Goal: Task Accomplishment & Management: Use online tool/utility

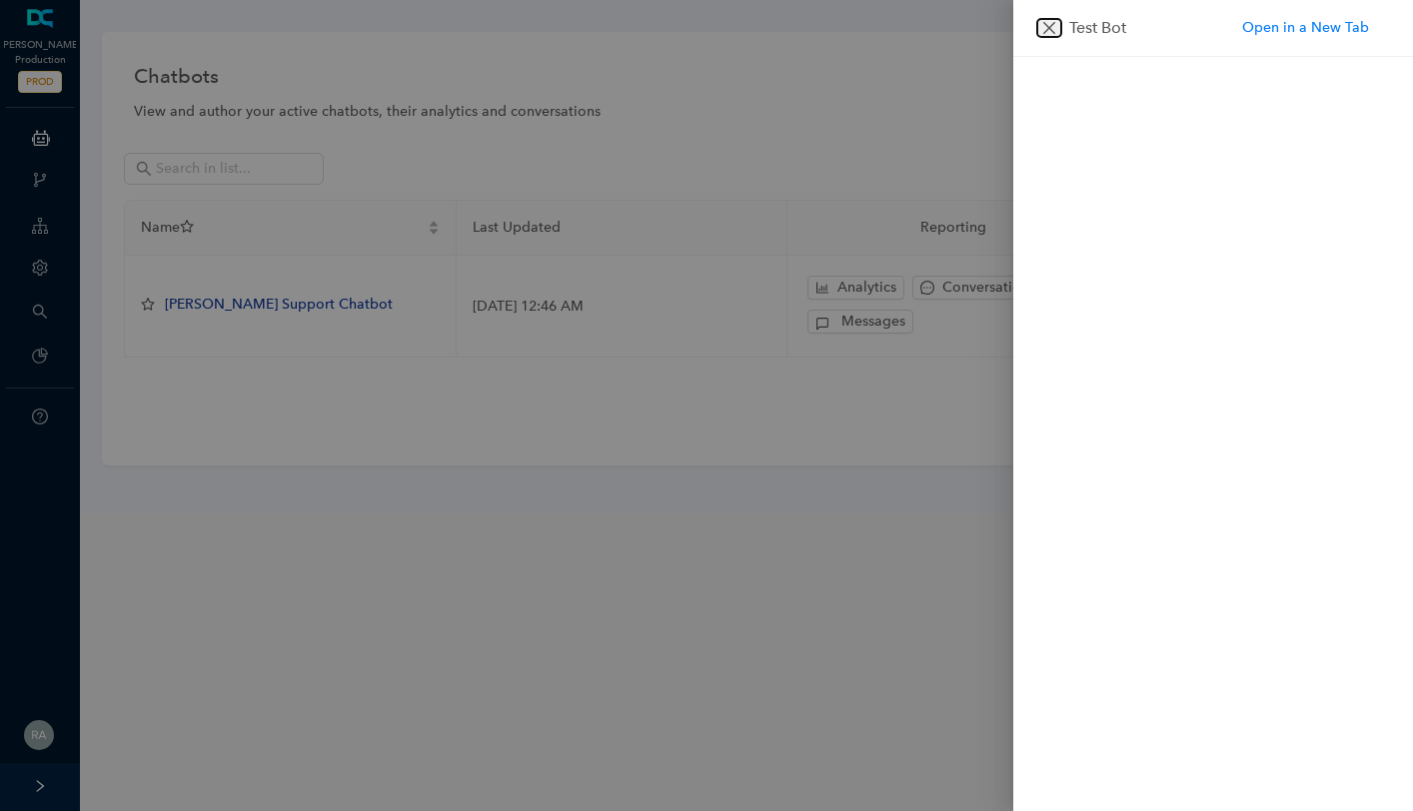
click at [1042, 24] on icon "close" at bounding box center [1049, 28] width 16 height 16
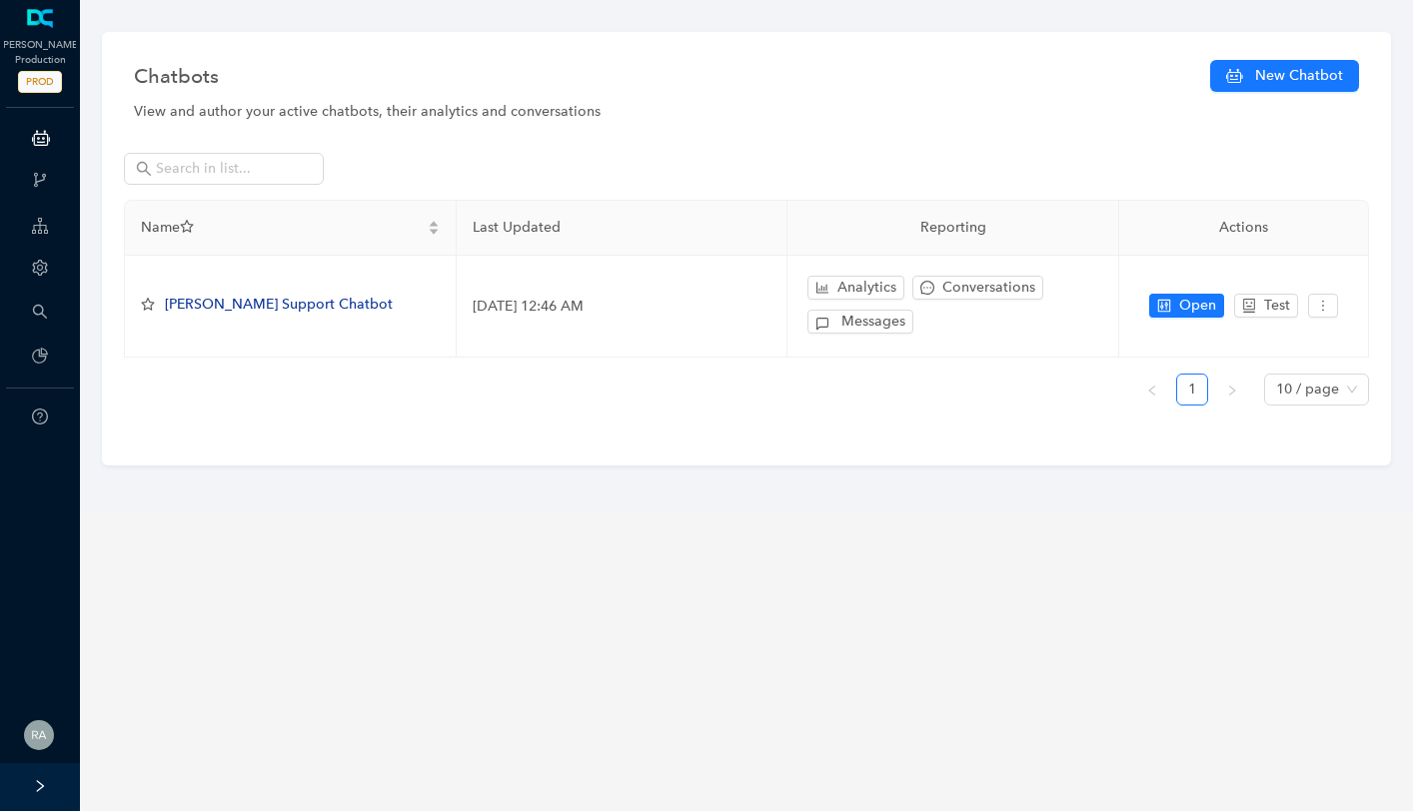
click at [42, 793] on div at bounding box center [40, 787] width 80 height 48
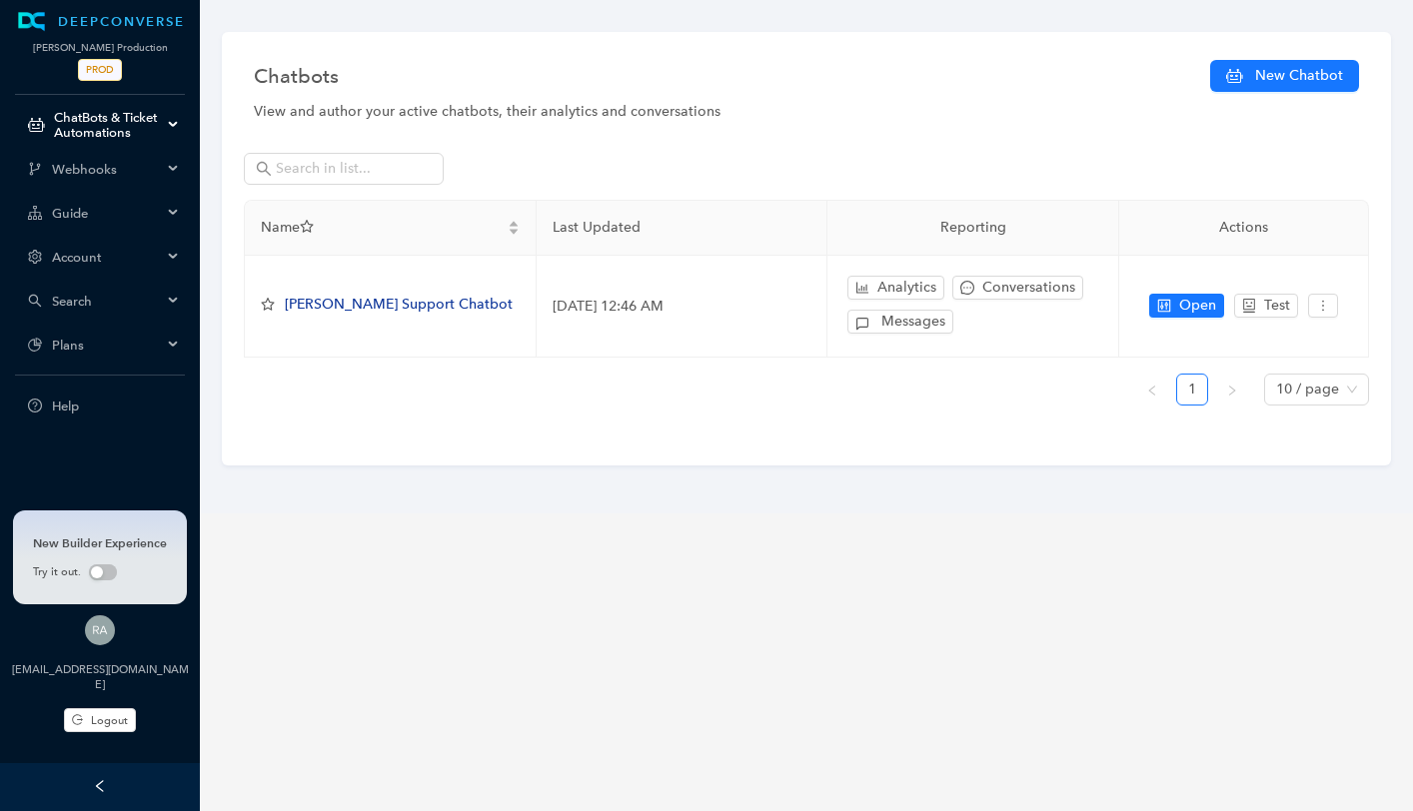
click at [141, 225] on div "Guide" at bounding box center [100, 213] width 192 height 40
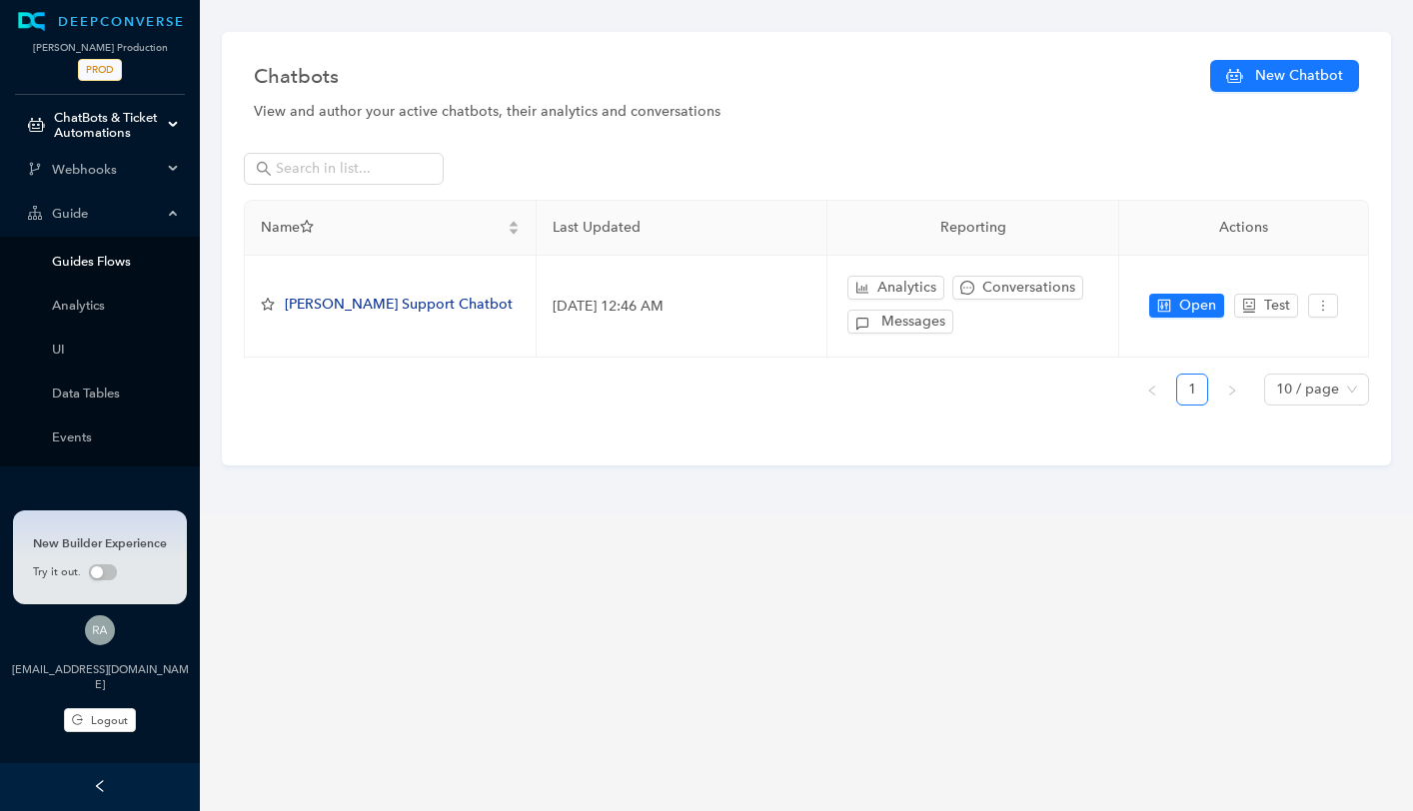
click at [120, 261] on link "Guides Flows" at bounding box center [116, 261] width 128 height 15
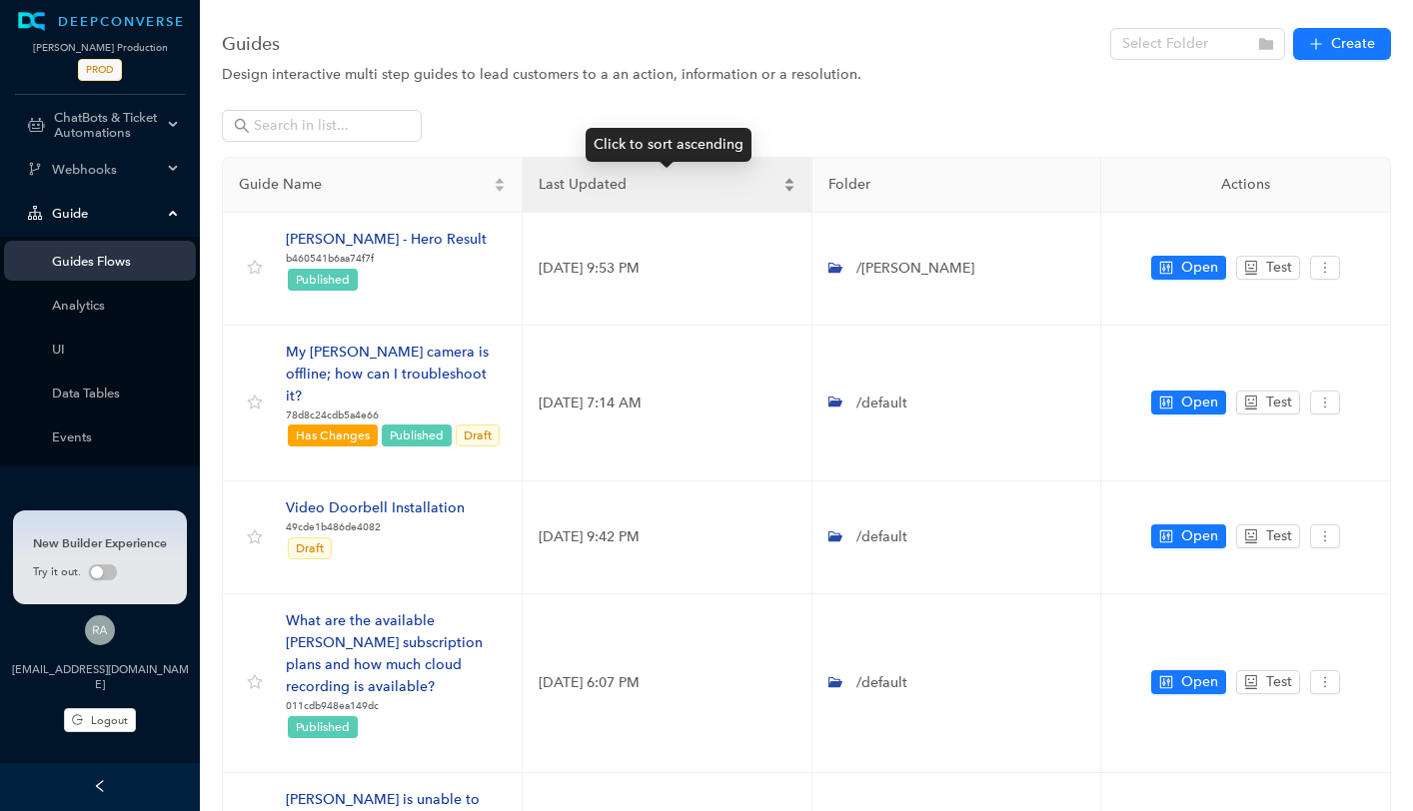
click at [672, 196] on div "Last Updated" at bounding box center [666, 185] width 257 height 22
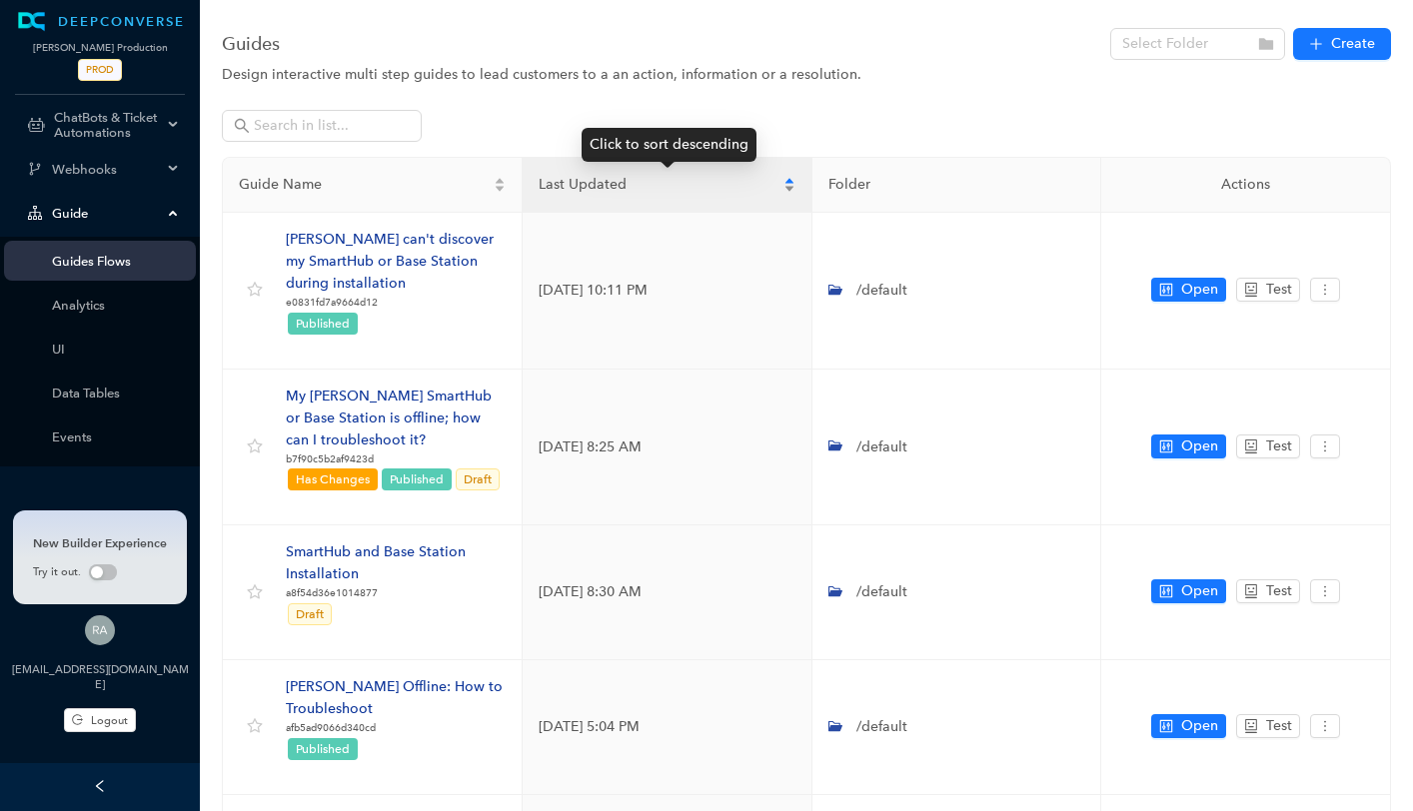
click at [672, 196] on div "Last Updated" at bounding box center [666, 185] width 257 height 22
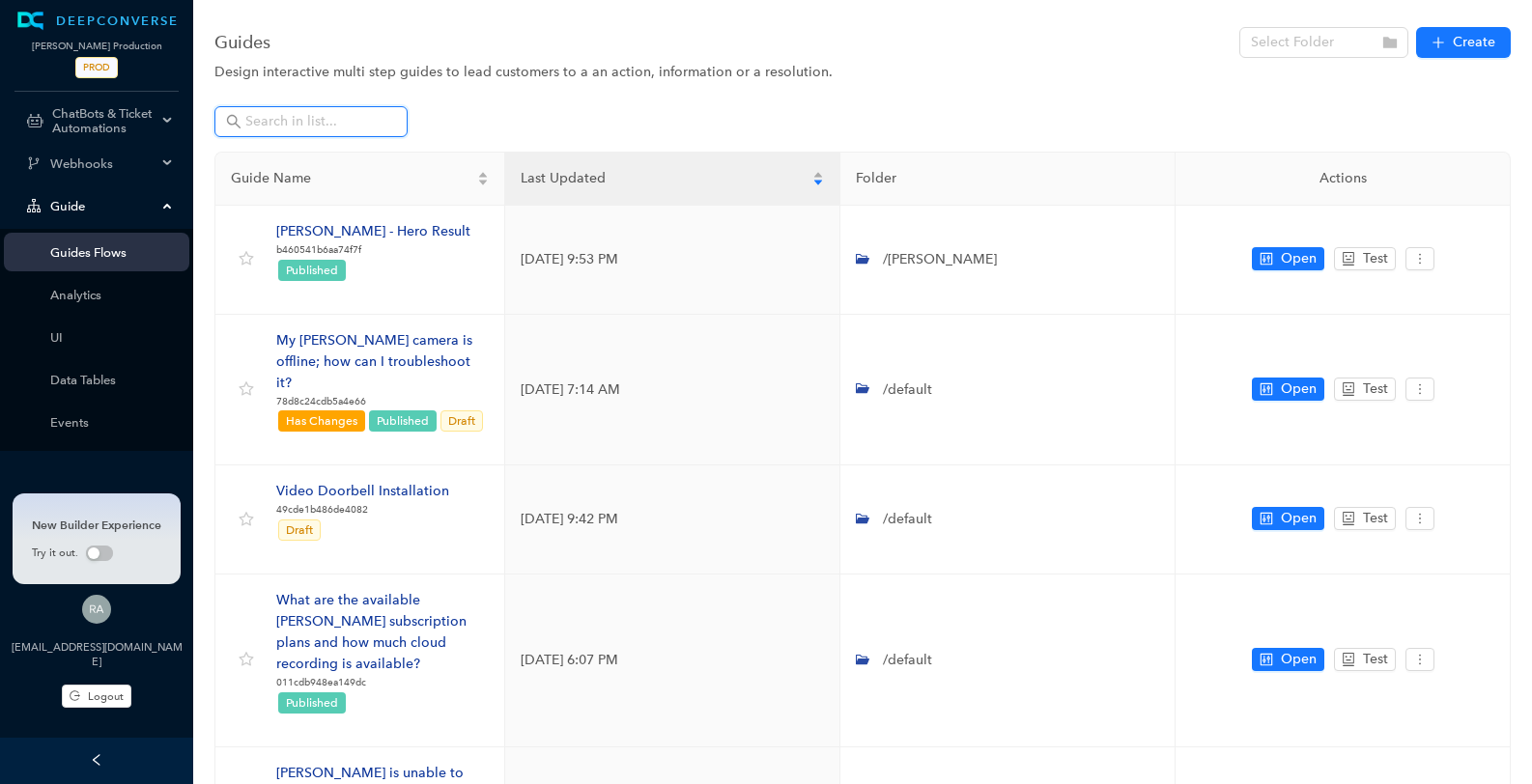
click at [352, 118] on input "text" at bounding box center [313, 122] width 135 height 21
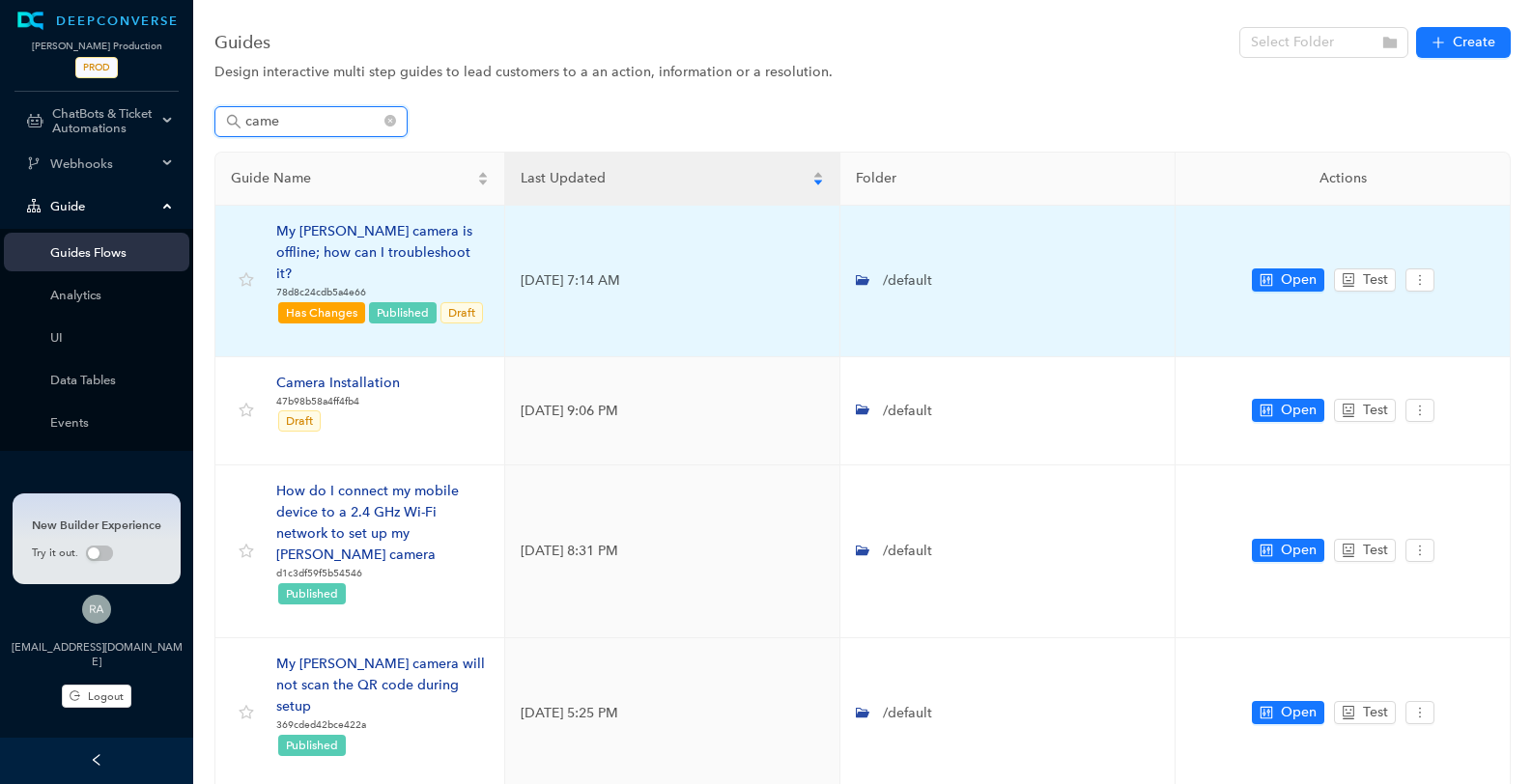
type input "came"
click at [408, 224] on div "My [PERSON_NAME] camera is offline; how can I troubleshoot it?" at bounding box center [383, 253] width 213 height 64
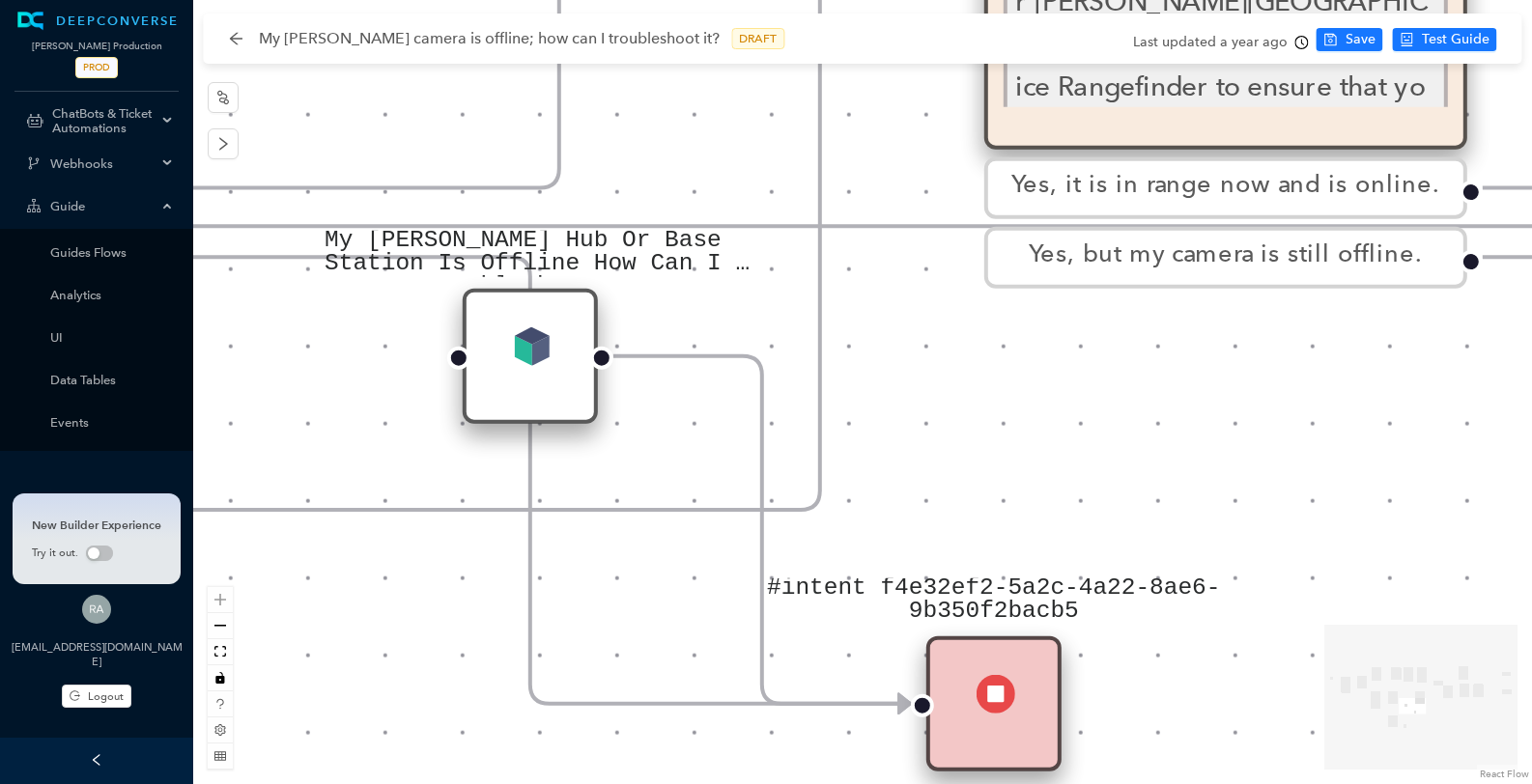
drag, startPoint x: 1021, startPoint y: 470, endPoint x: 1497, endPoint y: 462, distance: 476.1
click at [1280, 462] on div "Solved Thank you. E Charging Charging If your Arlo device uses a battery, make …" at bounding box center [863, 392] width 1340 height 784
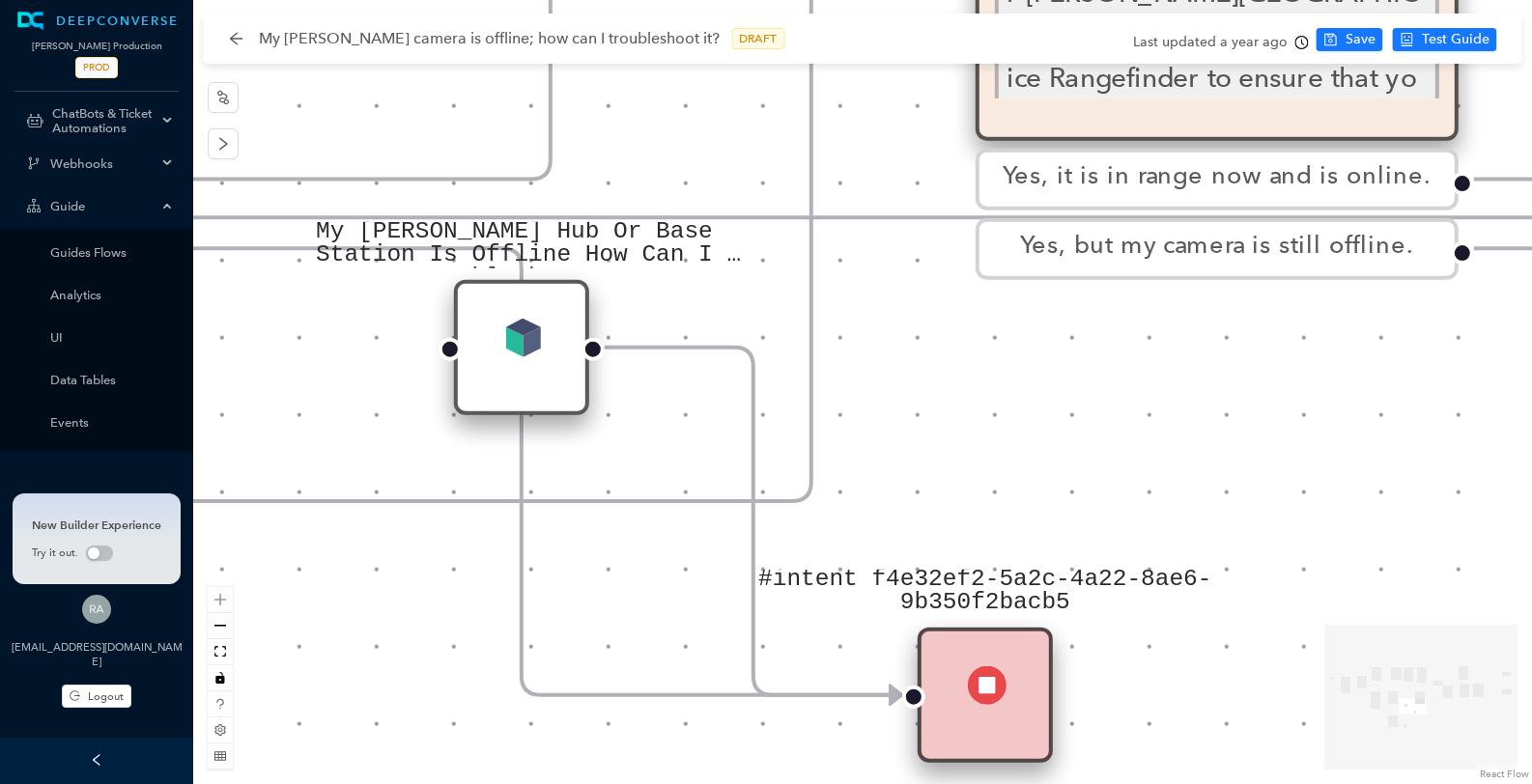
drag, startPoint x: 1355, startPoint y: 497, endPoint x: 1336, endPoint y: 516, distance: 26.9
click at [1280, 514] on div "Solved Thank you. E Charging Charging If your Arlo device uses a battery, make …" at bounding box center [863, 392] width 1340 height 784
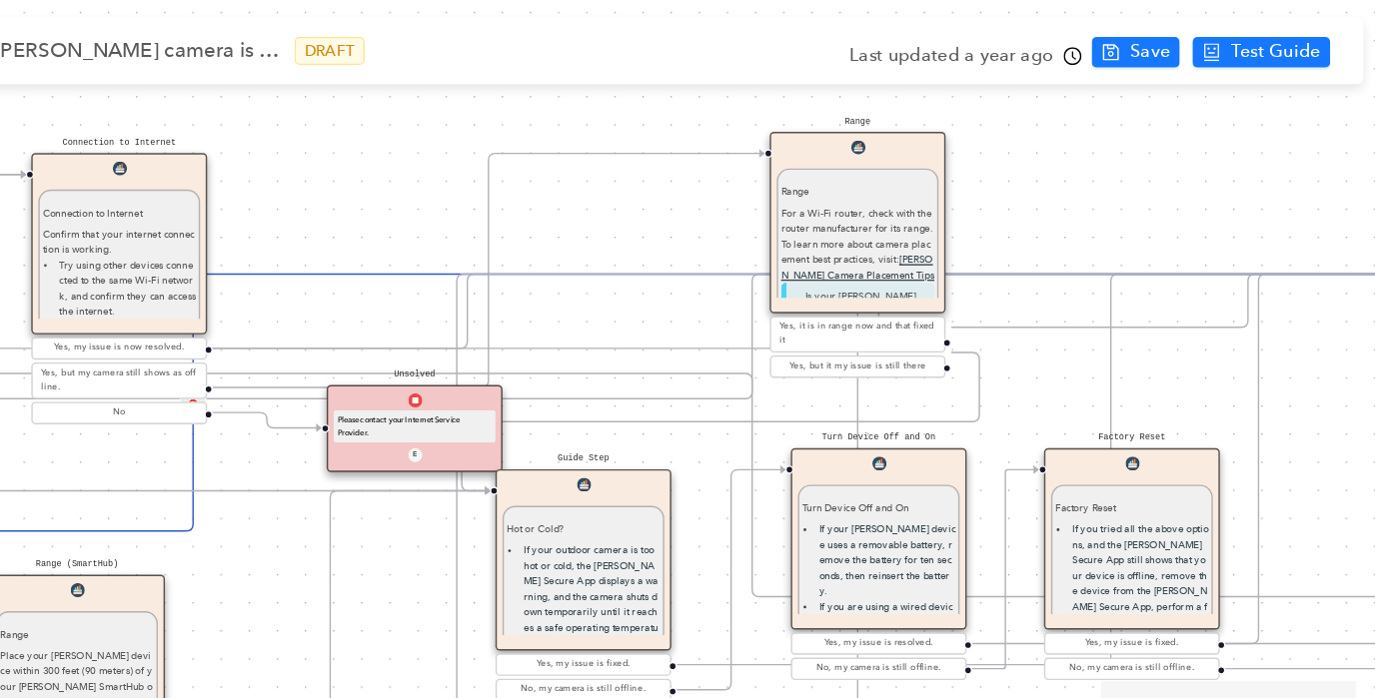
drag, startPoint x: 648, startPoint y: 202, endPoint x: 624, endPoint y: 211, distance: 25.6
click at [625, 212] on div "Solved Thank you. E Charging Charging If your Arlo device uses a battery, make …" at bounding box center [787, 349] width 1175 height 698
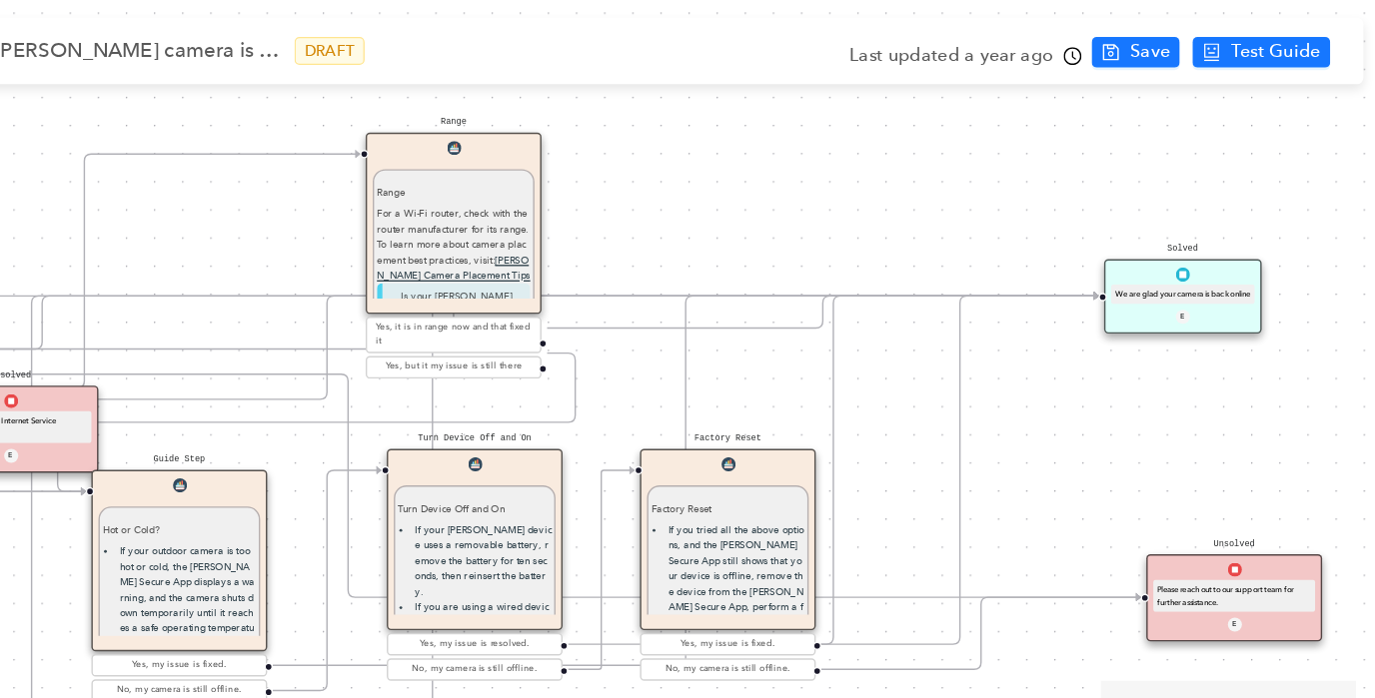
drag, startPoint x: 1222, startPoint y: 221, endPoint x: 1187, endPoint y: 238, distance: 38.9
click at [1187, 238] on div "We are glad your camera is back online" at bounding box center [1224, 231] width 112 height 16
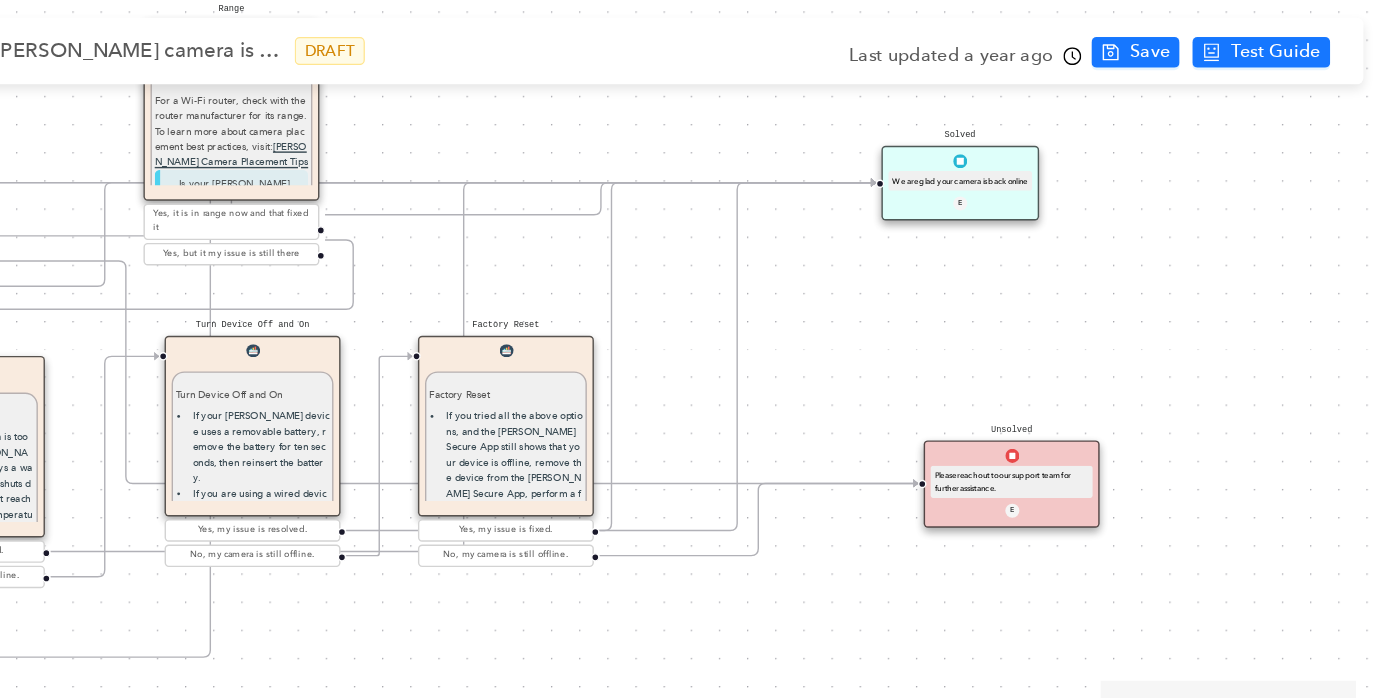
drag, startPoint x: 1118, startPoint y: 300, endPoint x: 973, endPoint y: 231, distance: 160.4
click at [973, 231] on div "Solved Thank you. E Charging Charging If your Arlo device uses a battery, make …" at bounding box center [787, 349] width 1175 height 698
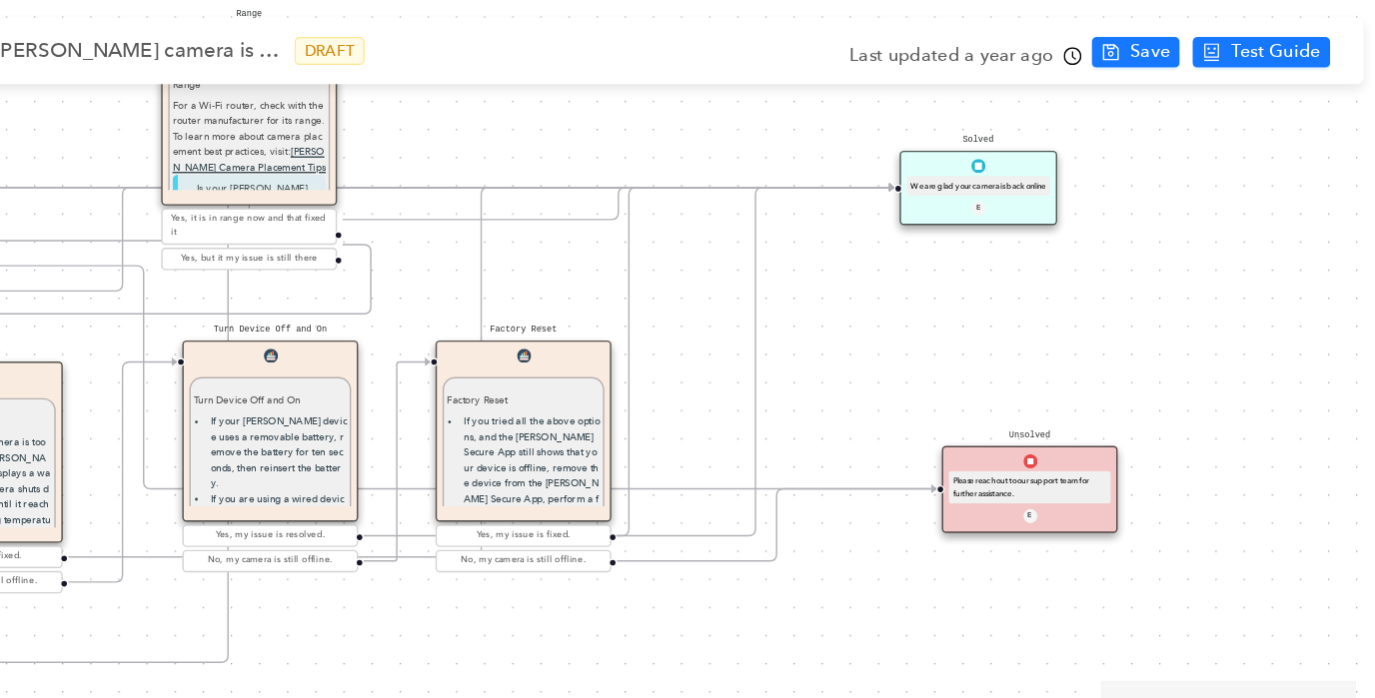
click at [1114, 43] on div "Last updated a year ago" at bounding box center [1054, 44] width 182 height 30
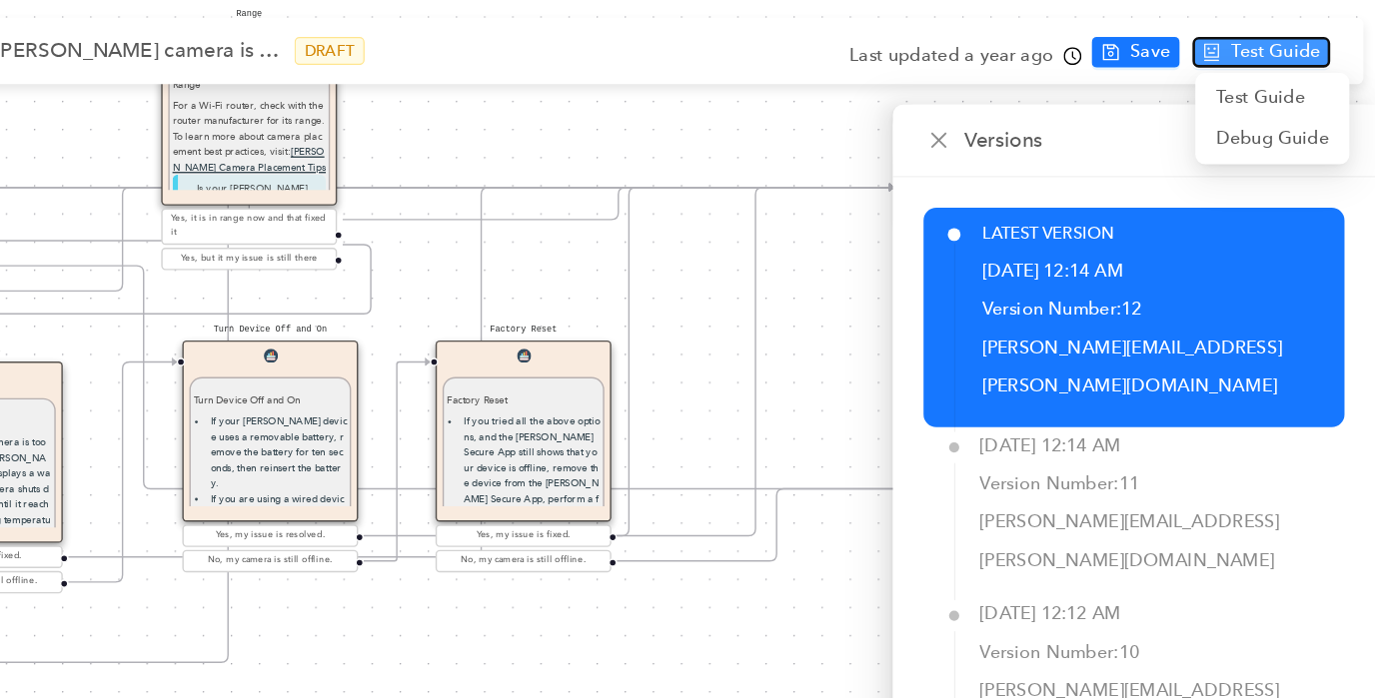
click at [1303, 37] on span "Test Guide" at bounding box center [1297, 41] width 70 height 22
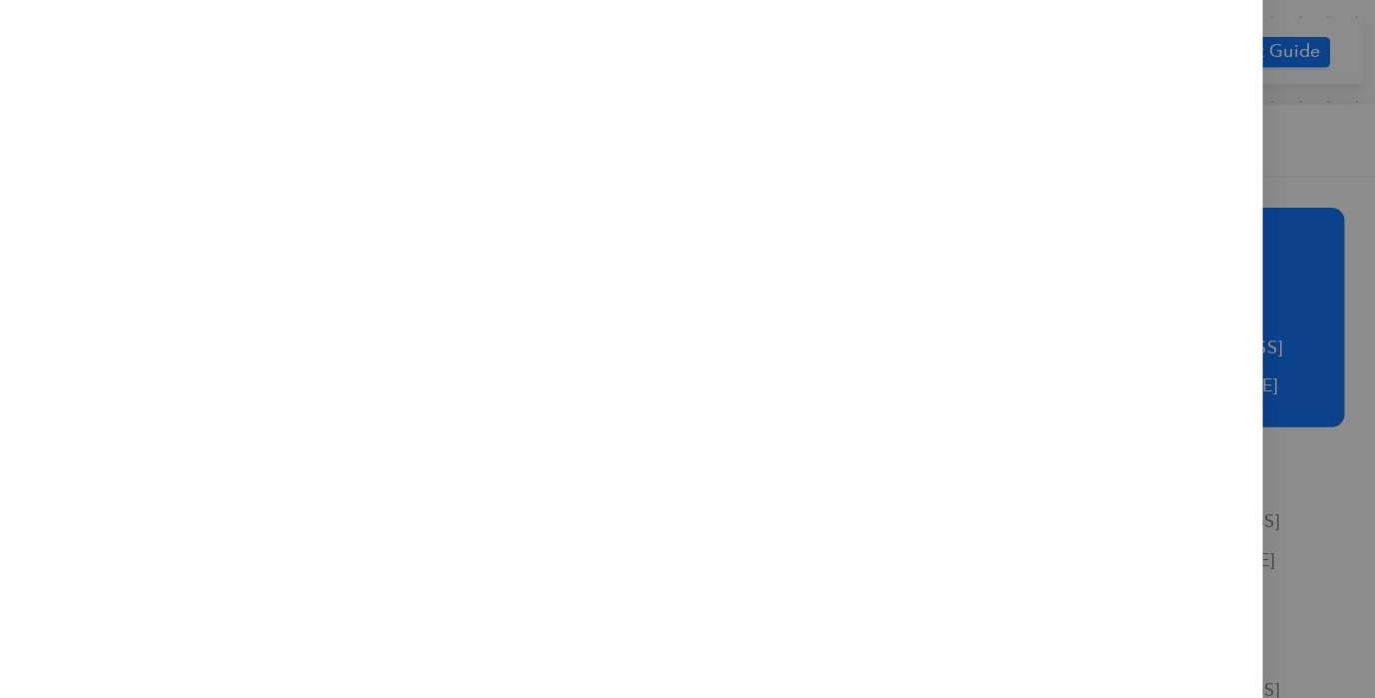
scroll to position [92, 0]
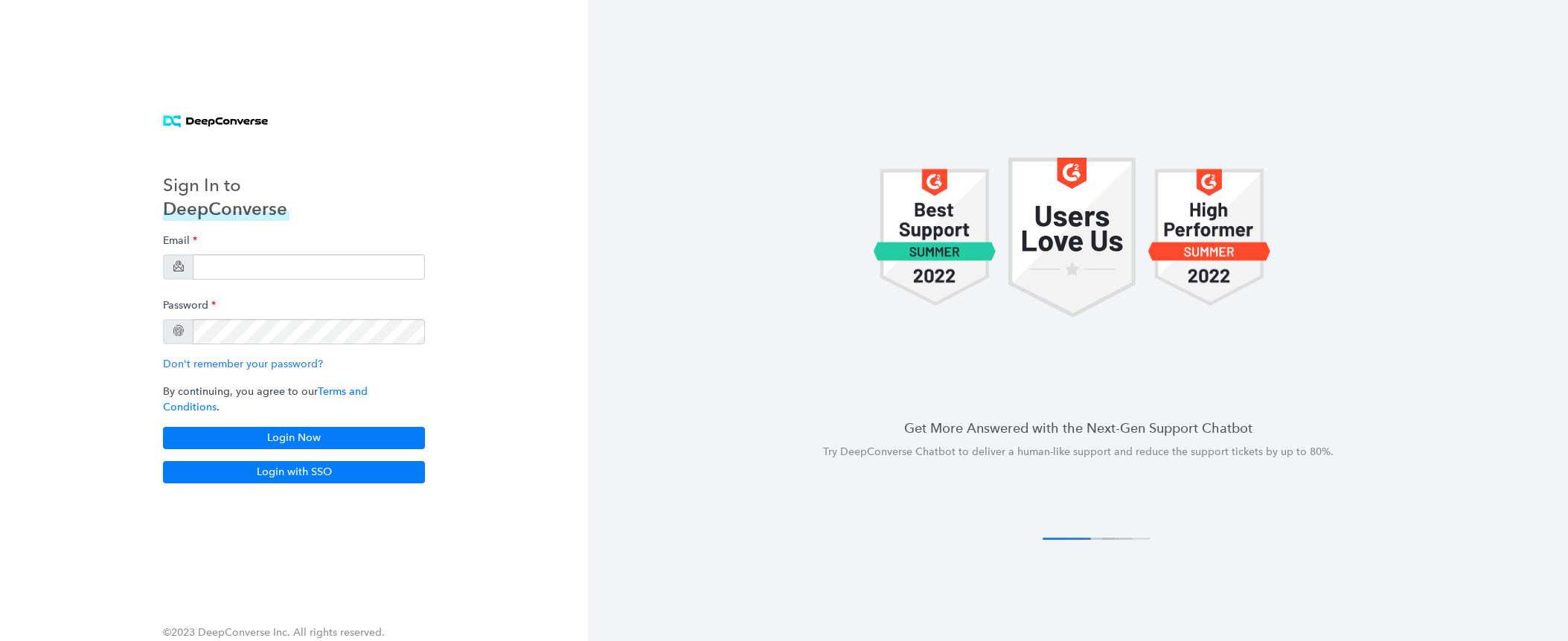
click at [325, 288] on div "Email Password Don't remember your password? By continuing, you agree to our Te…" at bounding box center [294, 338] width 262 height 223
click at [291, 273] on input "email" at bounding box center [309, 267] width 232 height 25
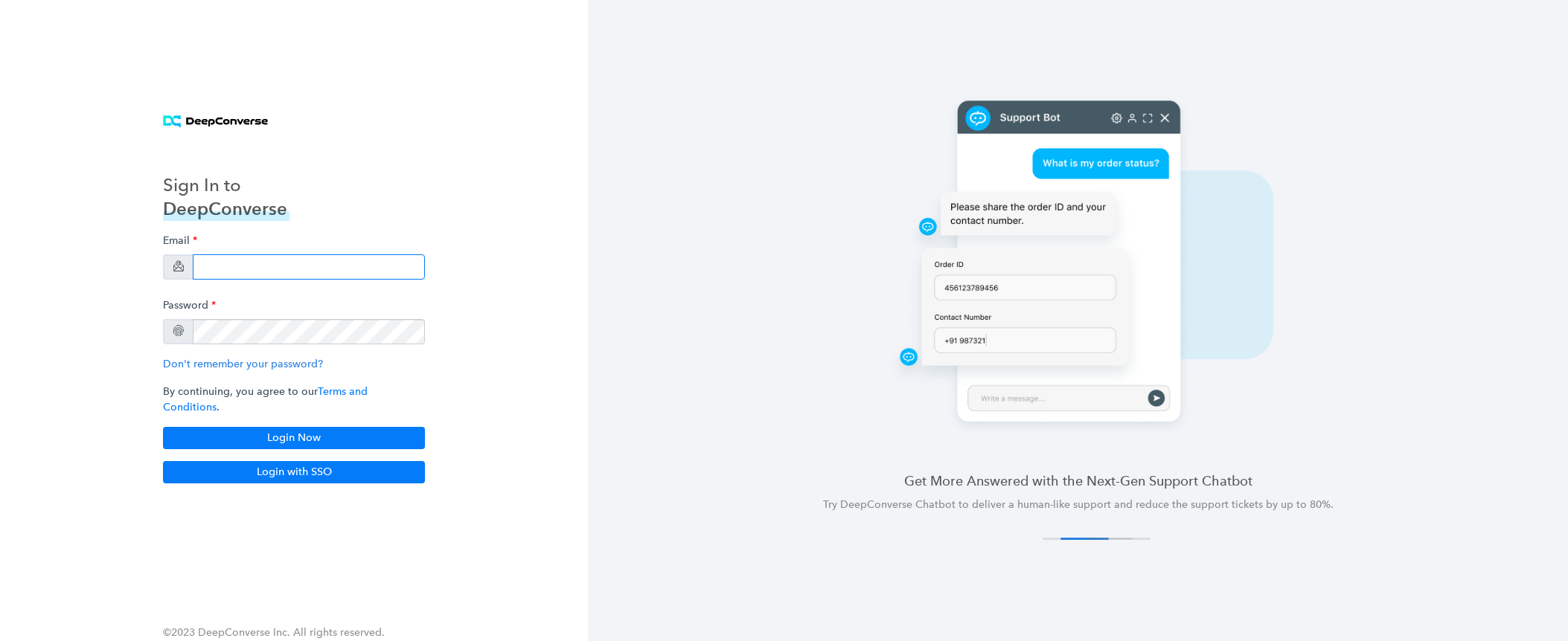
type input "[EMAIL_ADDRESS][DOMAIN_NAME]"
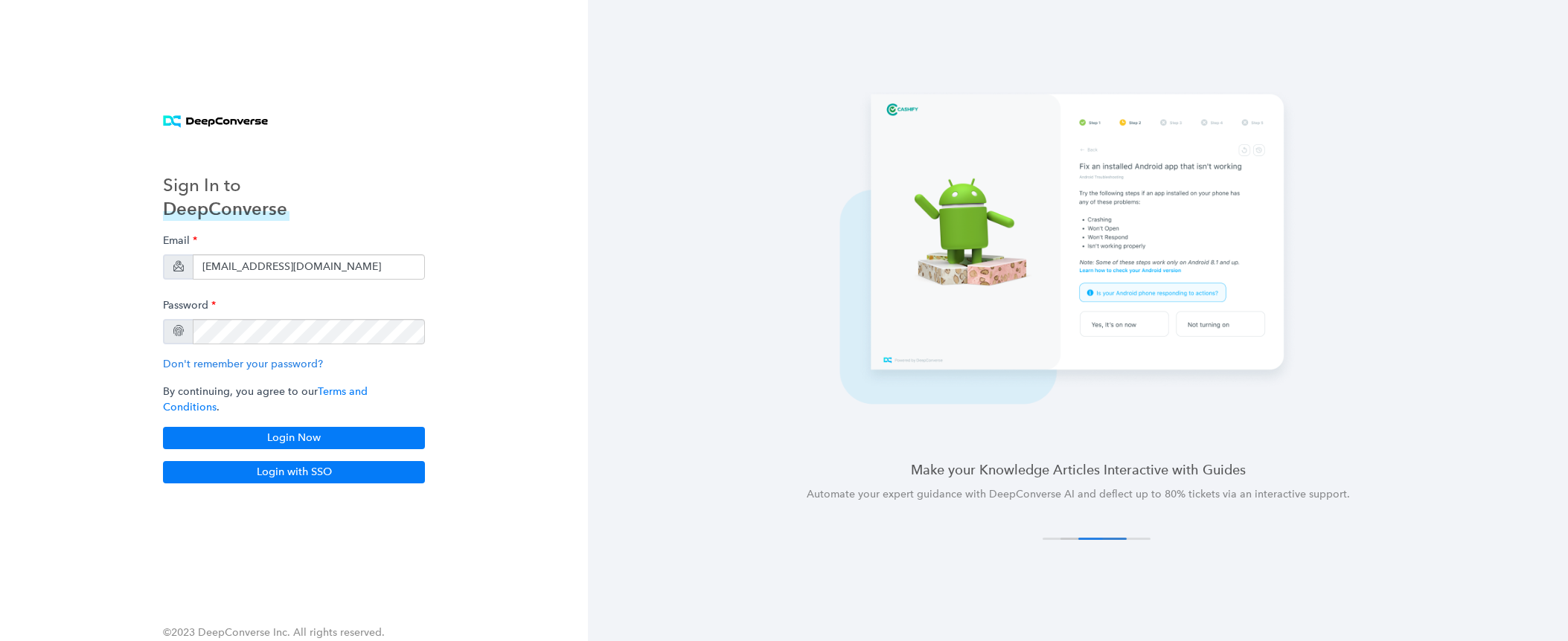
click at [296, 414] on div "Email ramesh@deepconverse.com Password Don't remember your password? By continu…" at bounding box center [294, 338] width 262 height 223
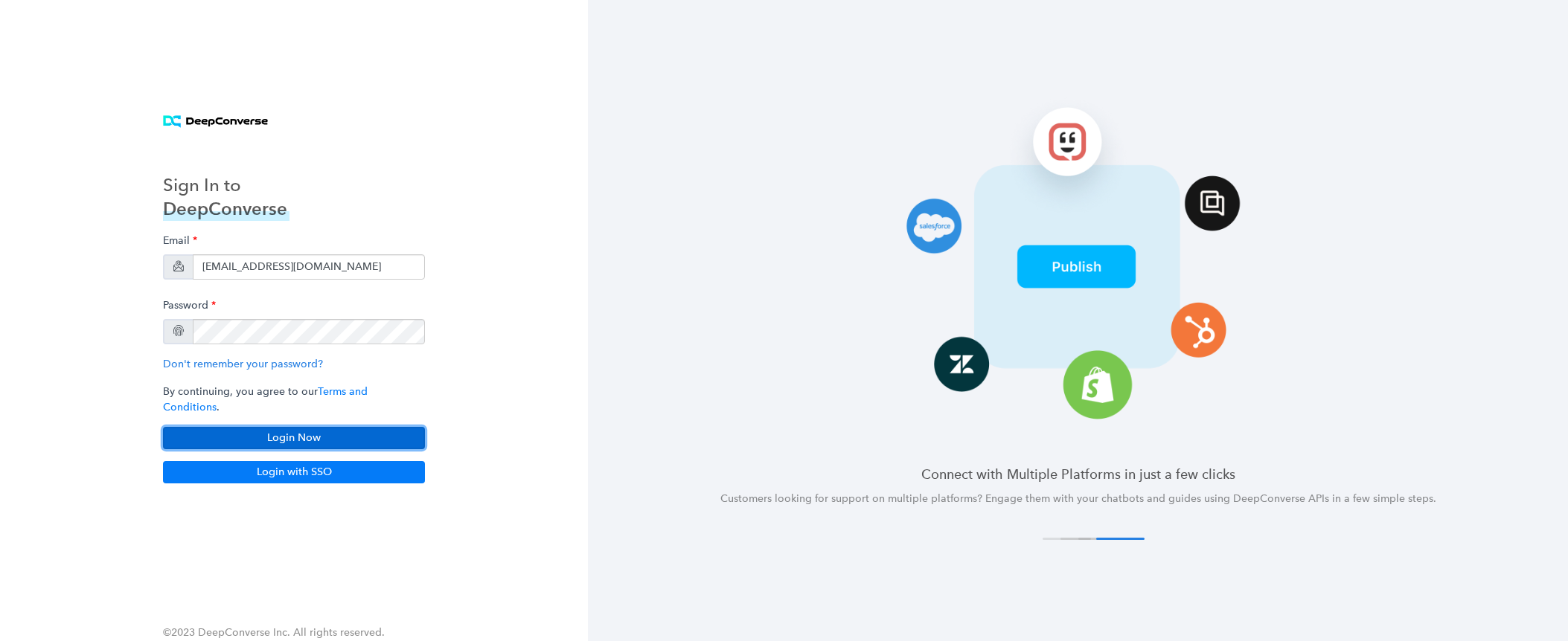
click at [322, 430] on button "Login Now" at bounding box center [294, 438] width 262 height 22
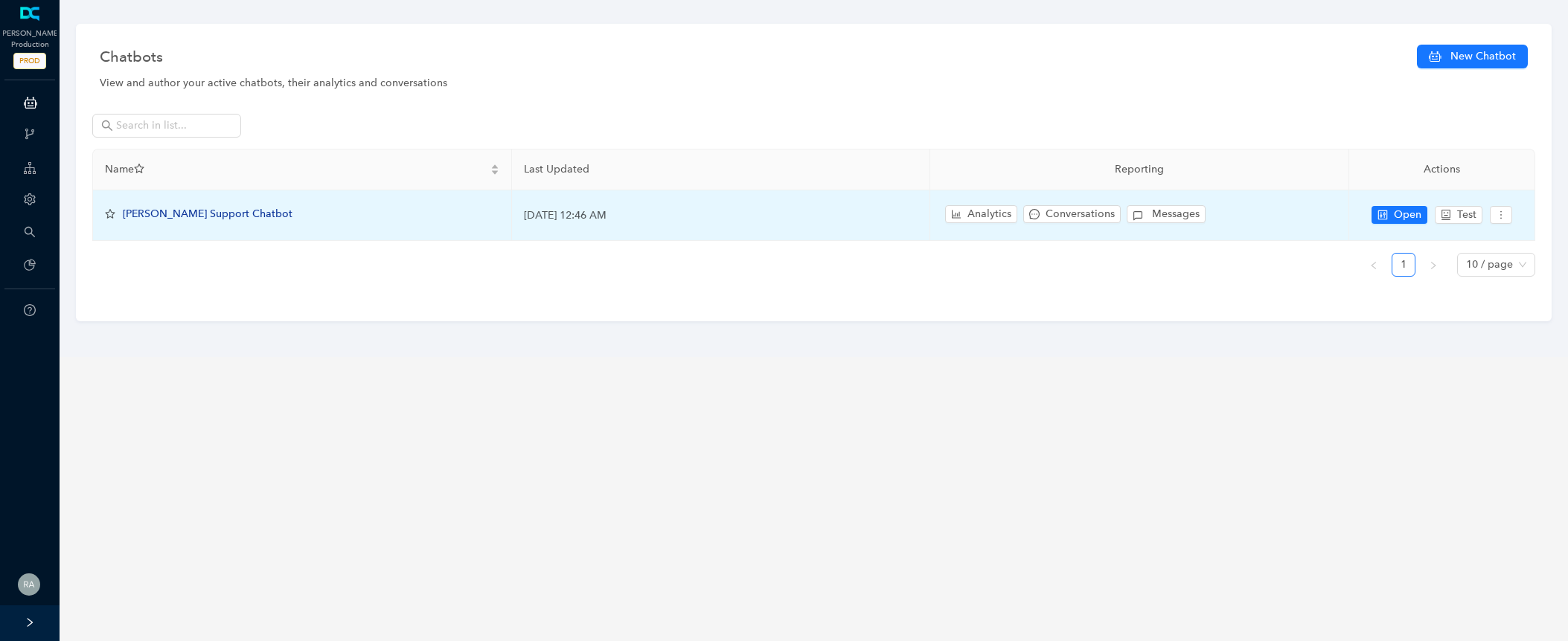
click at [202, 220] on span "[PERSON_NAME] Support Chatbot" at bounding box center [208, 214] width 170 height 13
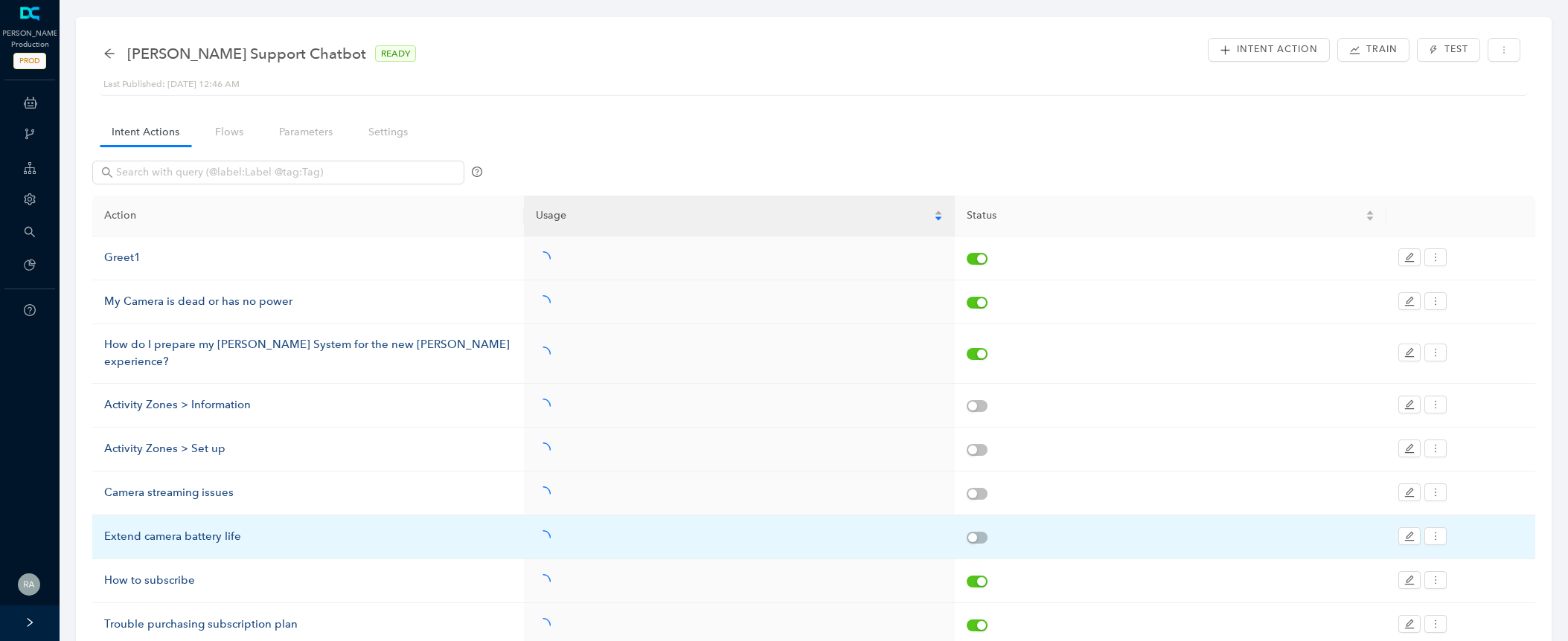
scroll to position [8, 0]
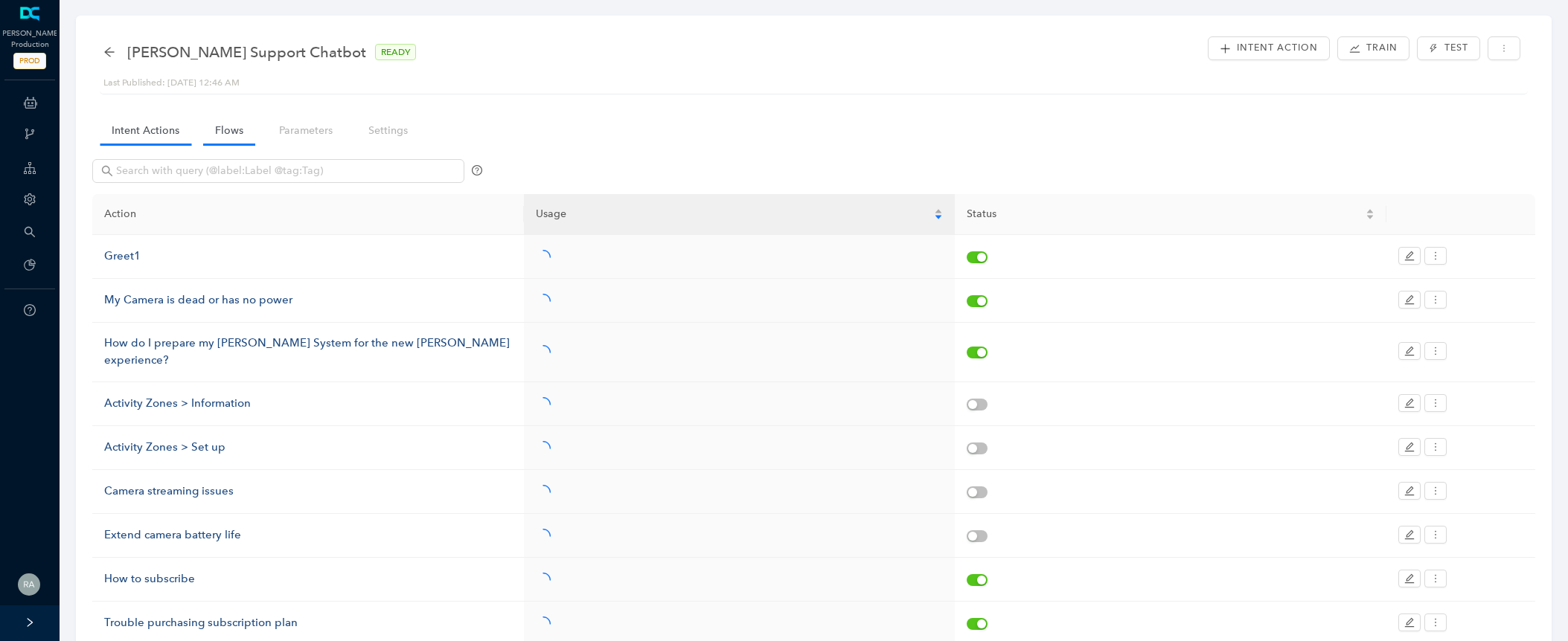
click at [238, 128] on link "Flows" at bounding box center [229, 130] width 52 height 28
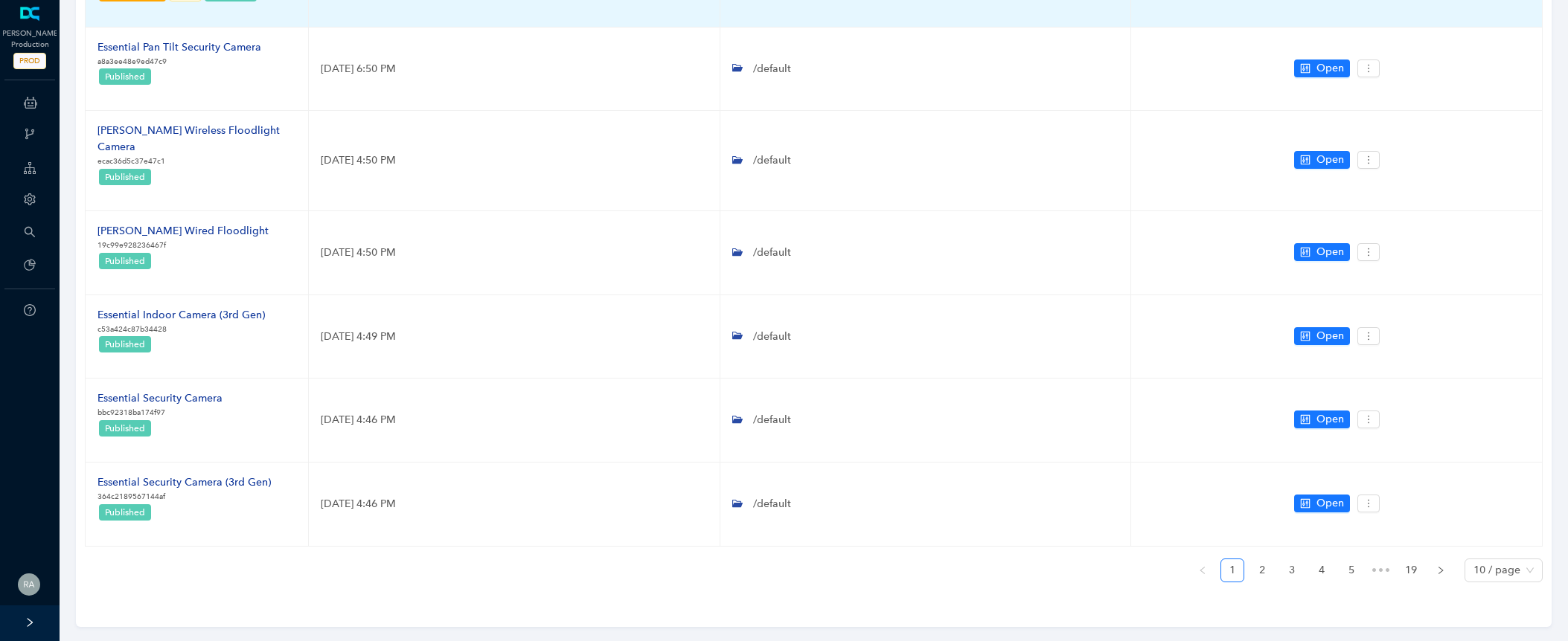
scroll to position [552, 0]
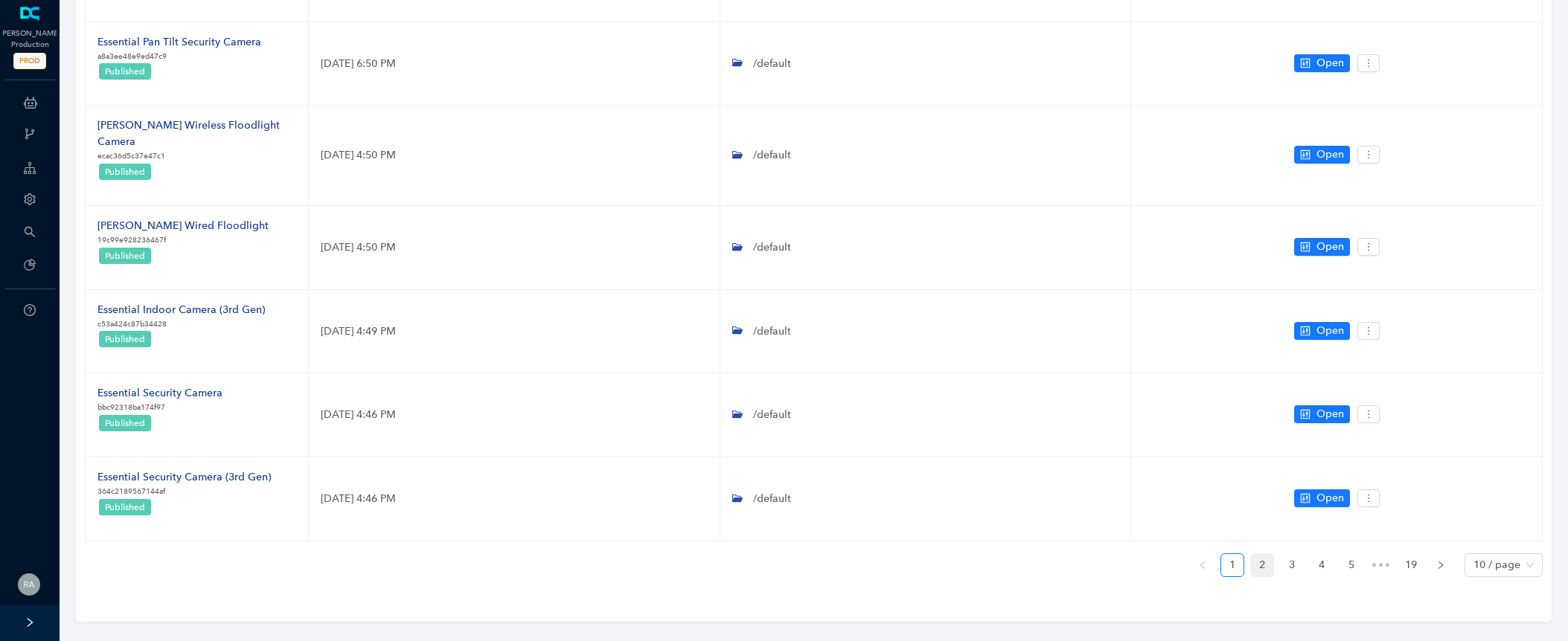
click at [1264, 554] on link "2" at bounding box center [1262, 565] width 22 height 22
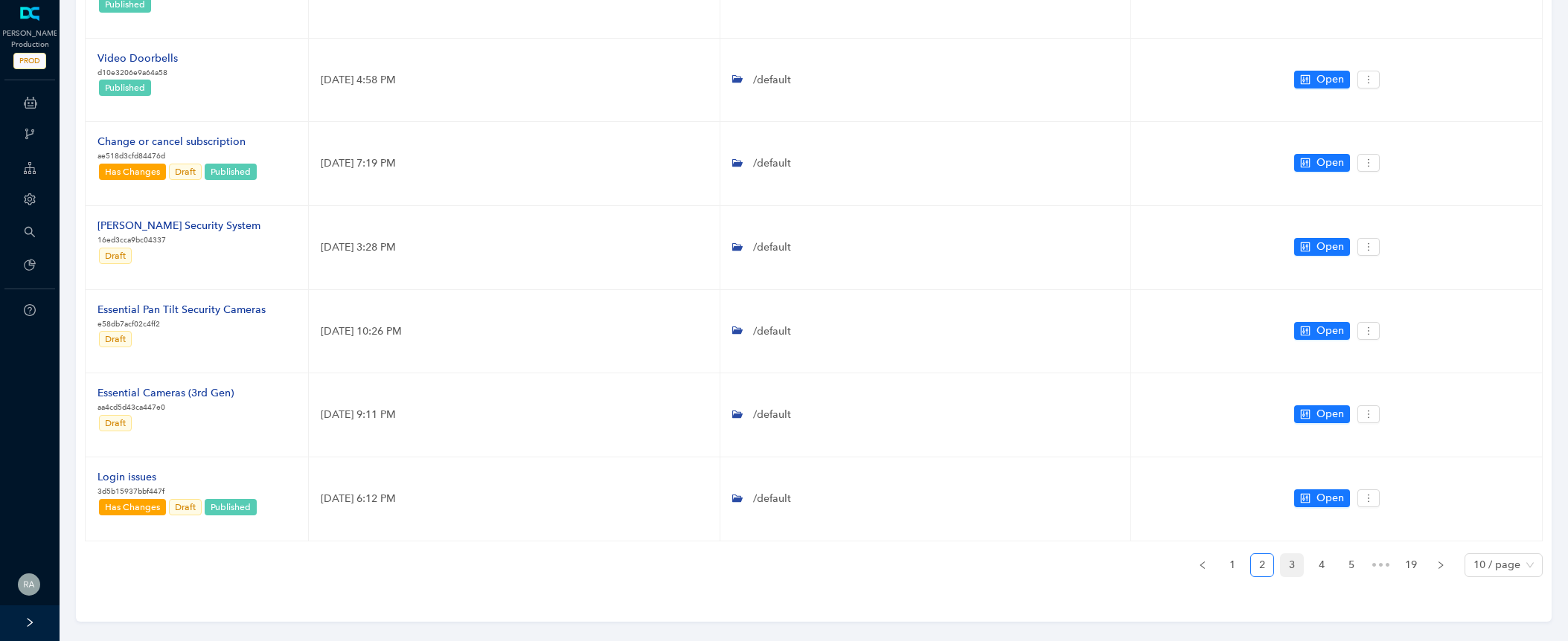
click at [1292, 554] on link "3" at bounding box center [1292, 565] width 22 height 22
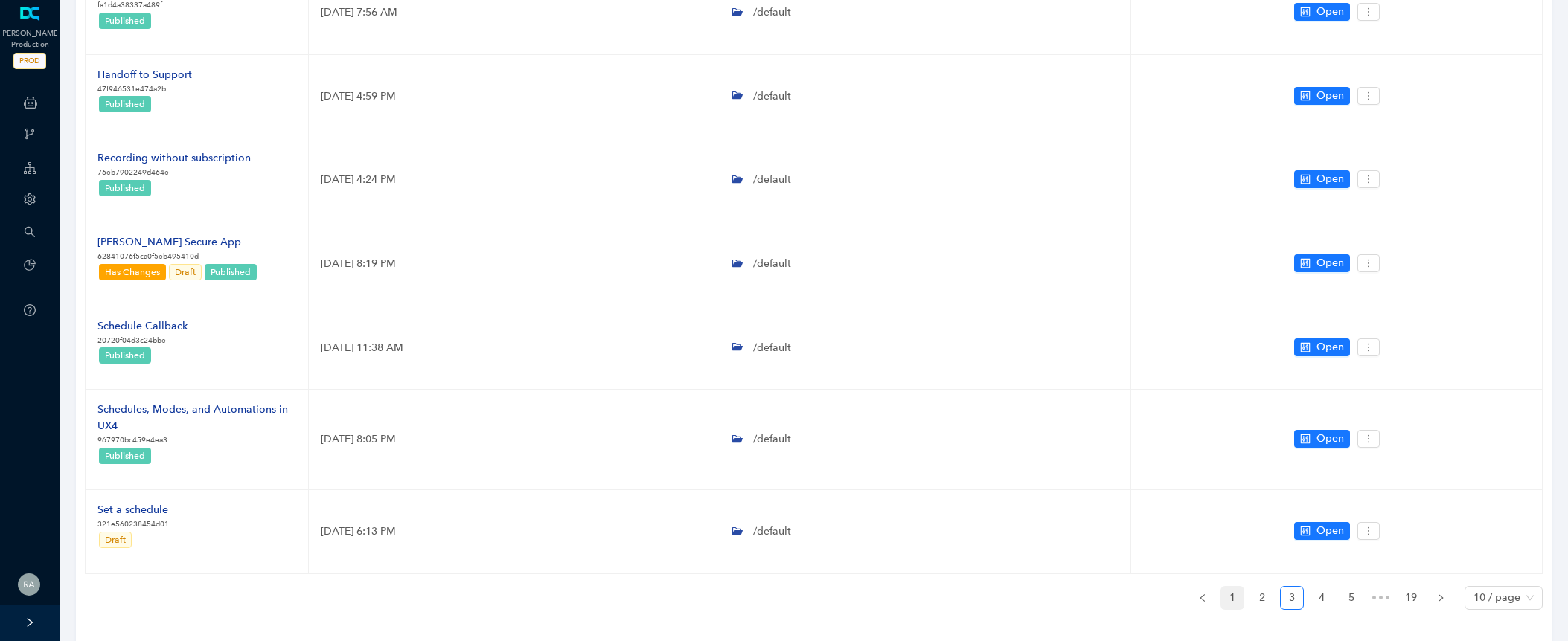
click at [1234, 596] on link "1" at bounding box center [1232, 598] width 22 height 22
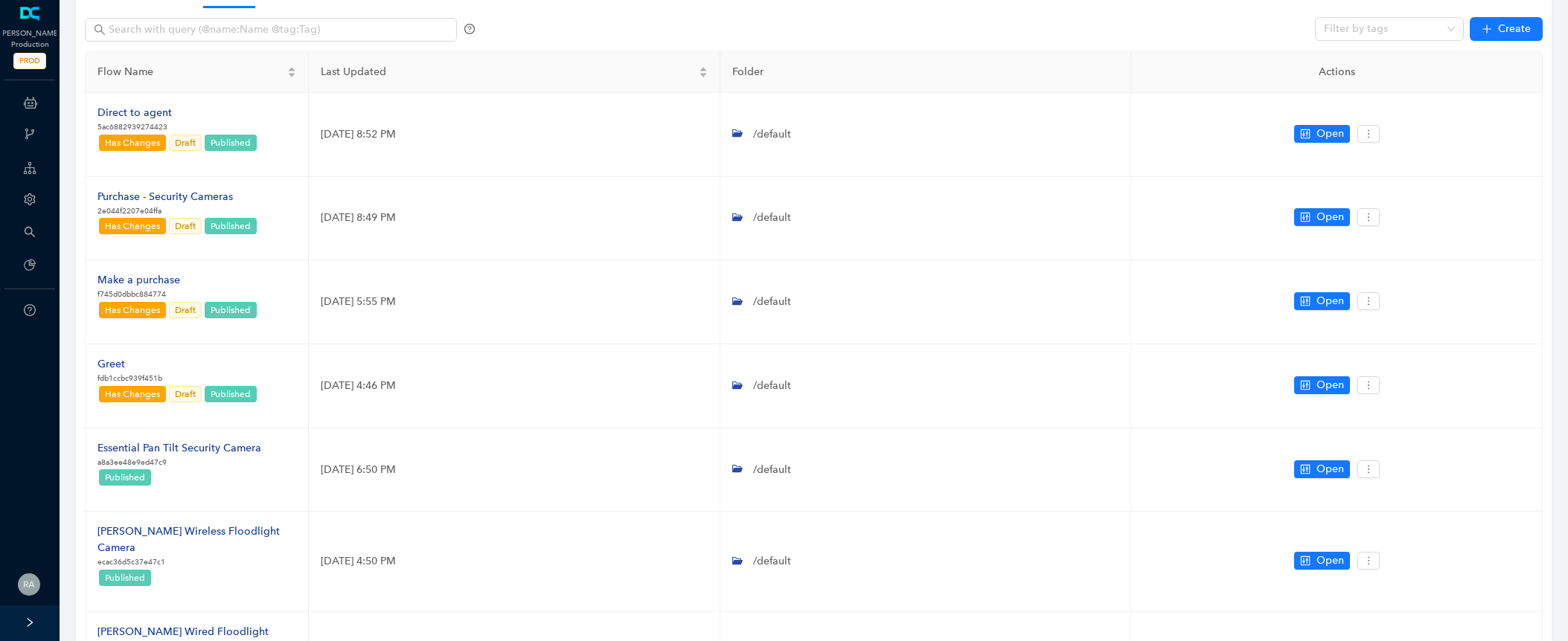
scroll to position [0, 0]
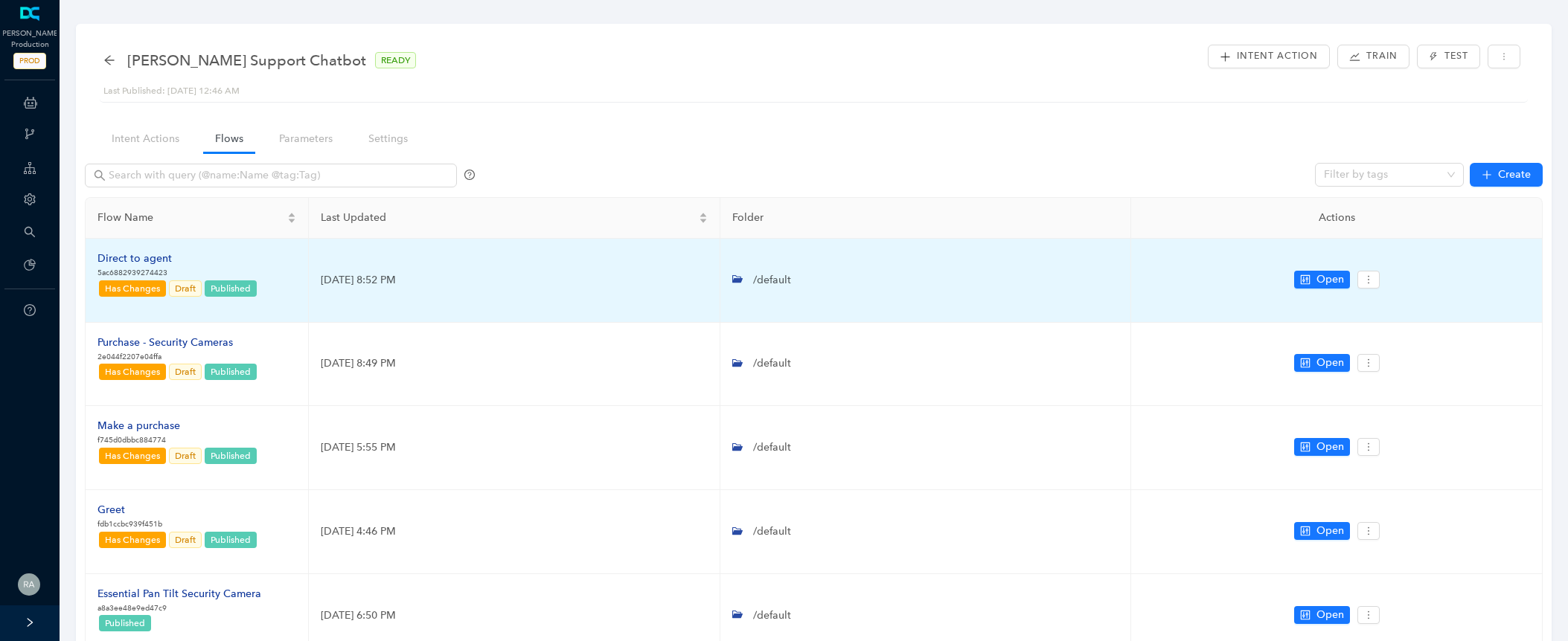
click at [159, 259] on div "Direct to agent" at bounding box center [178, 259] width 161 height 16
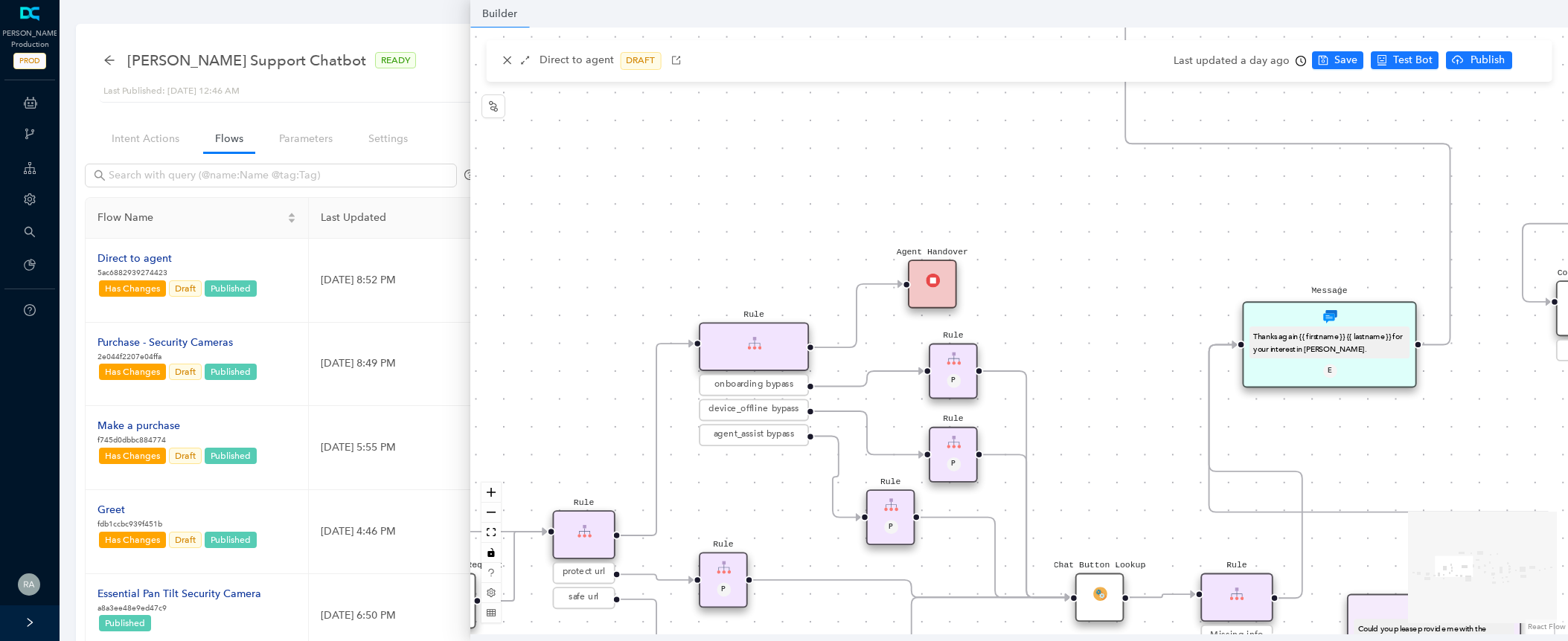
drag, startPoint x: 928, startPoint y: 139, endPoint x: 521, endPoint y: 231, distance: 417.3
click at [521, 231] on div "operating Hours P Sentiment Module P Question Were you able to successfully com…" at bounding box center [1019, 331] width 1098 height 607
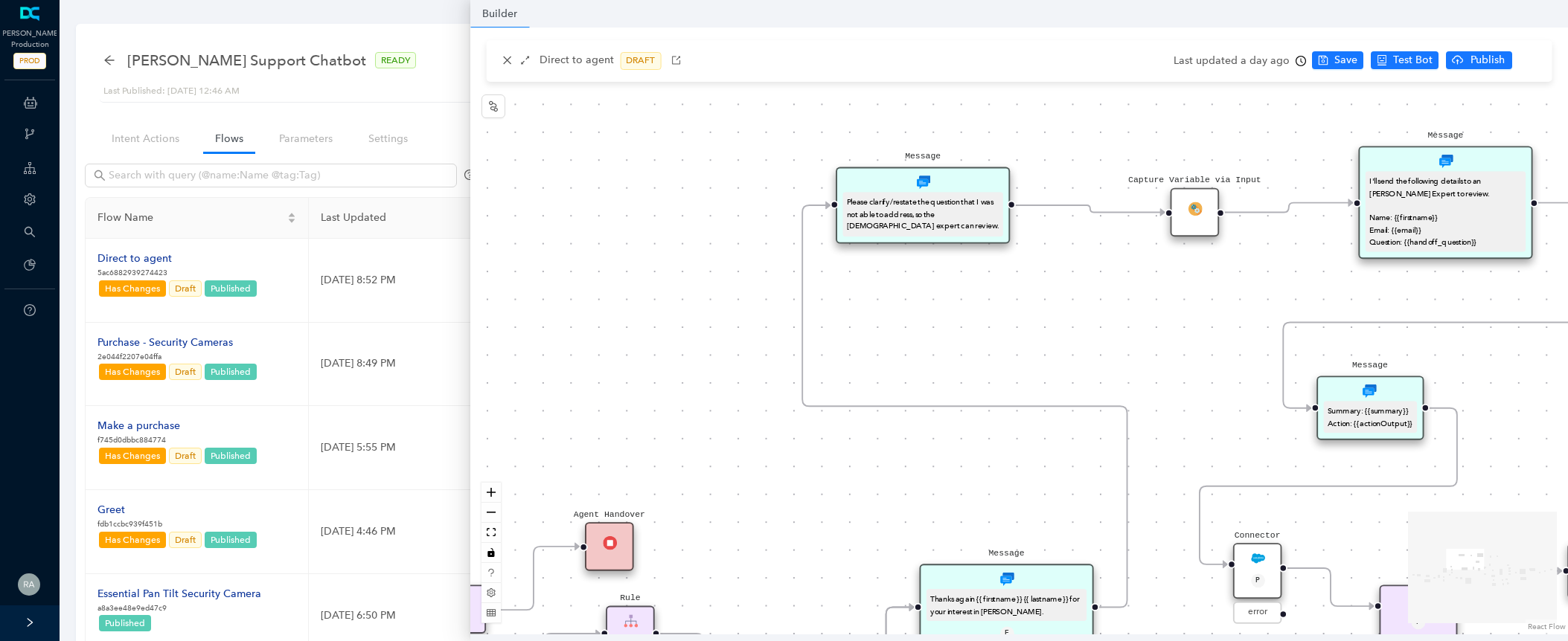
drag, startPoint x: 1102, startPoint y: 257, endPoint x: 778, endPoint y: 519, distance: 416.7
click at [778, 519] on div "operating Hours P Sentiment Module P Question Were you able to successfully com…" at bounding box center [1019, 331] width 1098 height 607
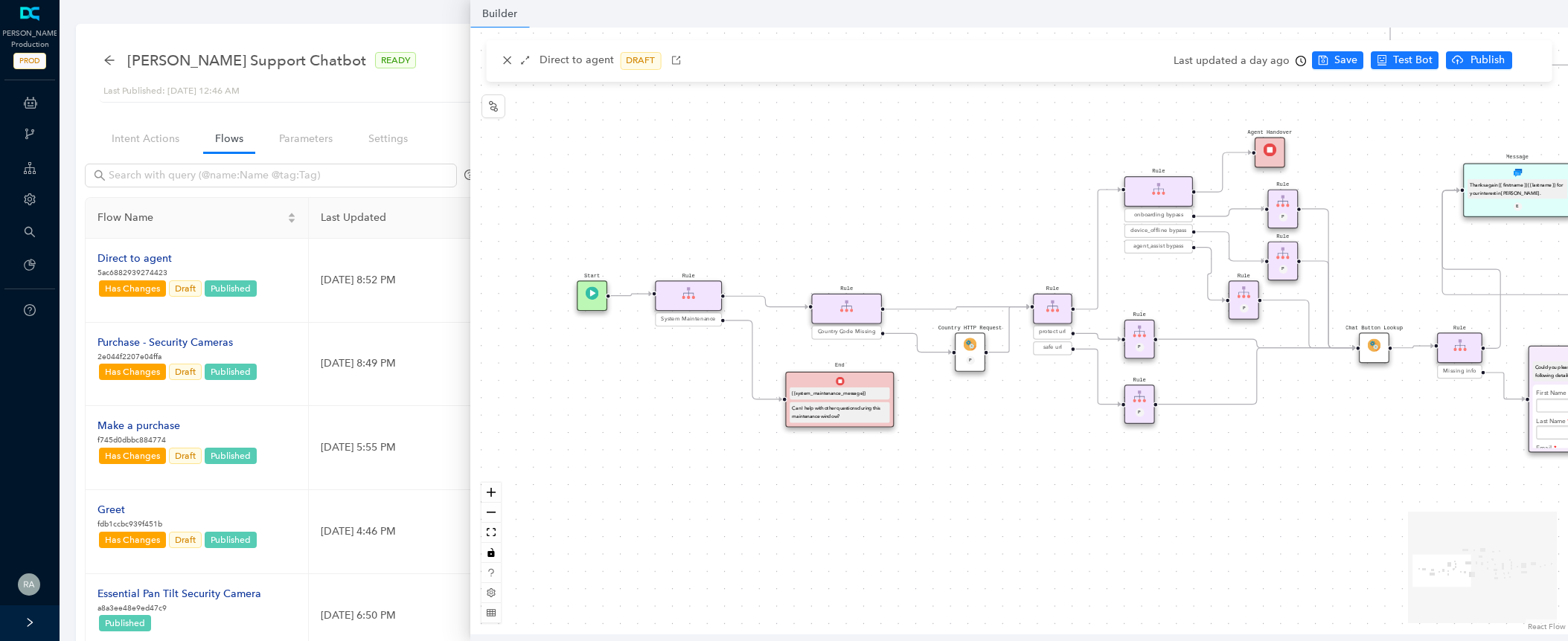
drag, startPoint x: 791, startPoint y: 504, endPoint x: 1388, endPoint y: 121, distance: 709.3
click at [1388, 121] on div "operating Hours P Sentiment Module P Question Were you able to successfully com…" at bounding box center [1019, 331] width 1098 height 607
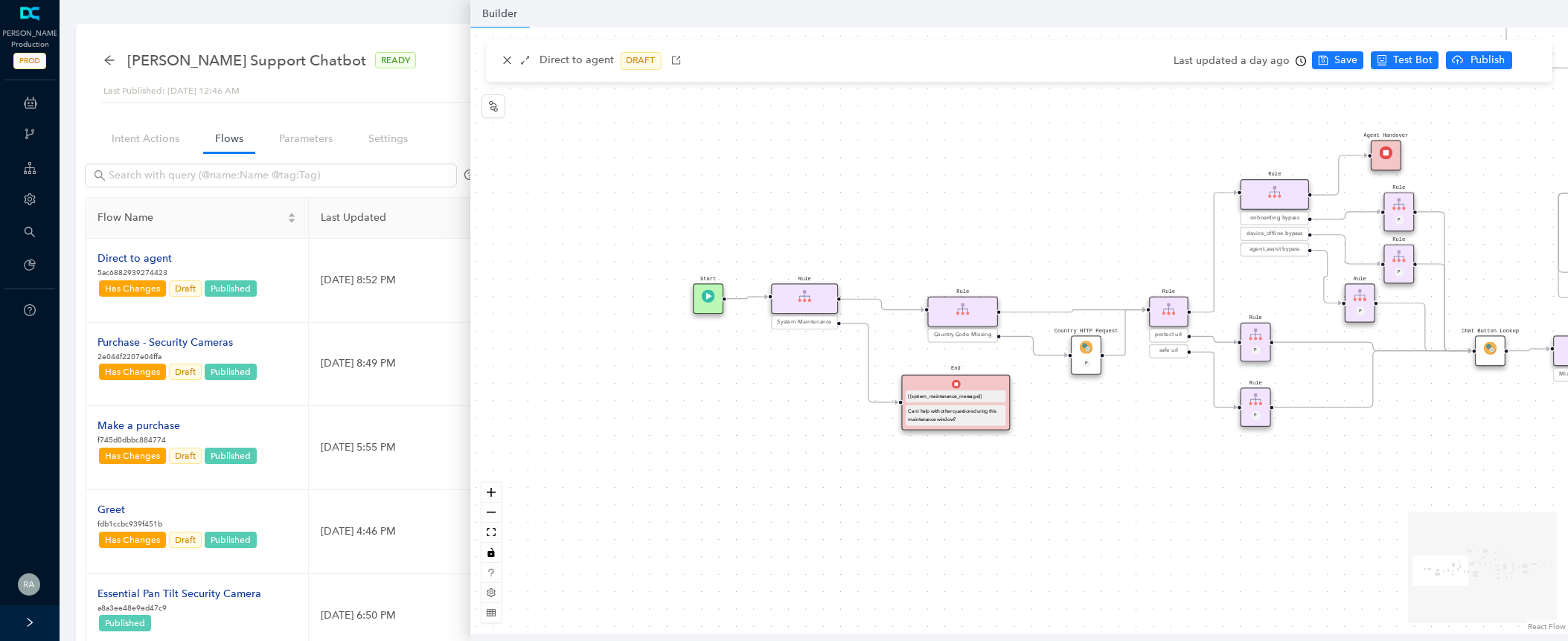
drag, startPoint x: 1018, startPoint y: 505, endPoint x: 1134, endPoint y: 508, distance: 116.0
click at [1134, 508] on div "operating Hours P Sentiment Module P Question Were you able to successfully com…" at bounding box center [1019, 331] width 1098 height 607
click at [501, 57] on icon "close" at bounding box center [507, 60] width 10 height 10
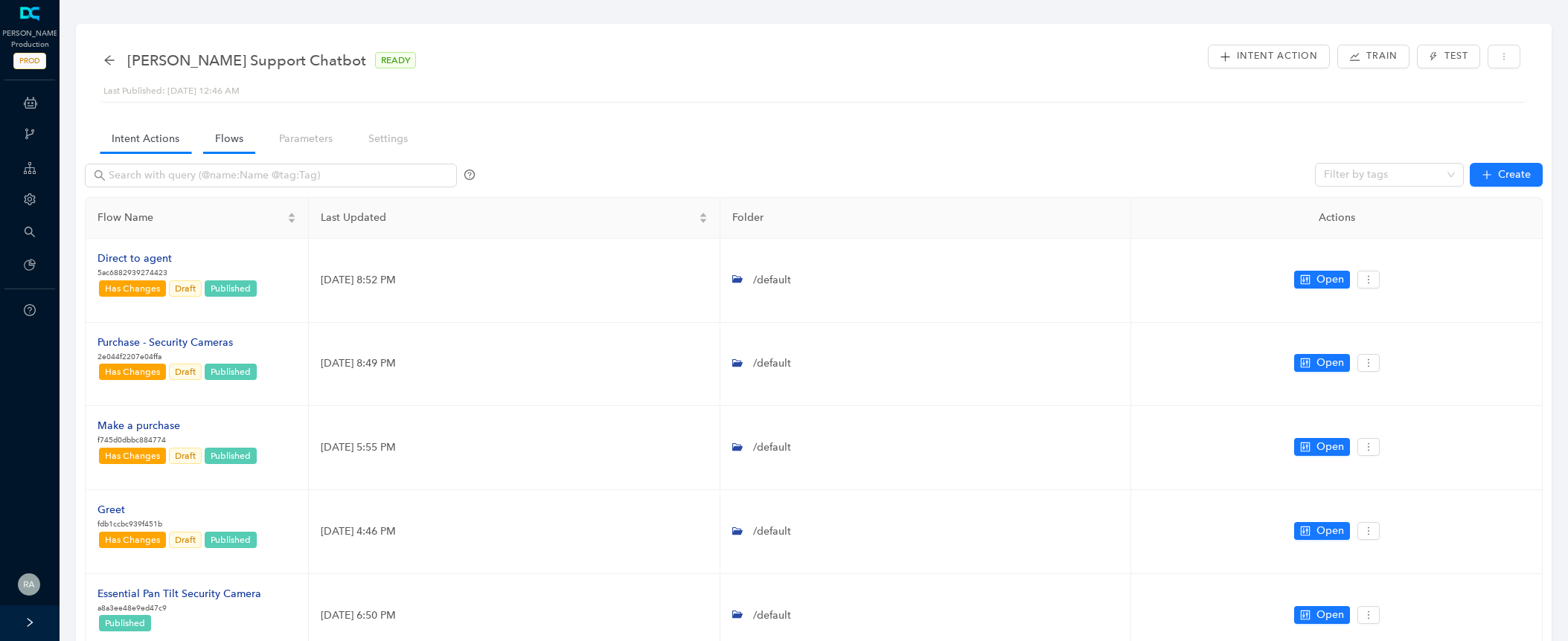
click at [150, 140] on link "Intent Actions" at bounding box center [145, 138] width 92 height 28
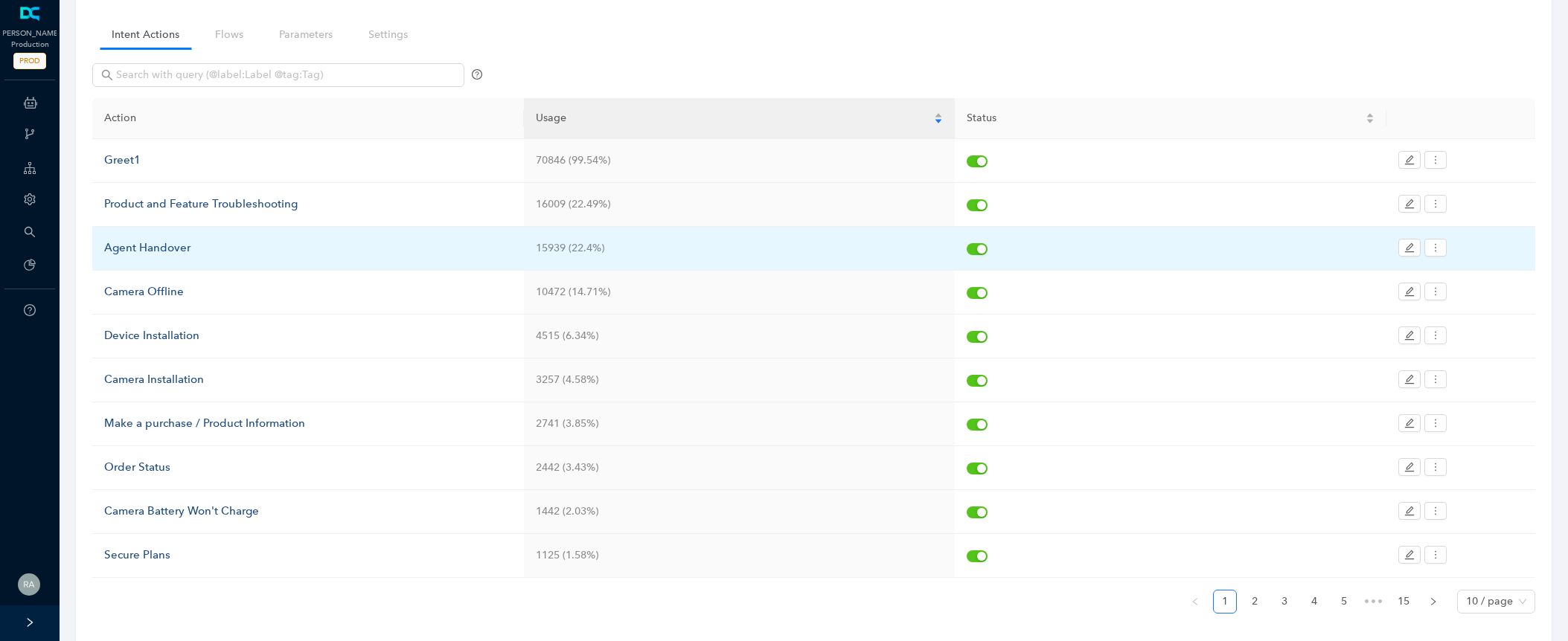
scroll to position [106, 0]
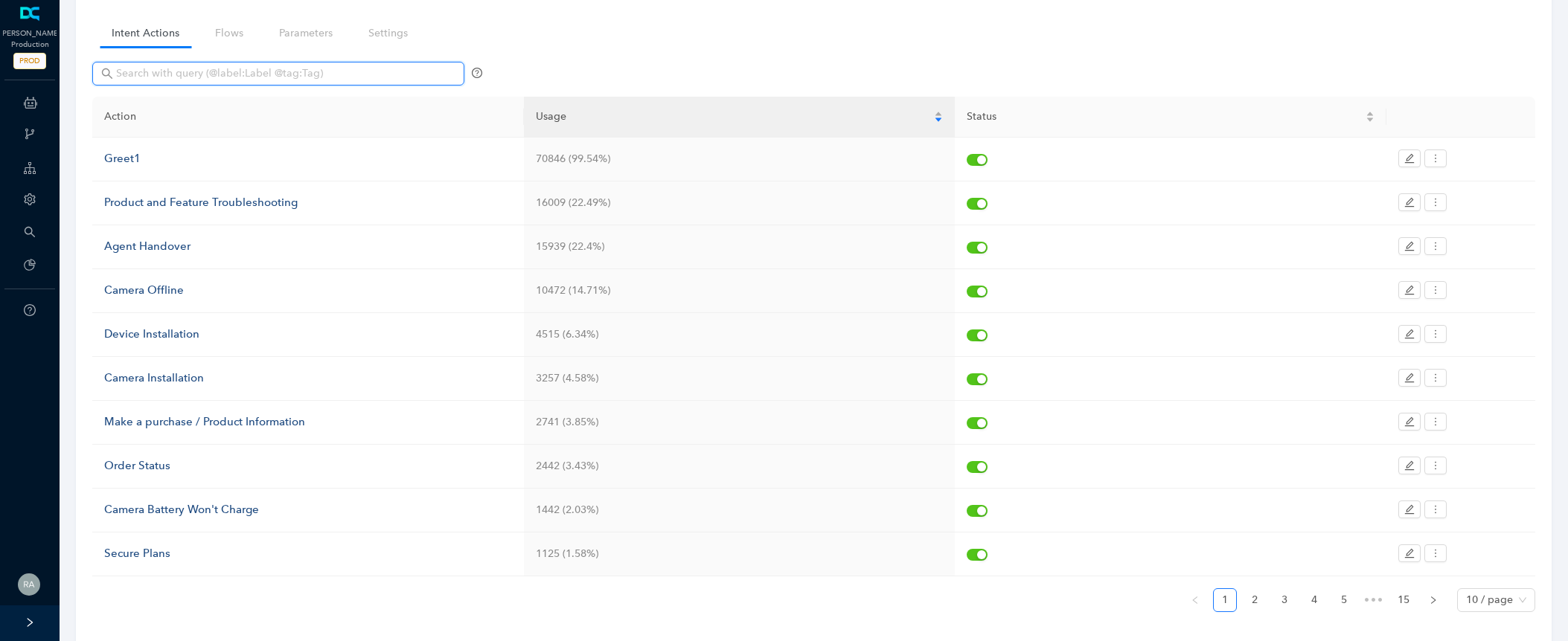
click at [372, 74] on input "text" at bounding box center [280, 74] width 328 height 16
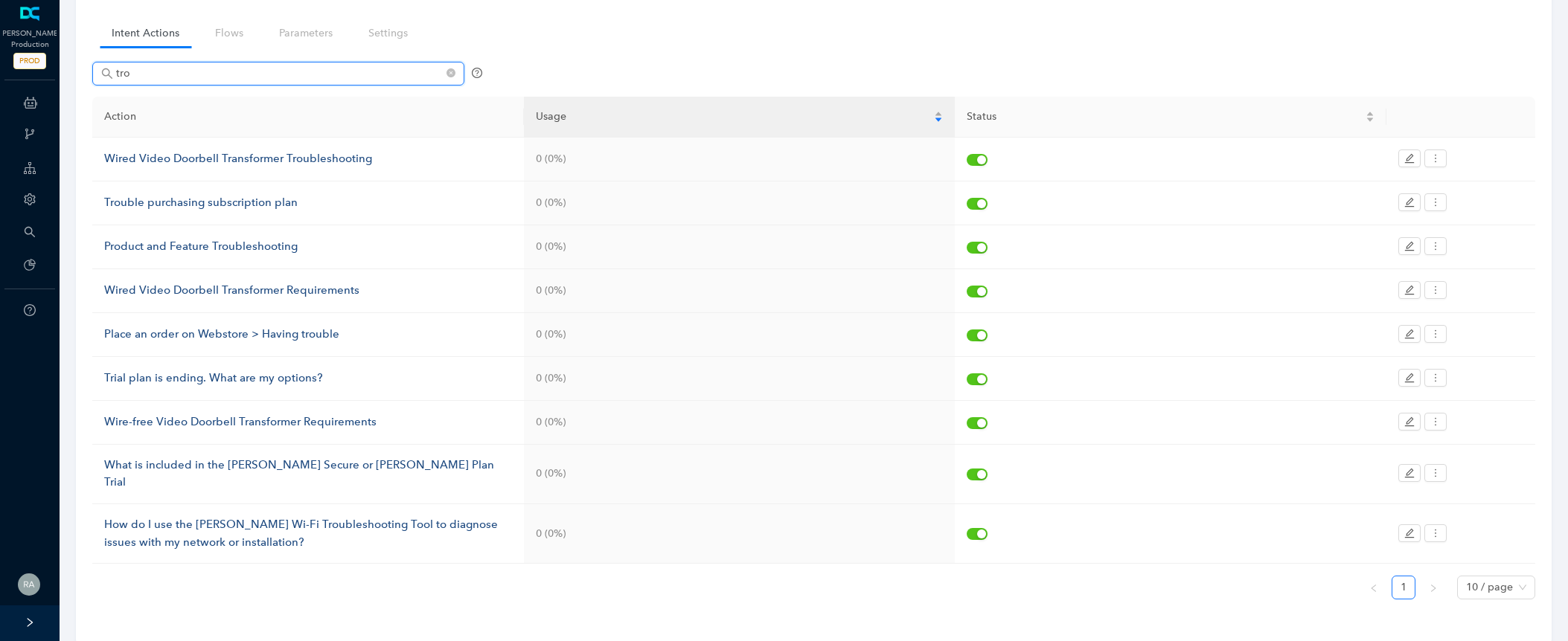
scroll to position [0, 0]
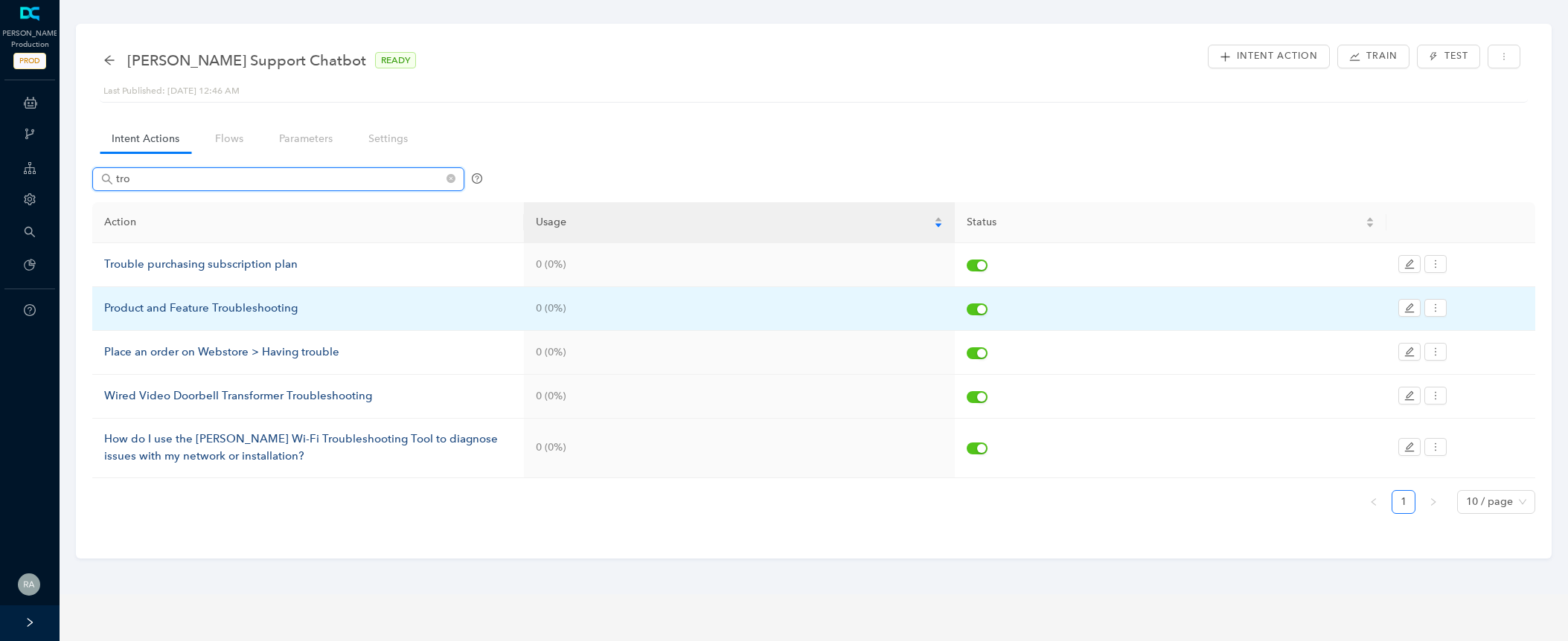
type input "tro"
click at [288, 308] on div "Product and Feature Troubleshooting" at bounding box center [308, 309] width 407 height 18
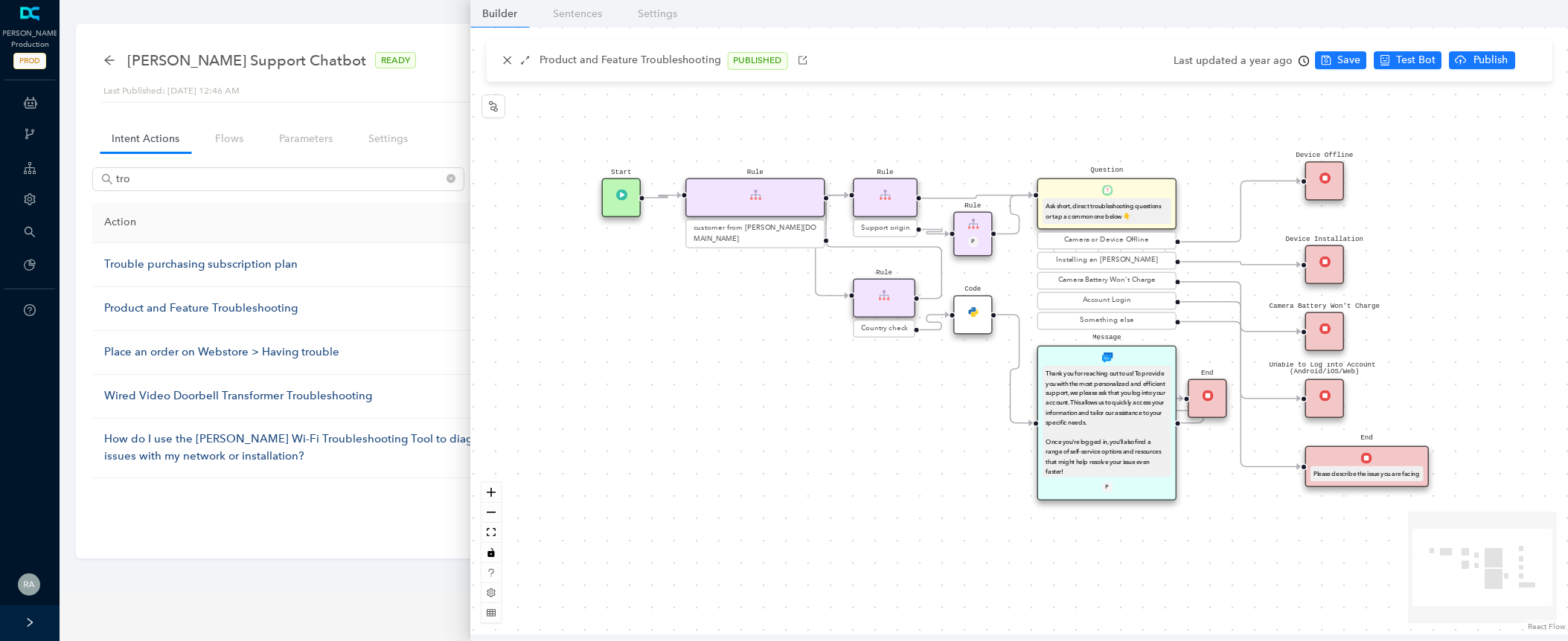
click at [1298, 61] on icon "clock-circle" at bounding box center [1304, 61] width 10 height 10
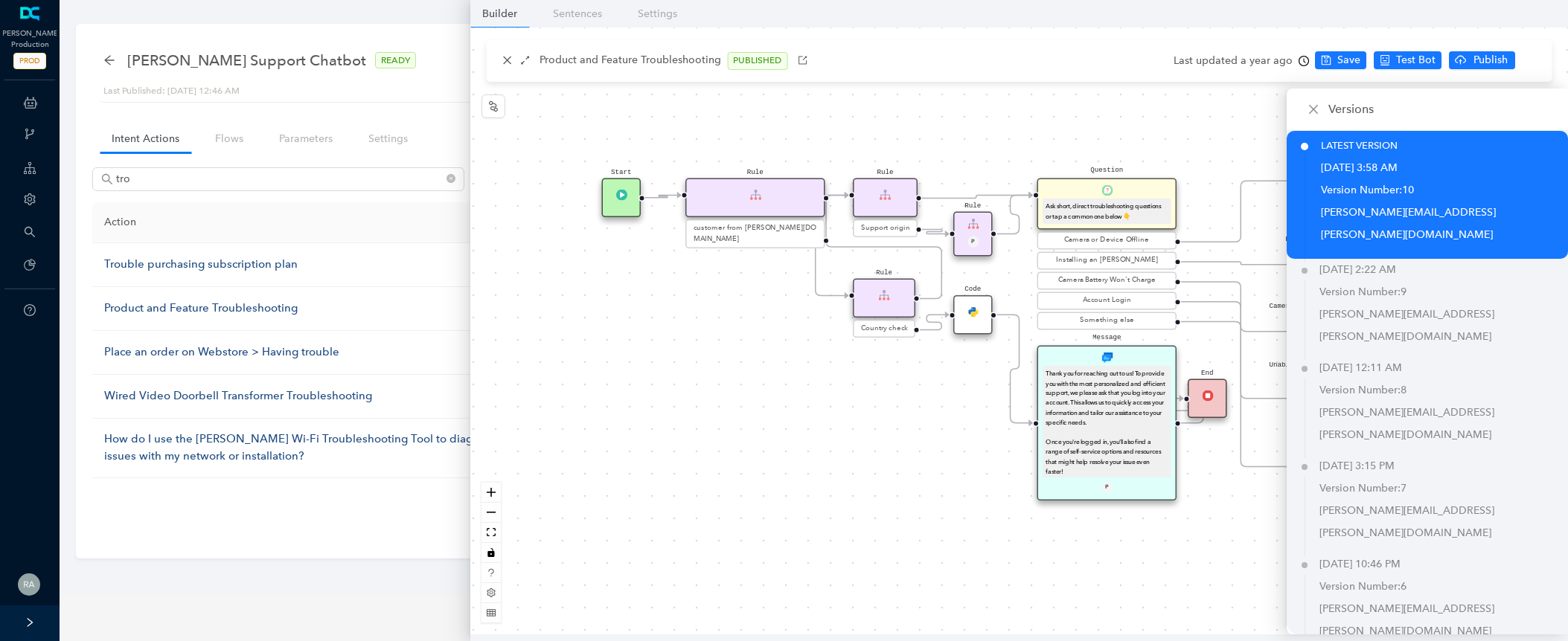
click at [1205, 61] on div "Last updated a year ago" at bounding box center [1241, 61] width 136 height 22
click at [1143, 60] on div "Product and Feature Troubleshooting PUBLISHED" at bounding box center [1019, 61] width 1043 height 18
click at [986, 45] on div "Product and Feature Troubleshooting PUBLISHED" at bounding box center [1019, 61] width 1067 height 42
click at [1313, 112] on icon "close" at bounding box center [1313, 109] width 12 height 12
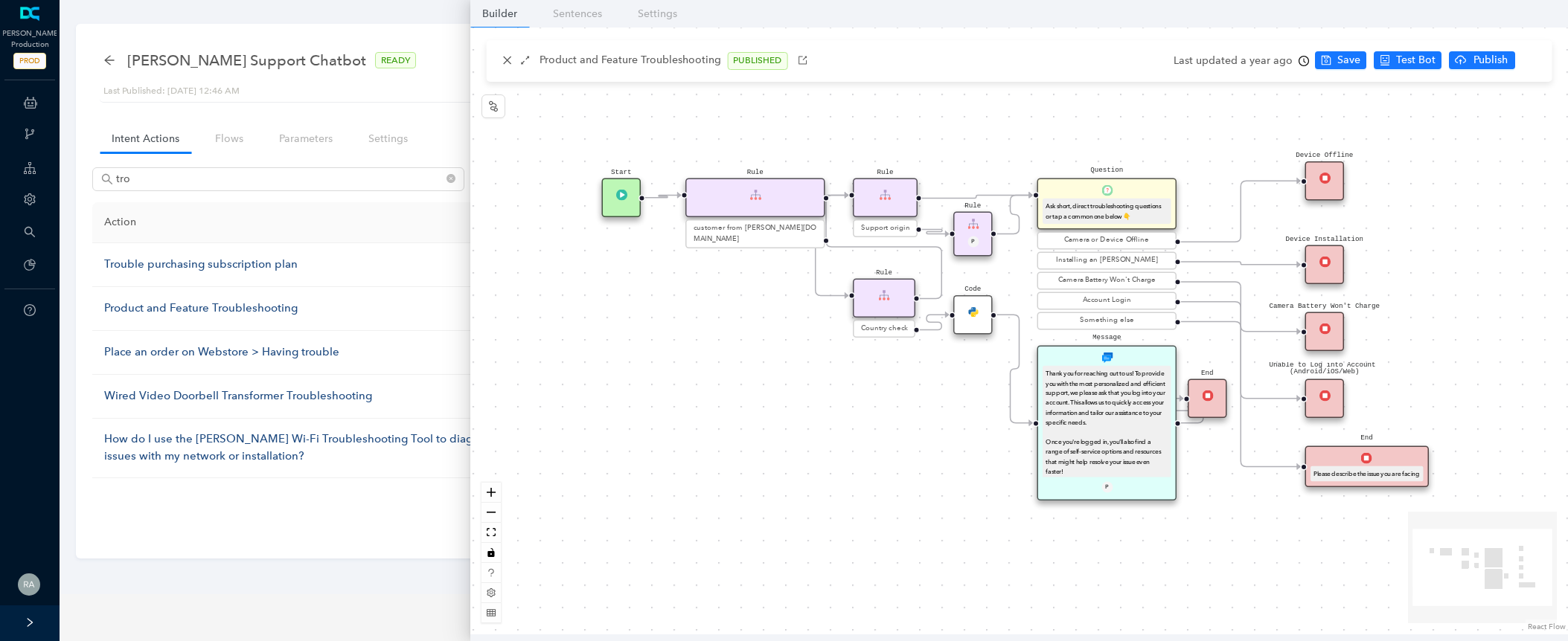
click at [1330, 186] on div "Device Offline" at bounding box center [1324, 181] width 39 height 39
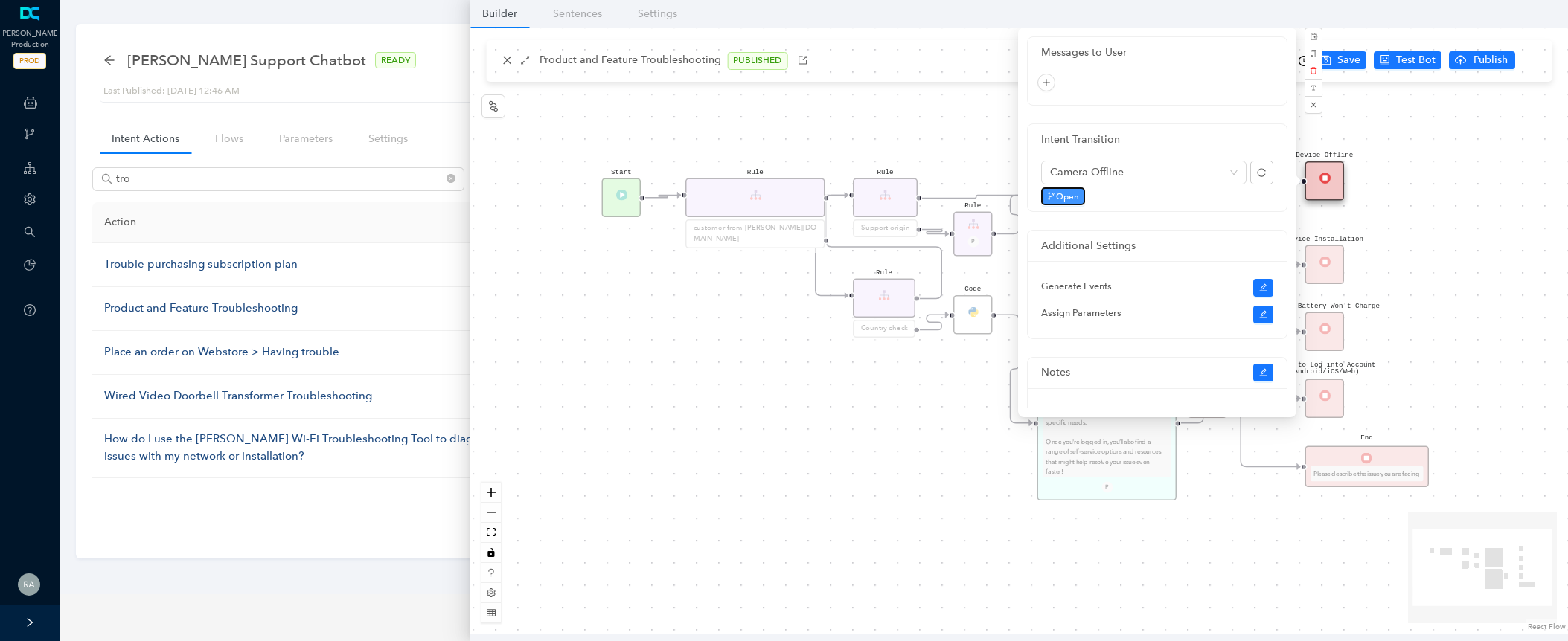
click at [1072, 198] on span "Open" at bounding box center [1067, 197] width 23 height 13
click at [952, 12] on nav "Builder Sentences Settings" at bounding box center [1019, 13] width 1098 height 28
click at [507, 66] on div "End Message Thank you for reaching out to us! To provide you with the most pers…" at bounding box center [1019, 331] width 1098 height 607
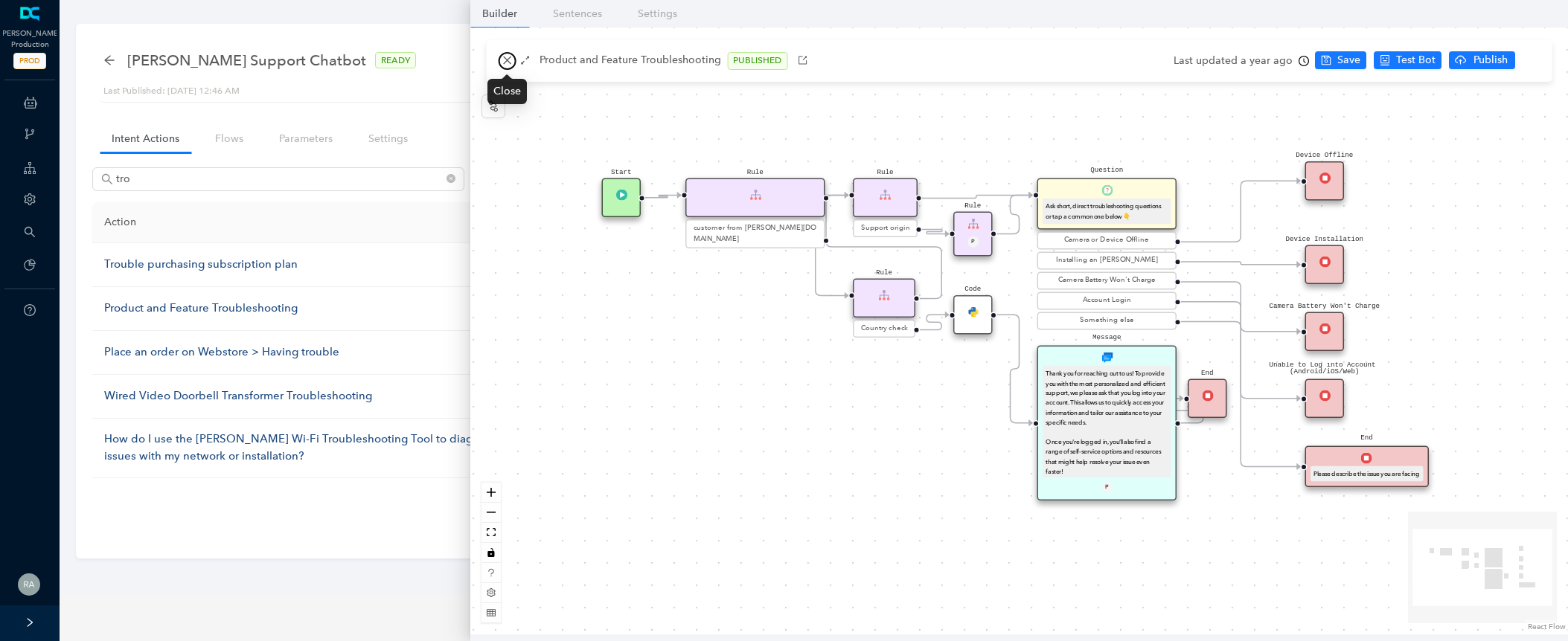
click at [507, 66] on span "button" at bounding box center [507, 60] width 10 height 11
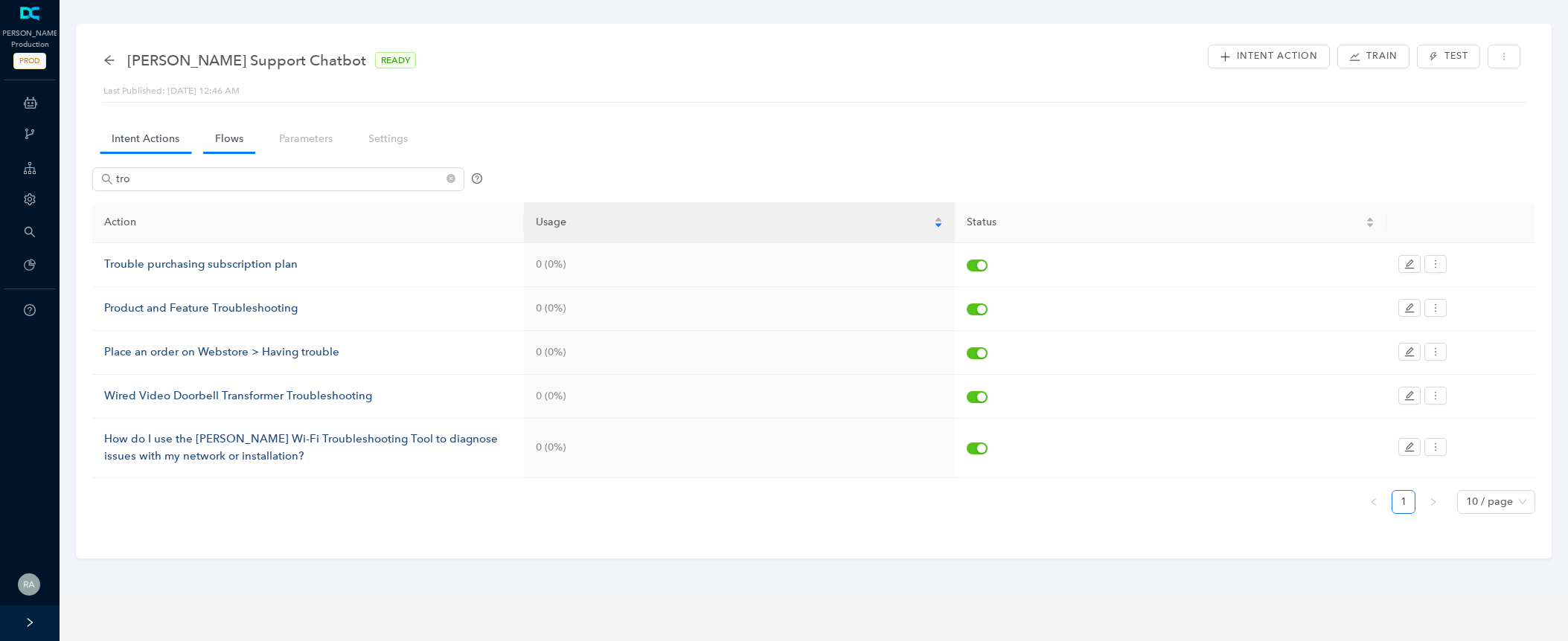
click at [244, 127] on link "Flows" at bounding box center [229, 138] width 52 height 28
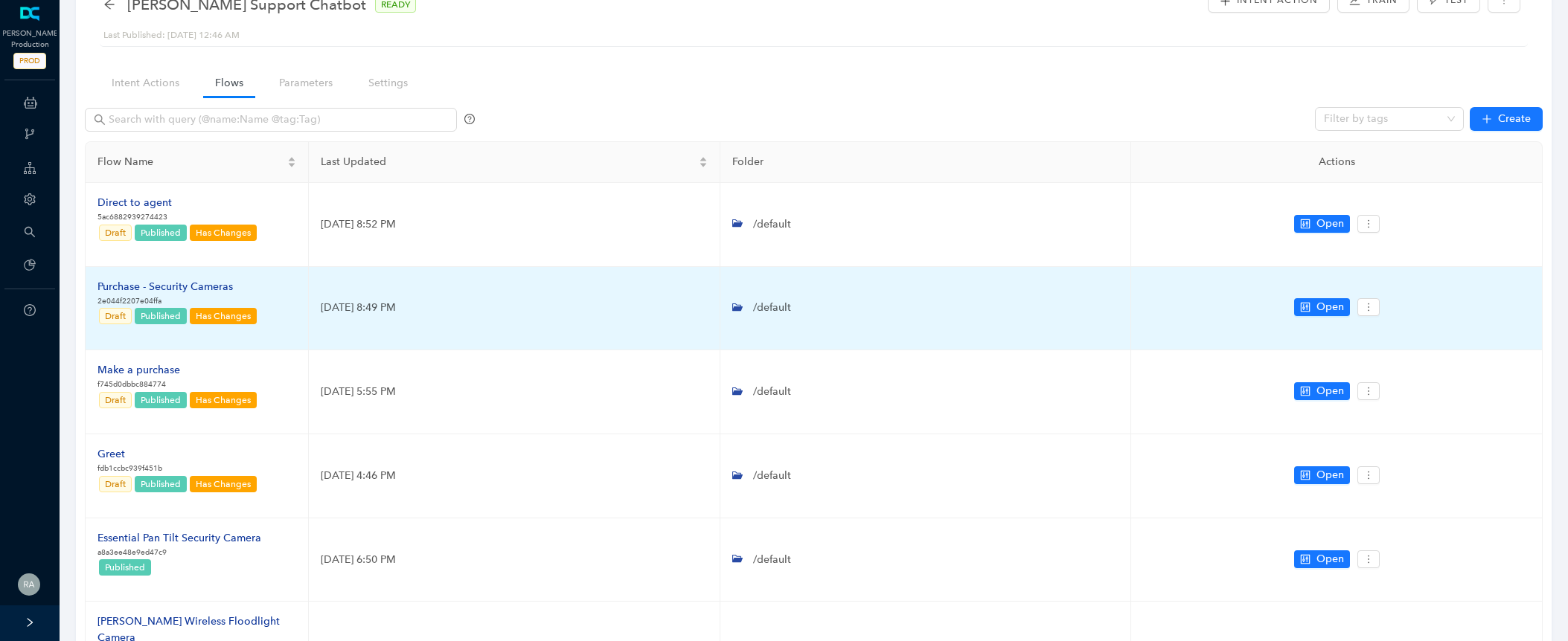
scroll to position [57, 0]
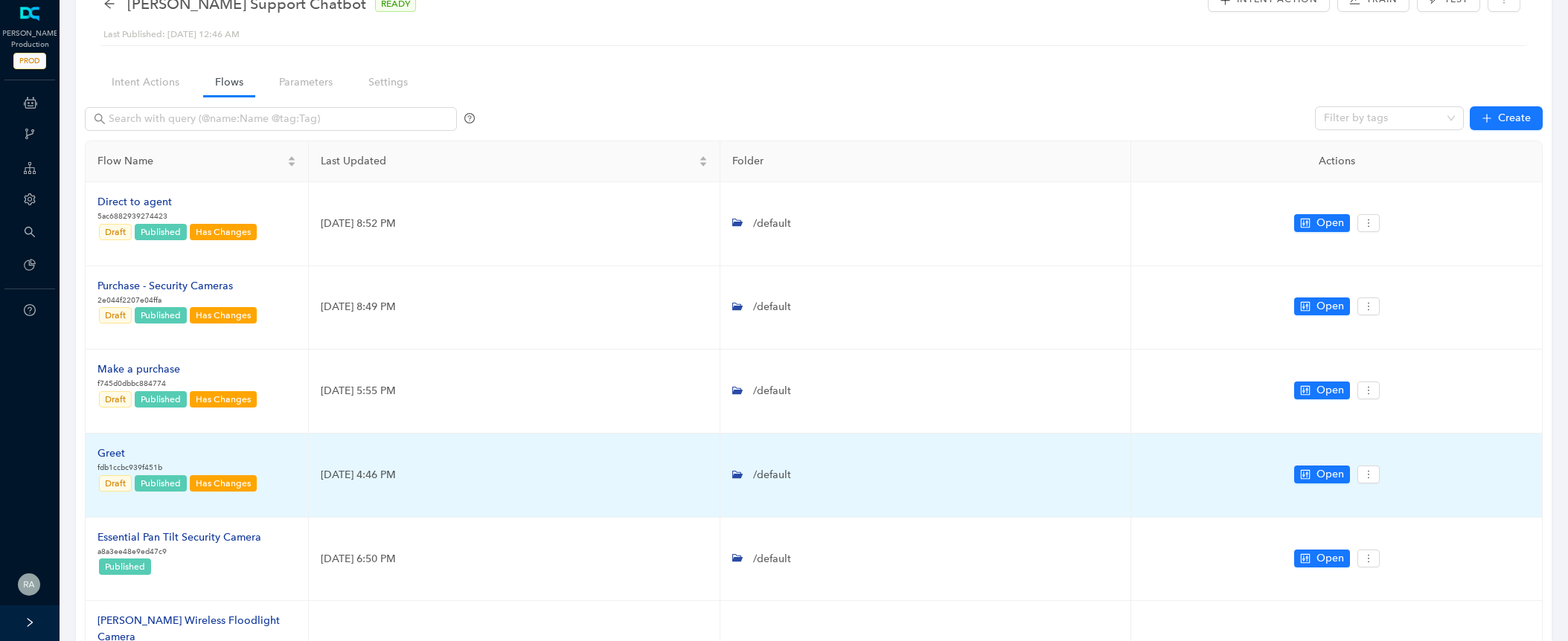
click at [125, 450] on div "Greet" at bounding box center [178, 453] width 161 height 16
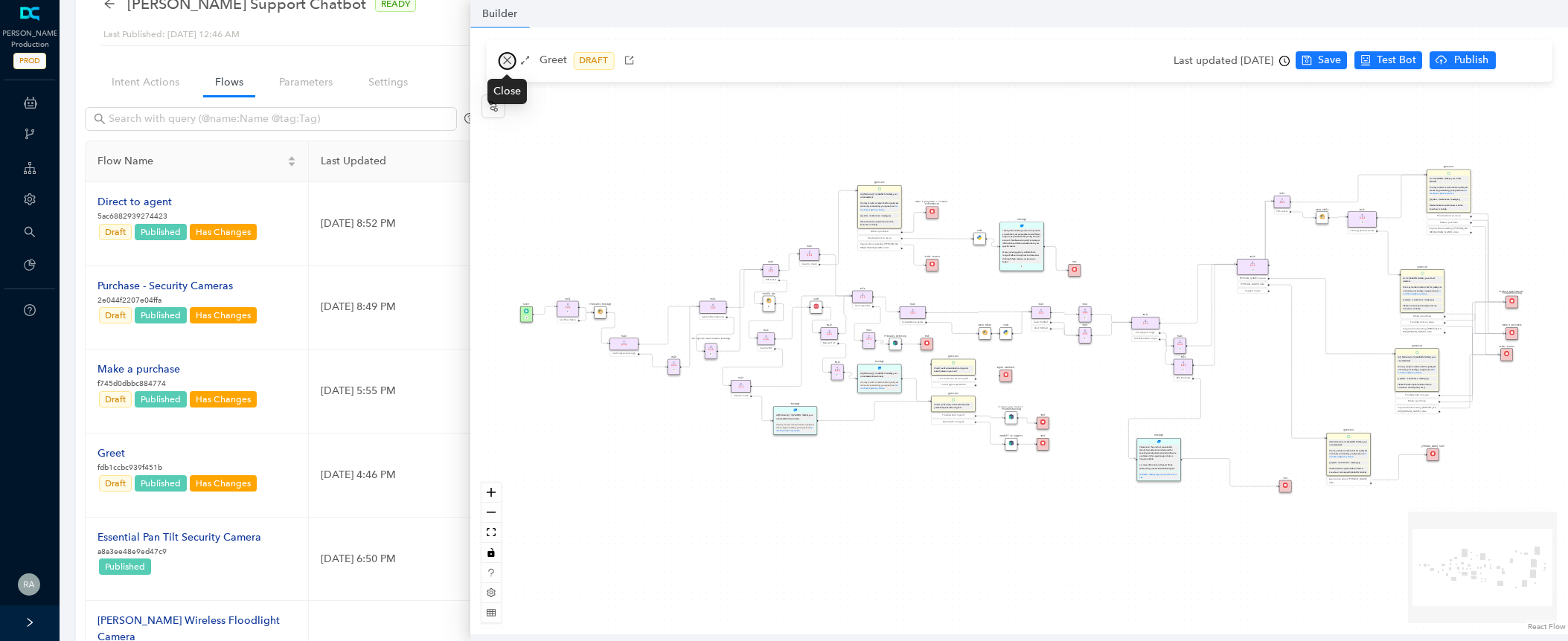
click at [510, 58] on icon "close" at bounding box center [507, 60] width 10 height 10
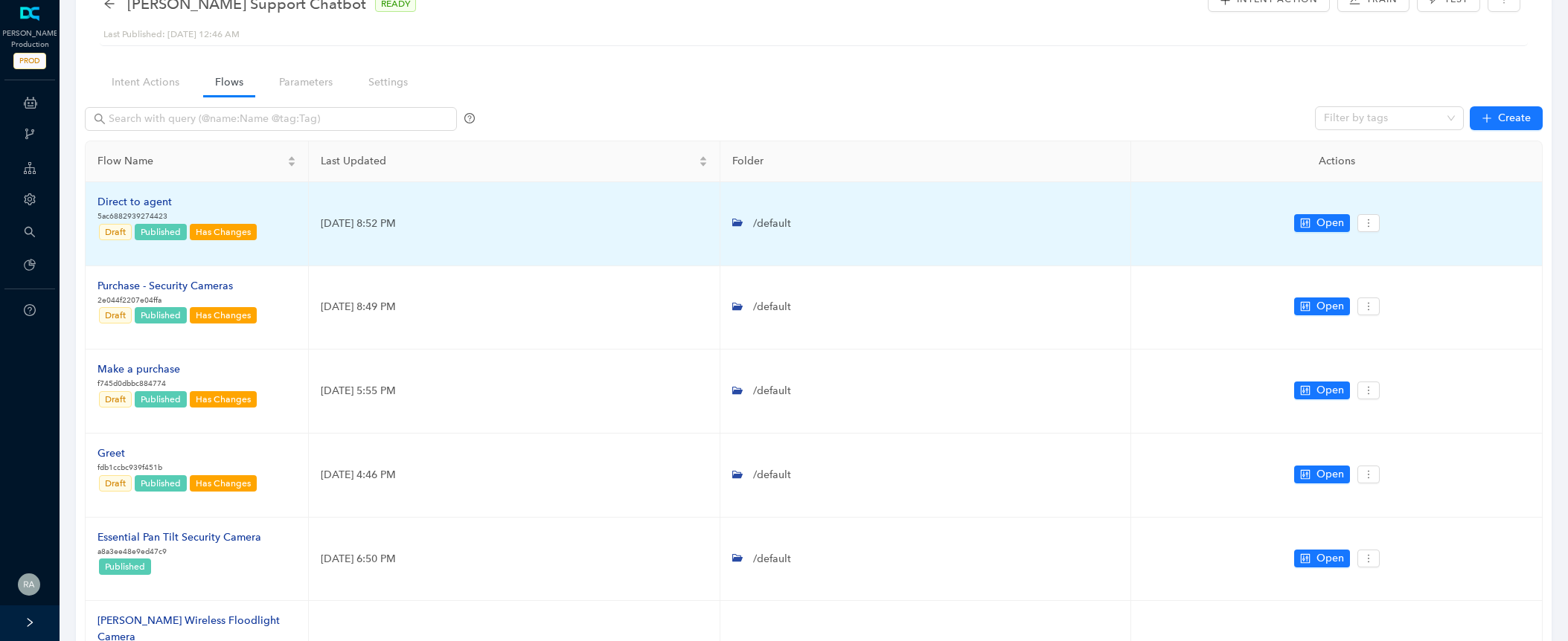
click at [145, 202] on div "Direct to agent" at bounding box center [178, 202] width 161 height 16
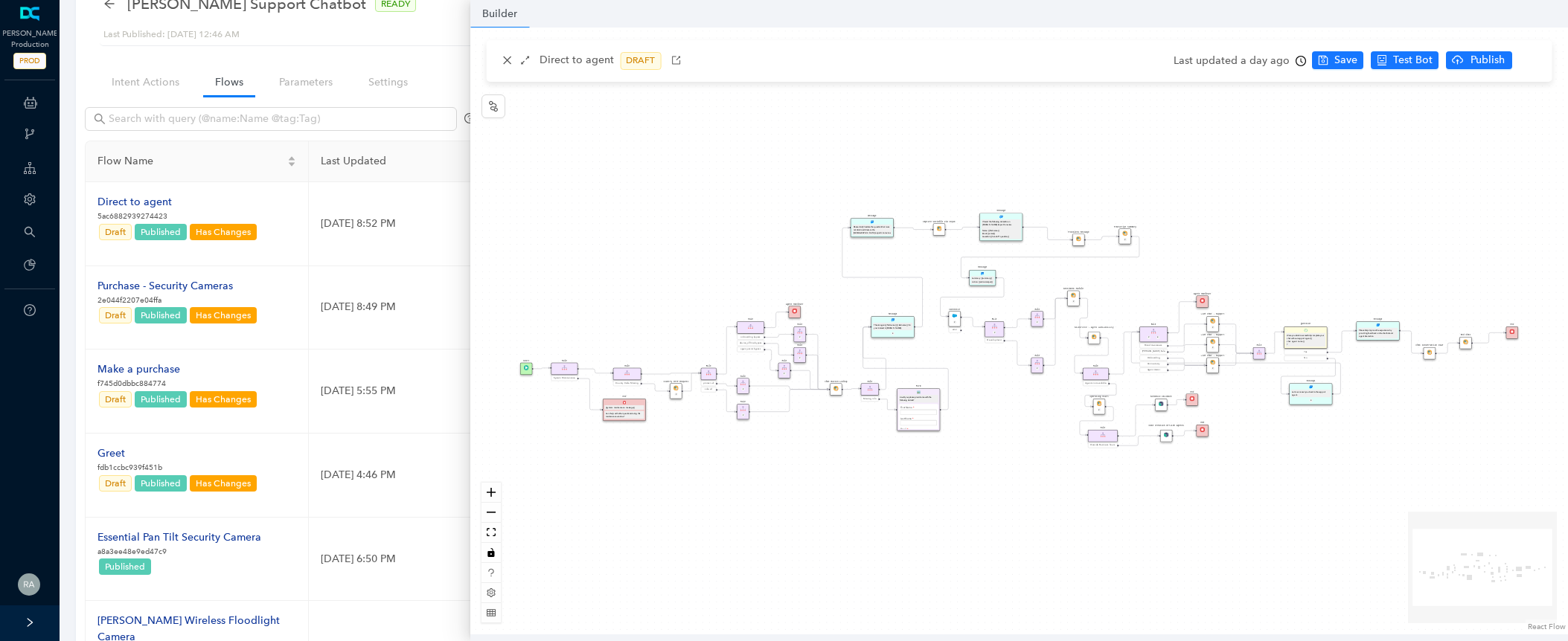
click at [1295, 57] on icon "clock-circle" at bounding box center [1301, 61] width 10 height 10
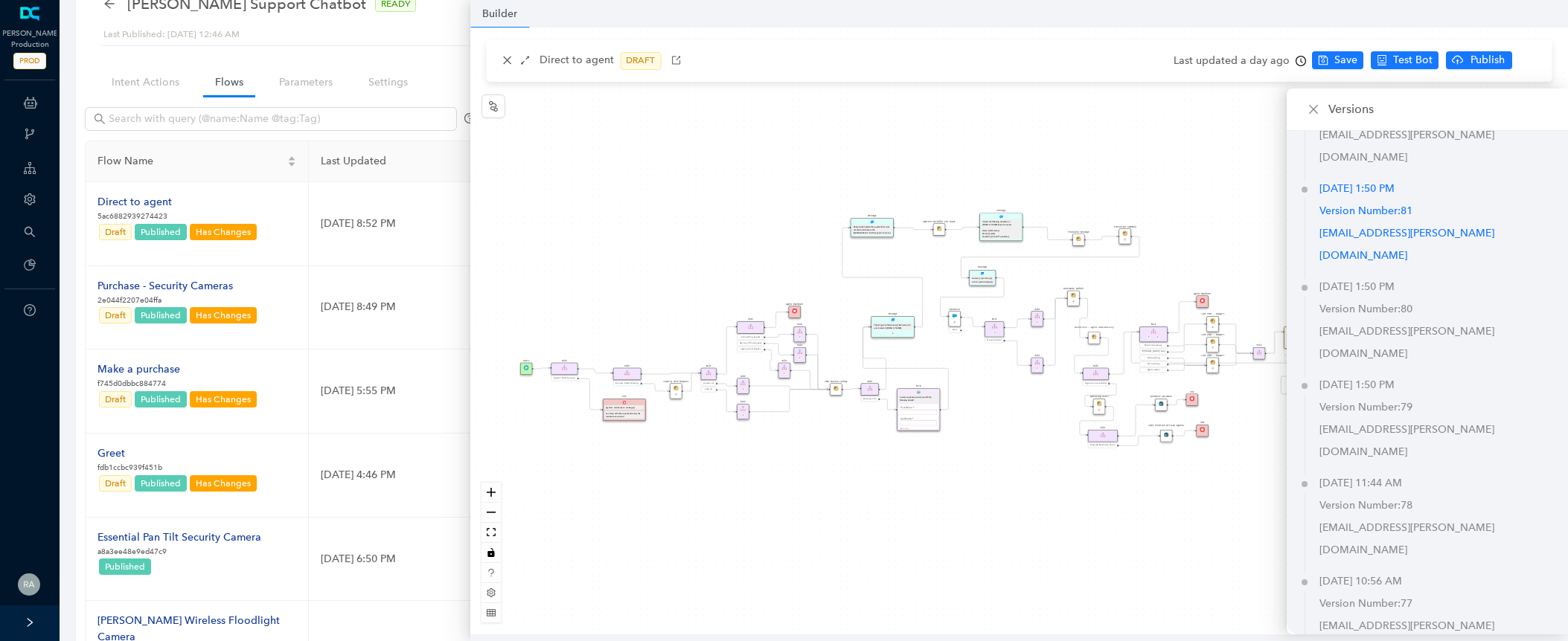
scroll to position [1555, 0]
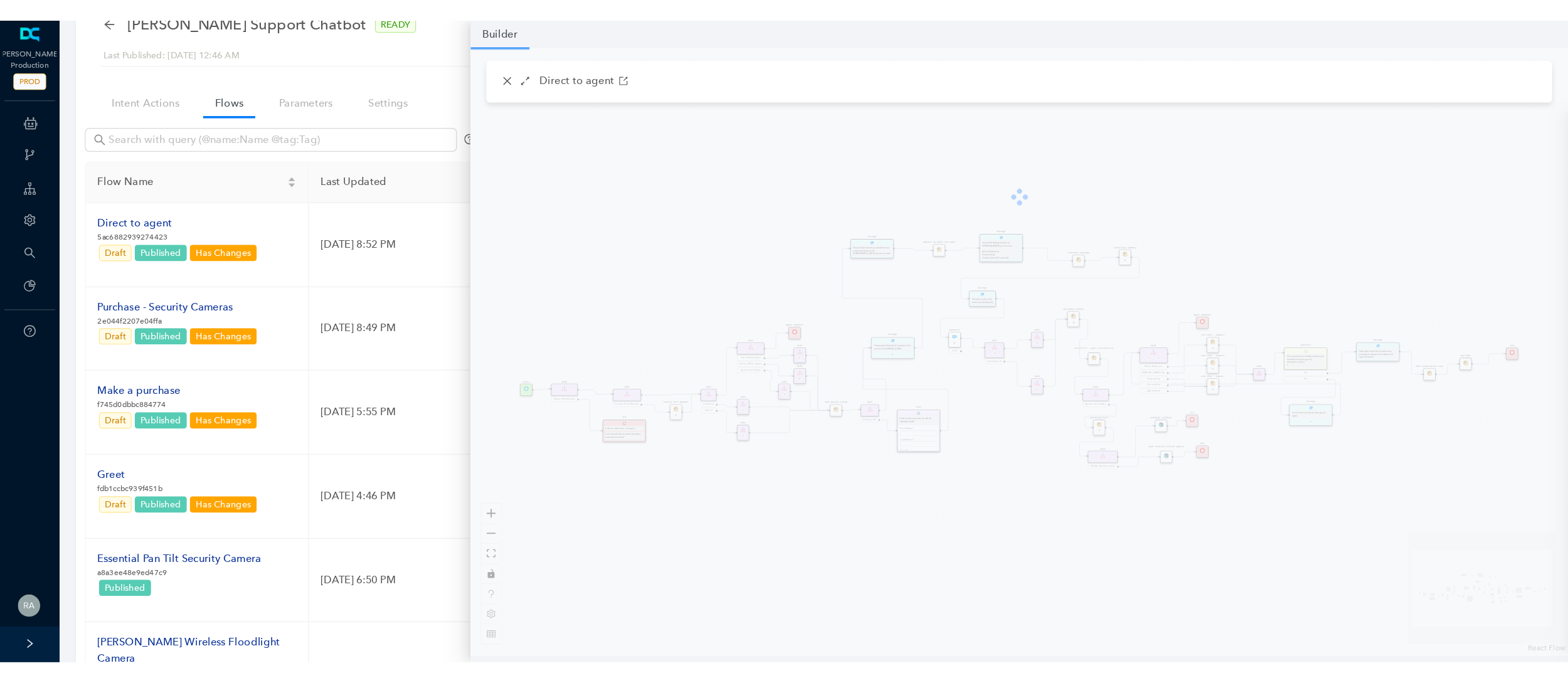
scroll to position [1305, 0]
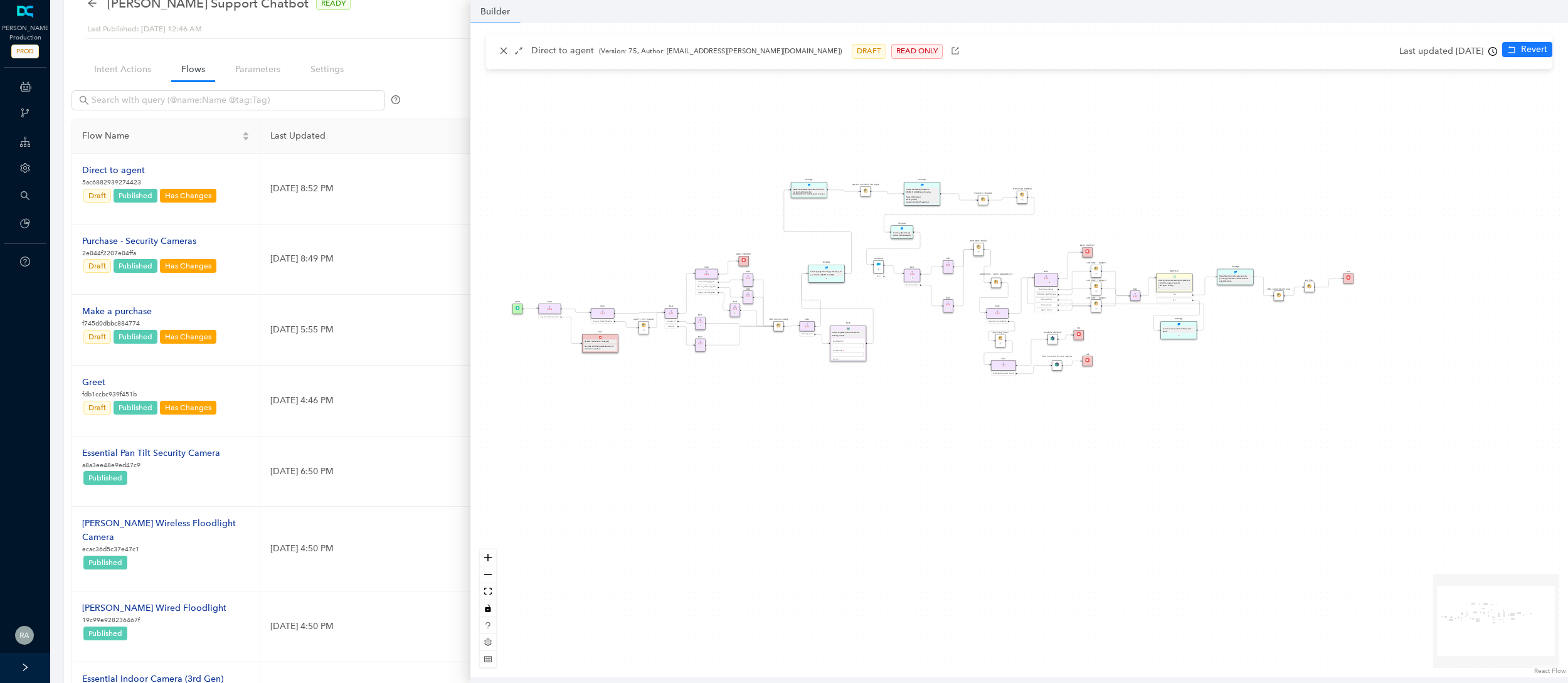
click at [950, 373] on div "operating Hours P Sentiment Module P Question Were you able to successfully com…" at bounding box center [1019, 350] width 1097 height 654
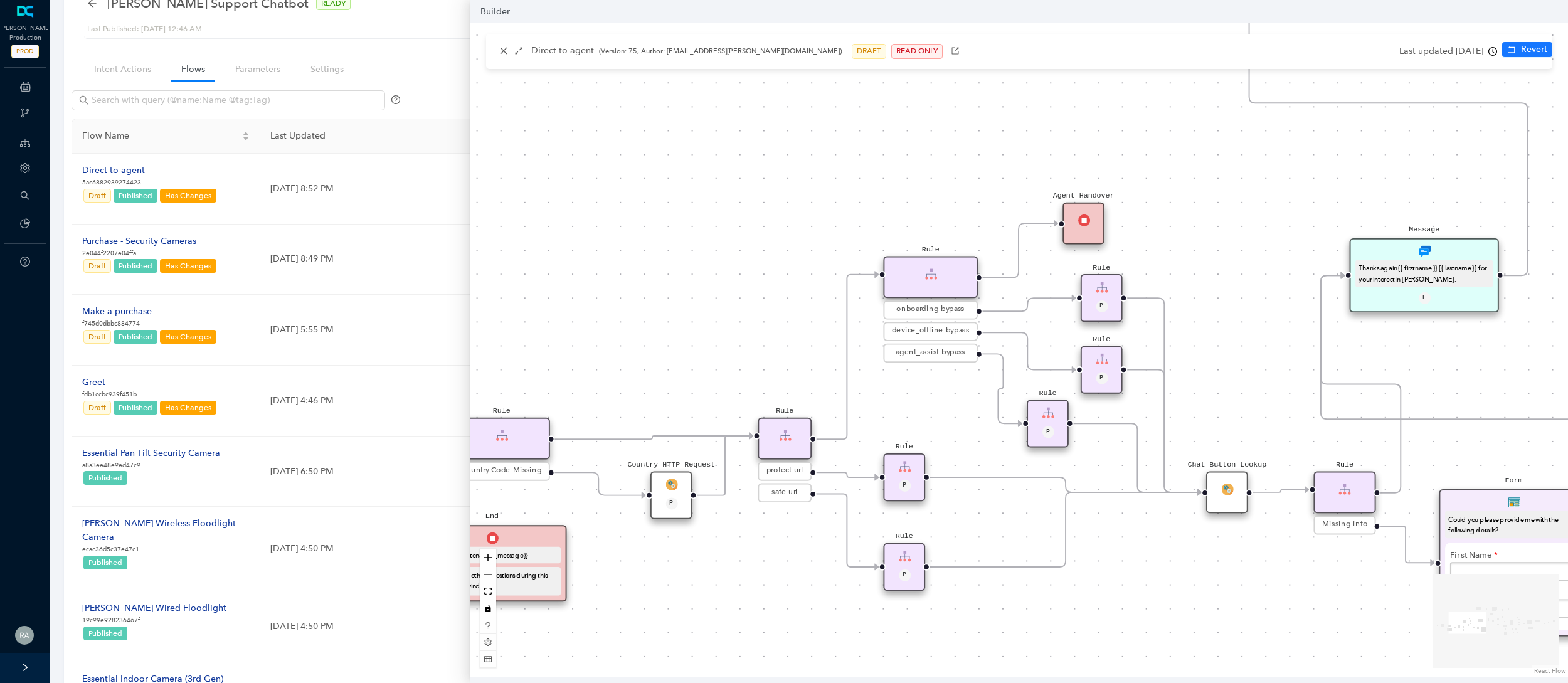
drag, startPoint x: 942, startPoint y: 571, endPoint x: 751, endPoint y: 650, distance: 206.7
click at [751, 540] on div "operating Hours P Sentiment Module P Question Were you able to successfully com…" at bounding box center [1019, 350] width 1097 height 654
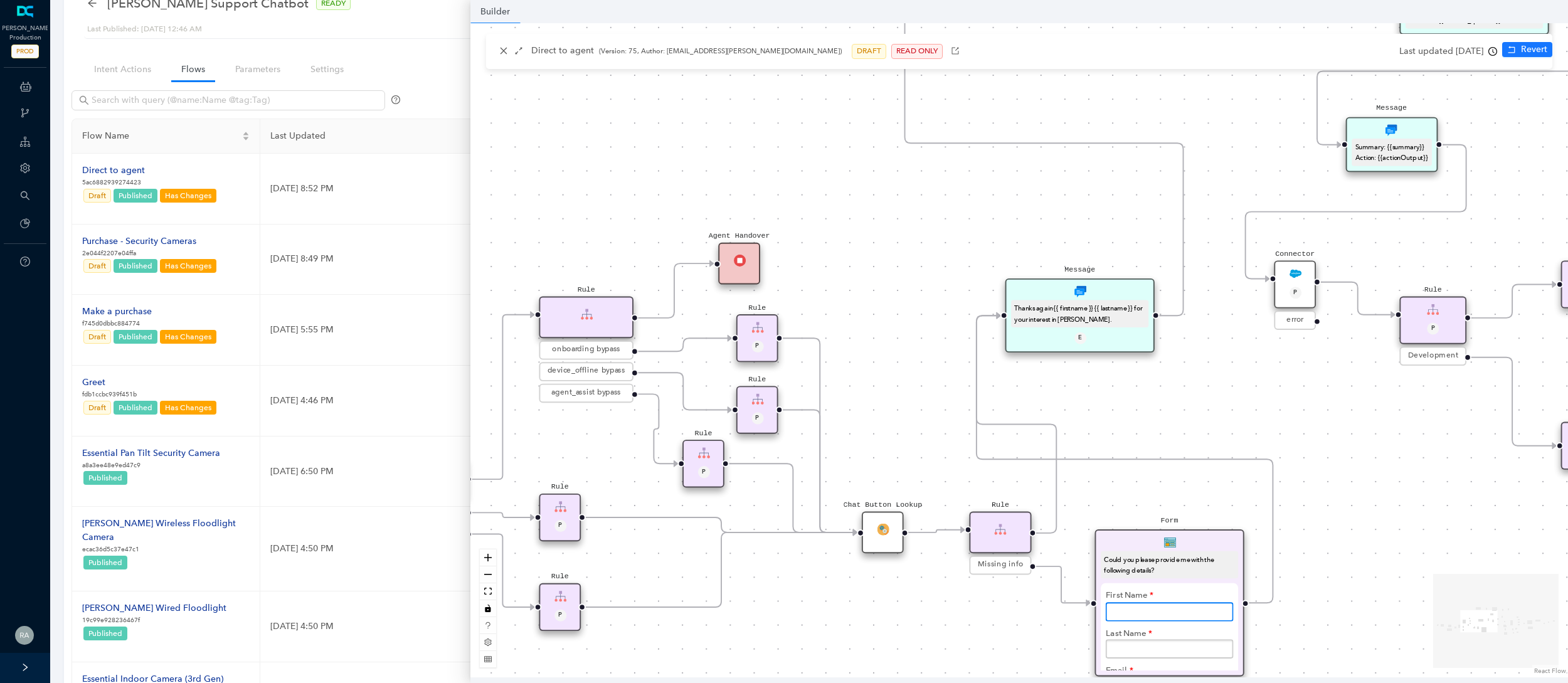
drag, startPoint x: 1132, startPoint y: 605, endPoint x: 843, endPoint y: 612, distance: 289.1
click at [843, 540] on div "operating Hours P Sentiment Module P Question Were you able to successfully com…" at bounding box center [1019, 350] width 1097 height 654
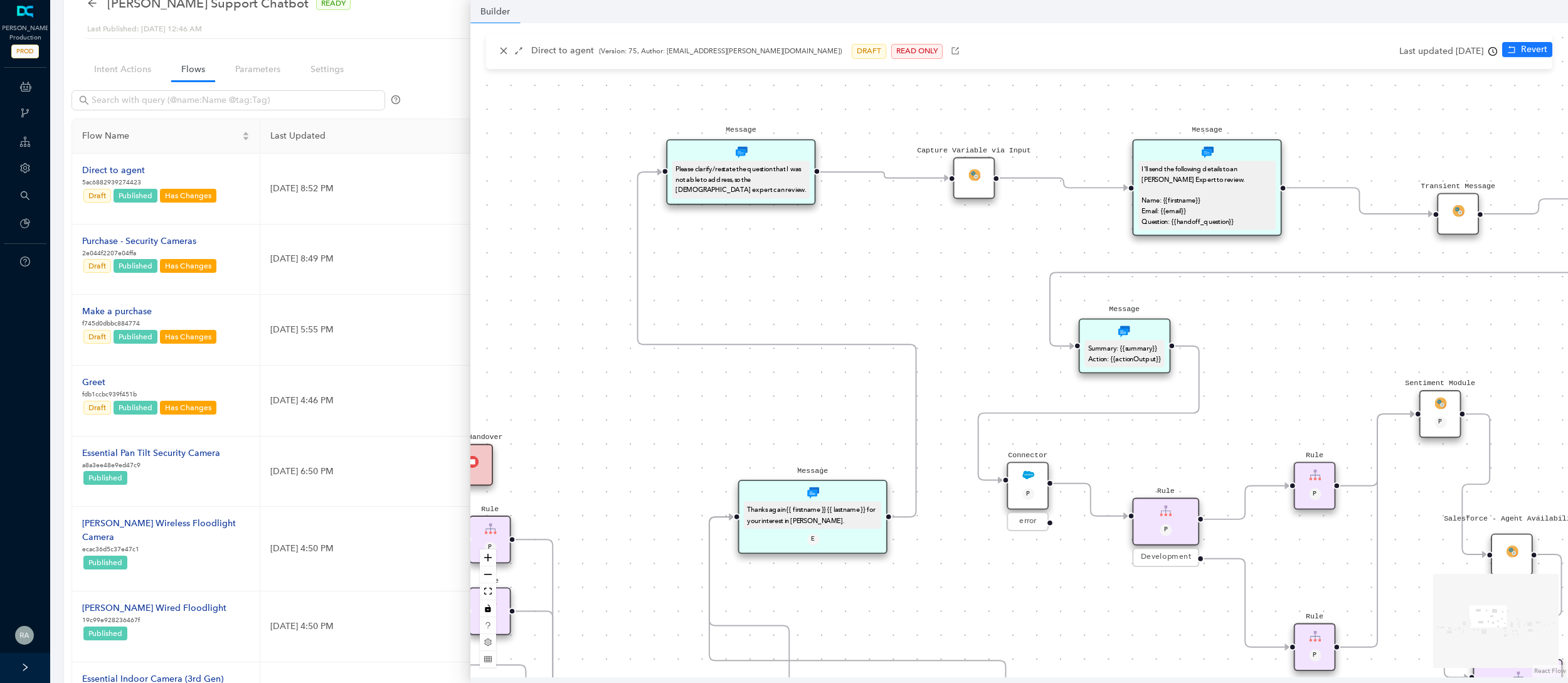
drag, startPoint x: 1382, startPoint y: 434, endPoint x: 1122, endPoint y: 633, distance: 327.4
click at [1122, 540] on div "operating Hours P Sentiment Module P Question Were you able to successfully com…" at bounding box center [1019, 350] width 1097 height 654
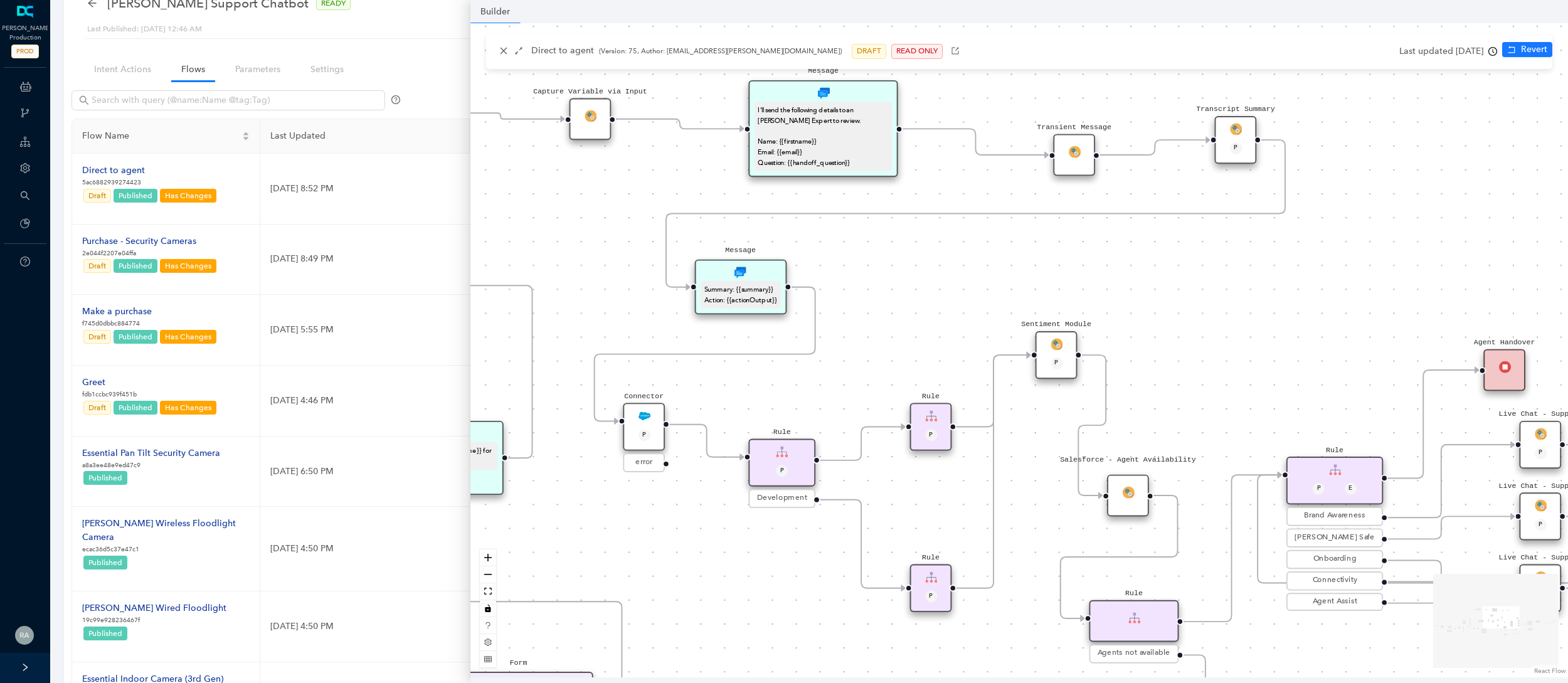
drag, startPoint x: 1327, startPoint y: 316, endPoint x: 921, endPoint y: 249, distance: 411.5
click at [921, 249] on div "operating Hours P Sentiment Module P Question Were you able to successfully com…" at bounding box center [1019, 350] width 1097 height 654
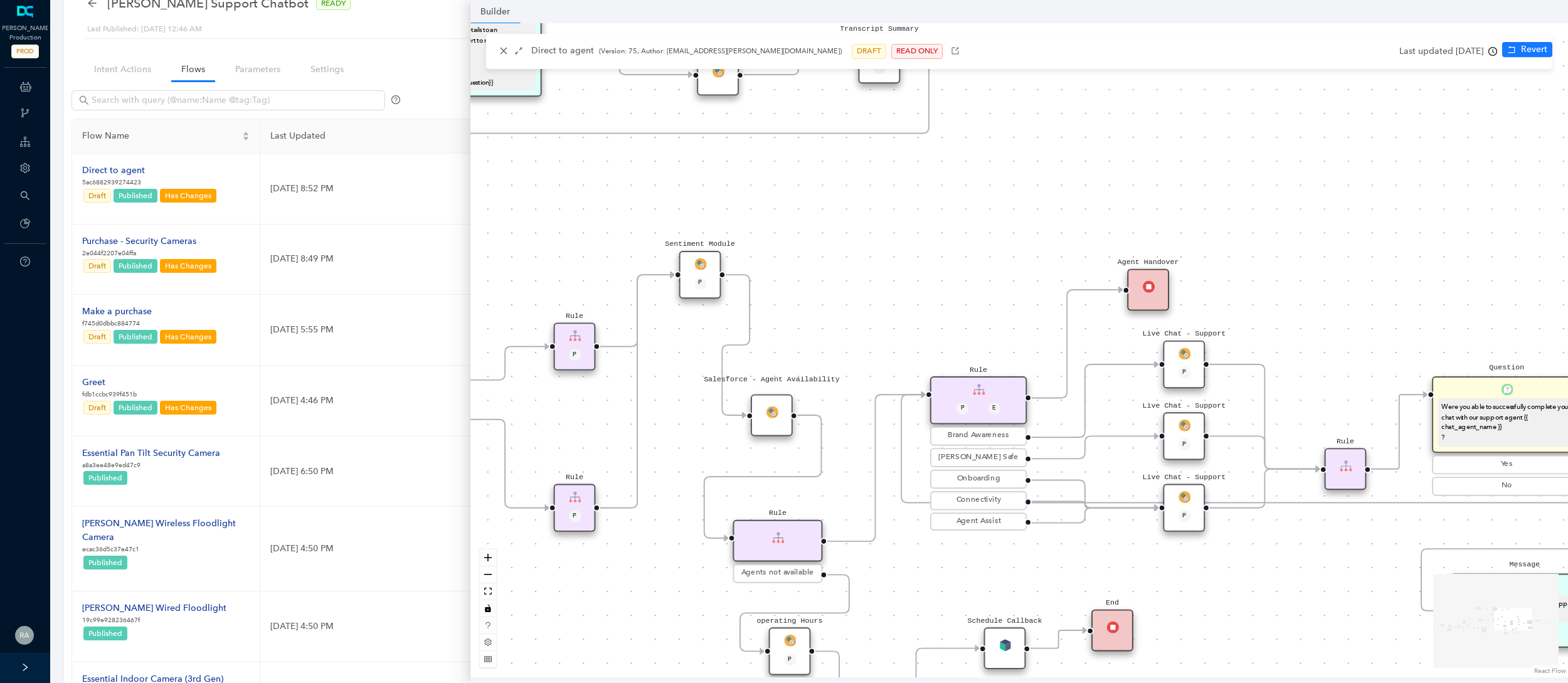
drag, startPoint x: 1309, startPoint y: 250, endPoint x: 974, endPoint y: 179, distance: 342.4
click at [974, 179] on div "operating Hours P Sentiment Module P Question Were you able to successfully com…" at bounding box center [1019, 350] width 1097 height 654
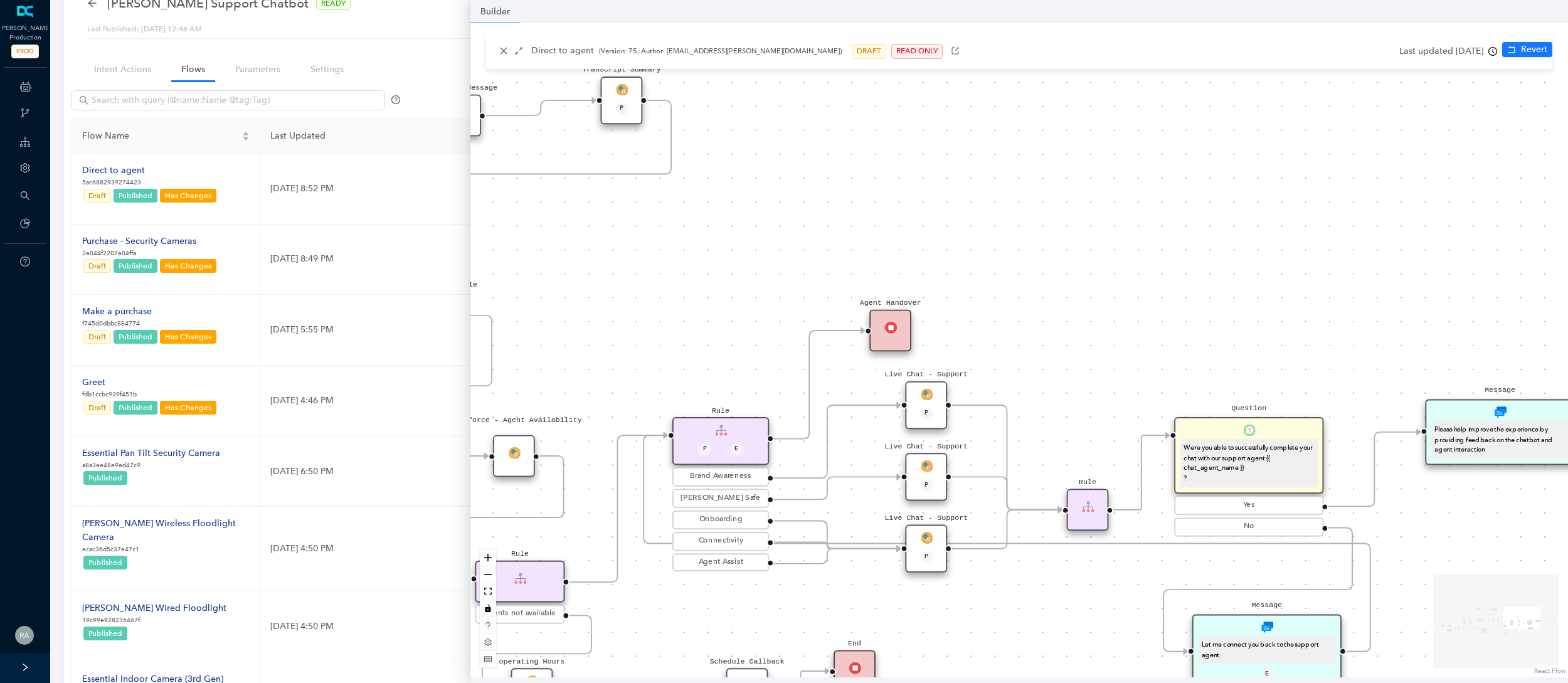
drag, startPoint x: 1195, startPoint y: 173, endPoint x: 938, endPoint y: 213, distance: 260.1
click at [938, 213] on div "operating Hours P Sentiment Module P Question Were you able to successfully com…" at bounding box center [1019, 350] width 1097 height 654
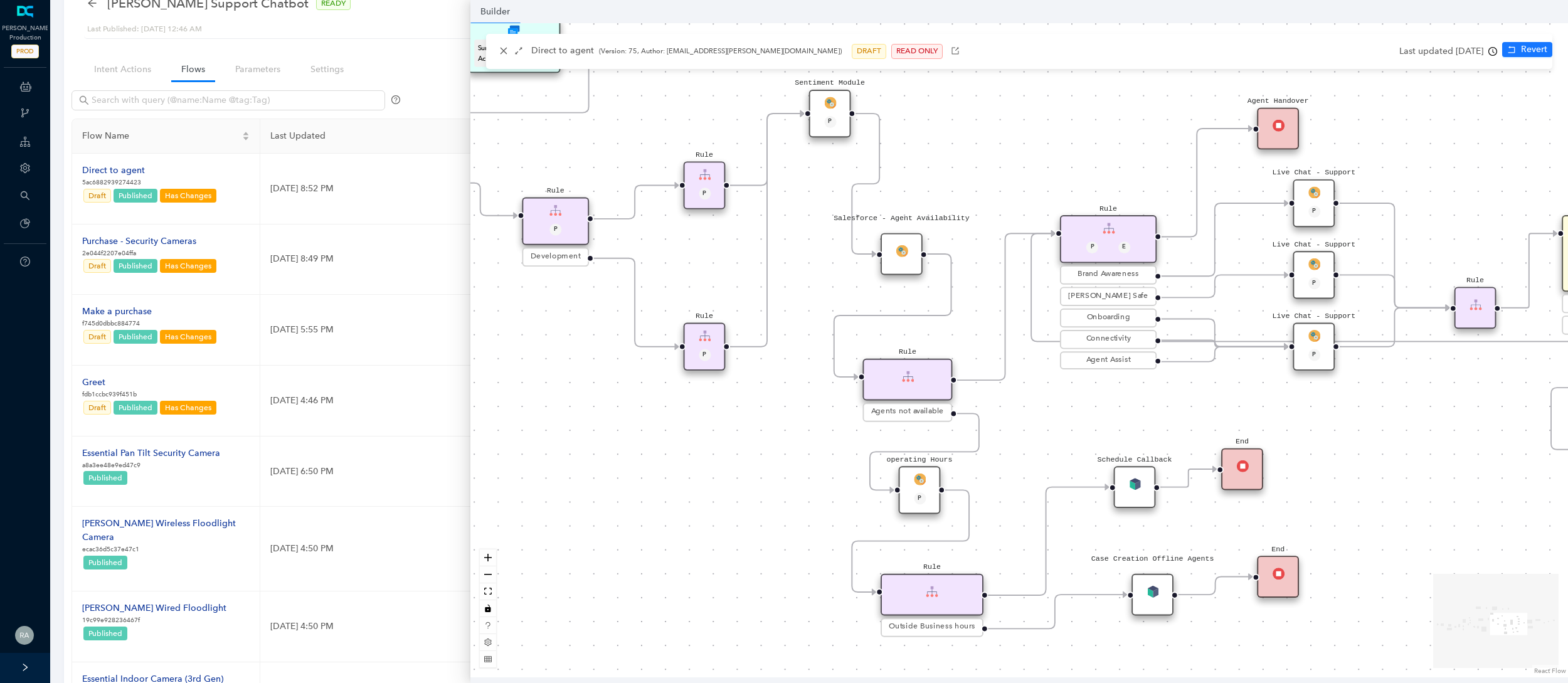
drag, startPoint x: 1078, startPoint y: 270, endPoint x: 1495, endPoint y: 97, distance: 451.5
click at [1321, 97] on div "operating Hours P Sentiment Module P Question Were you able to successfully com…" at bounding box center [1019, 350] width 1097 height 654
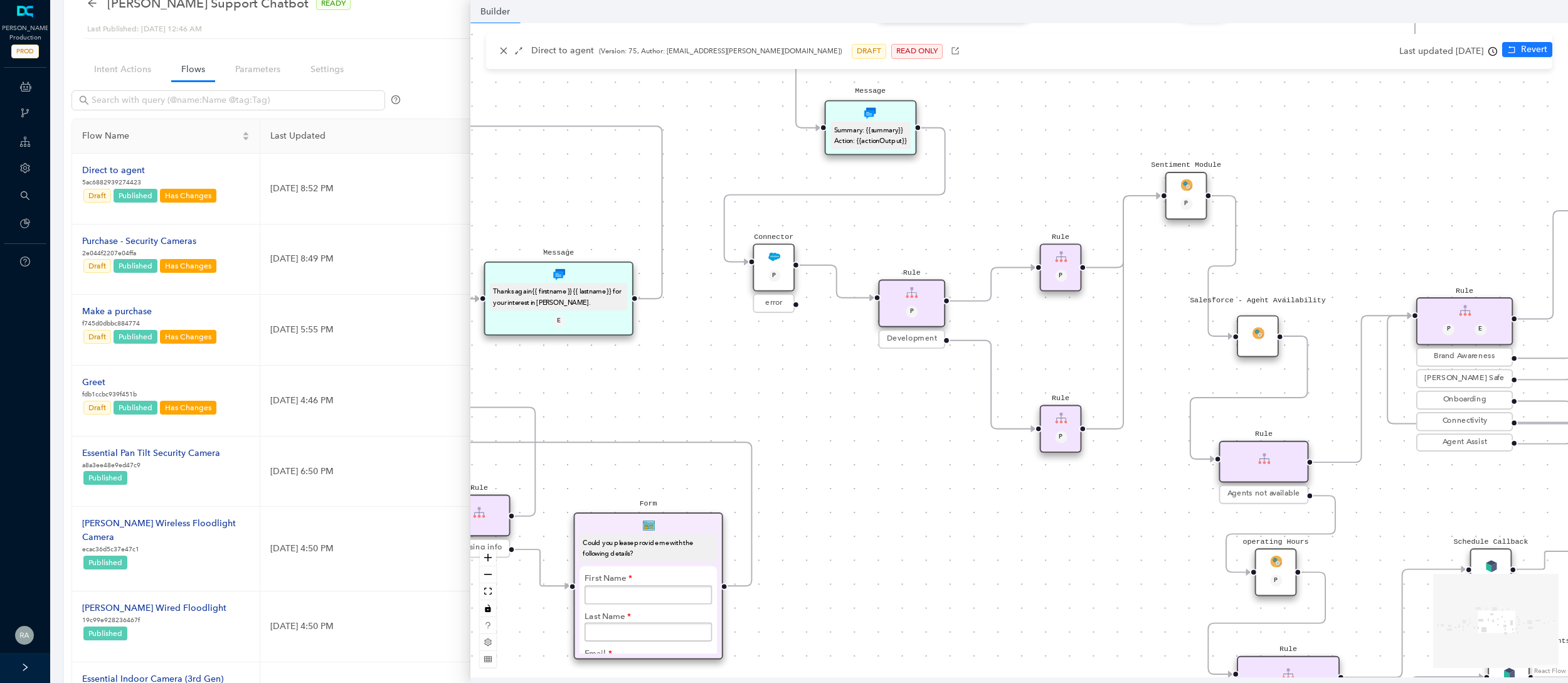
drag, startPoint x: 1137, startPoint y: 129, endPoint x: 1464, endPoint y: 183, distance: 331.4
click at [1321, 183] on div "operating Hours P Sentiment Module P Question Were you able to successfully com…" at bounding box center [1019, 350] width 1097 height 654
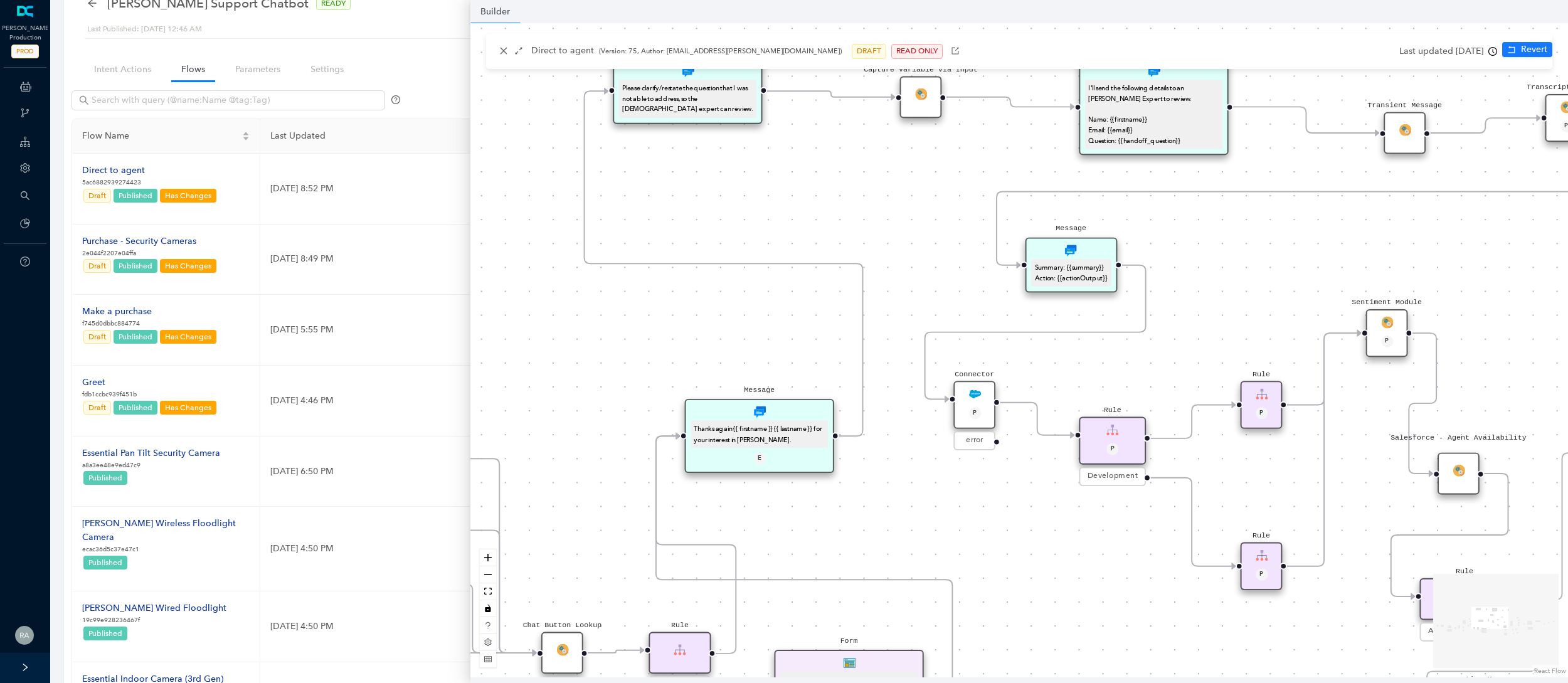
drag, startPoint x: 965, startPoint y: 563, endPoint x: 1166, endPoint y: 701, distance: 243.8
click at [1166, 540] on html "Arlo Production PROD ChatBots & Ticket Automations Webhooks Guide Account Searc…" at bounding box center [784, 294] width 1568 height 683
click at [501, 47] on icon "close" at bounding box center [503, 51] width 9 height 9
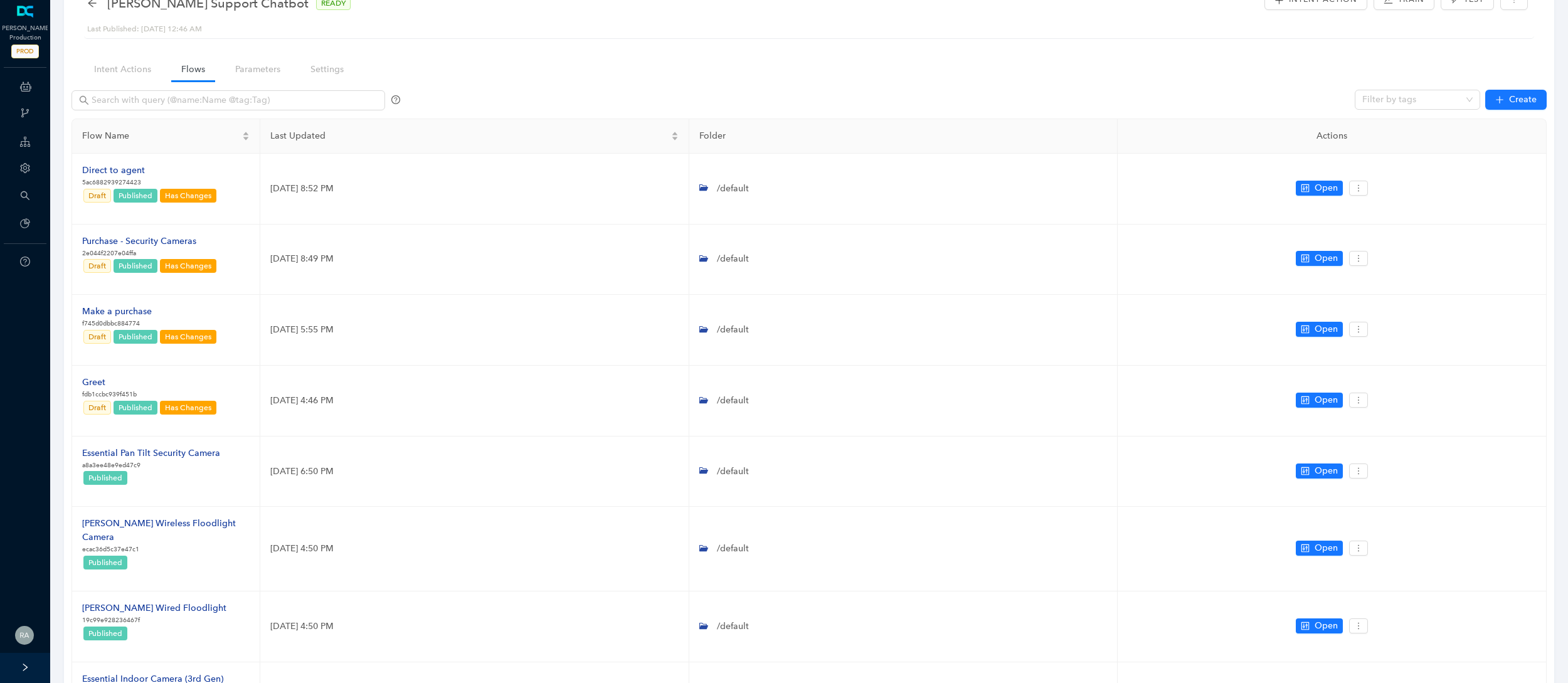
scroll to position [0, 0]
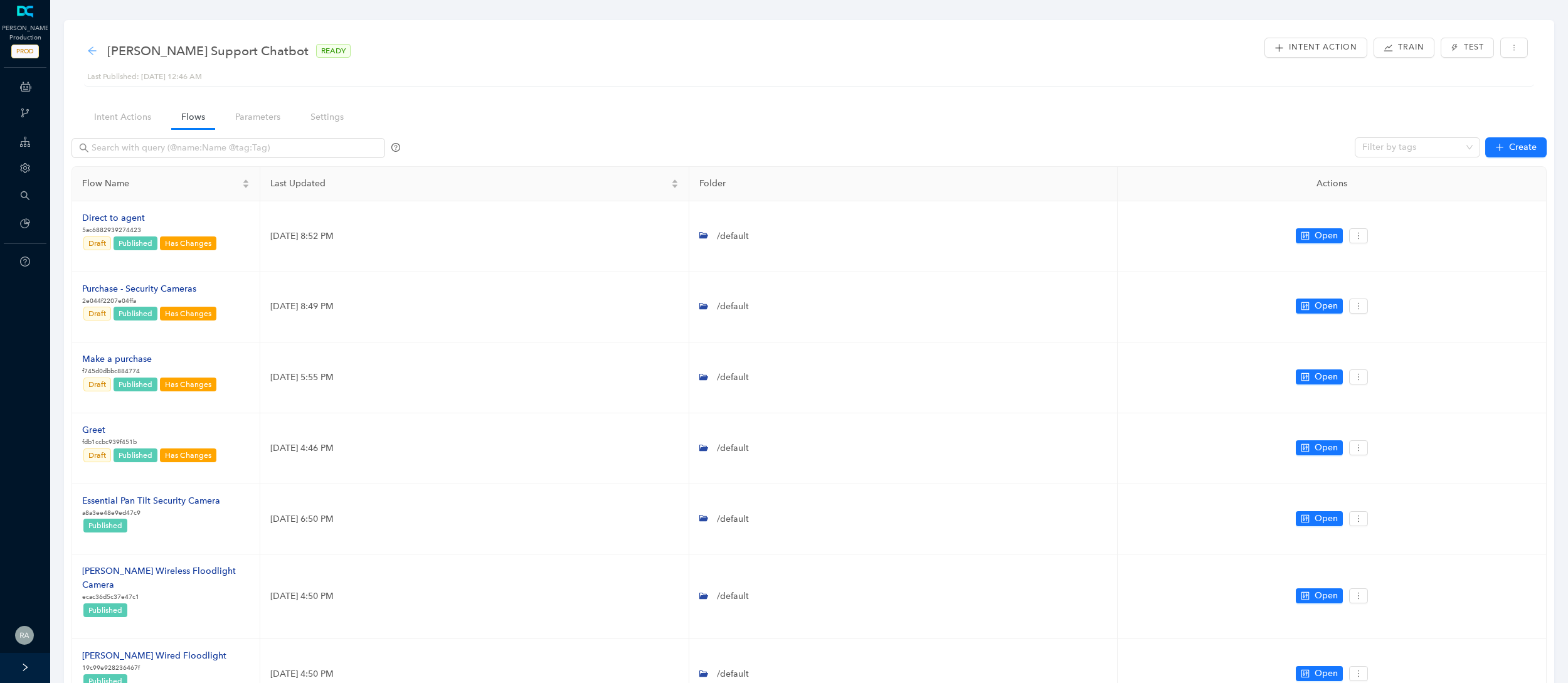
click at [93, 51] on icon "arrow-left" at bounding box center [92, 51] width 10 height 10
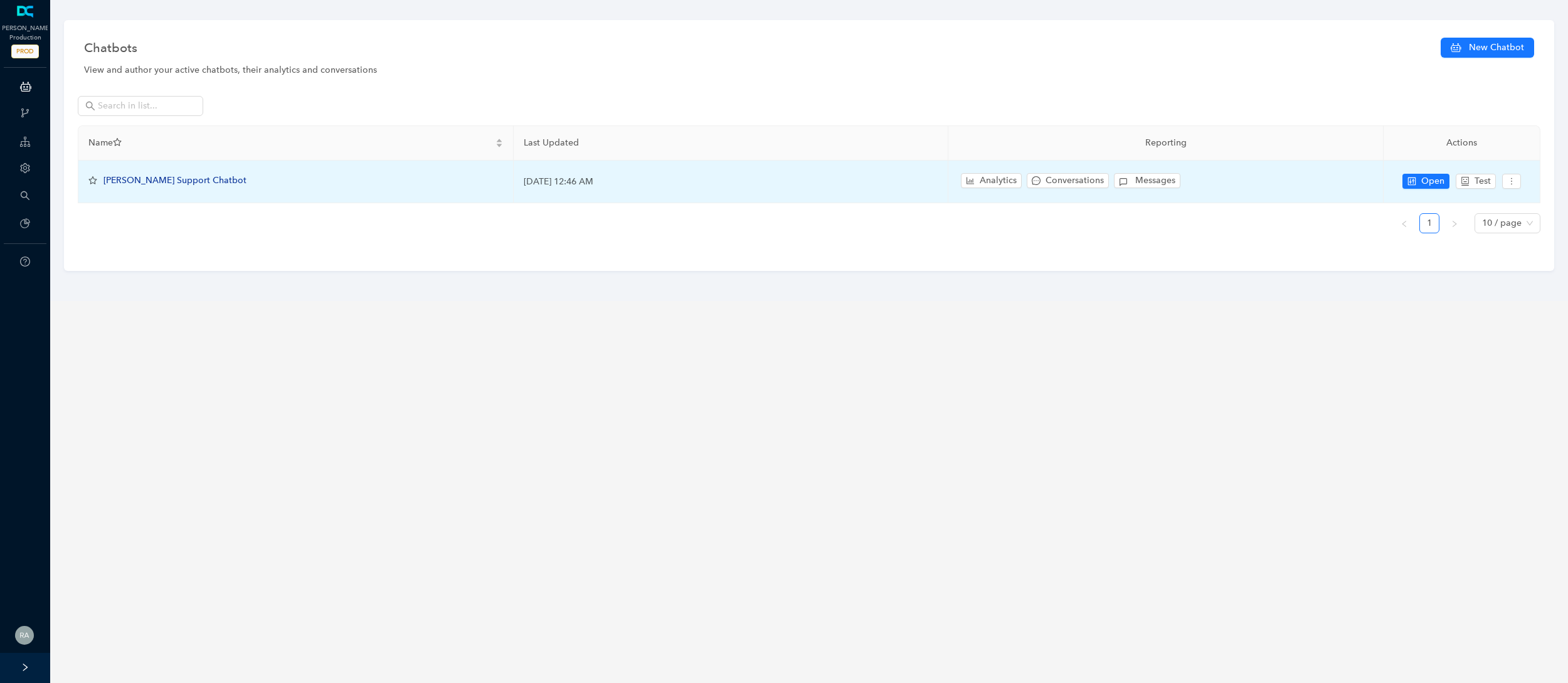
click at [176, 184] on span "[PERSON_NAME] Support Chatbot" at bounding box center [175, 180] width 143 height 11
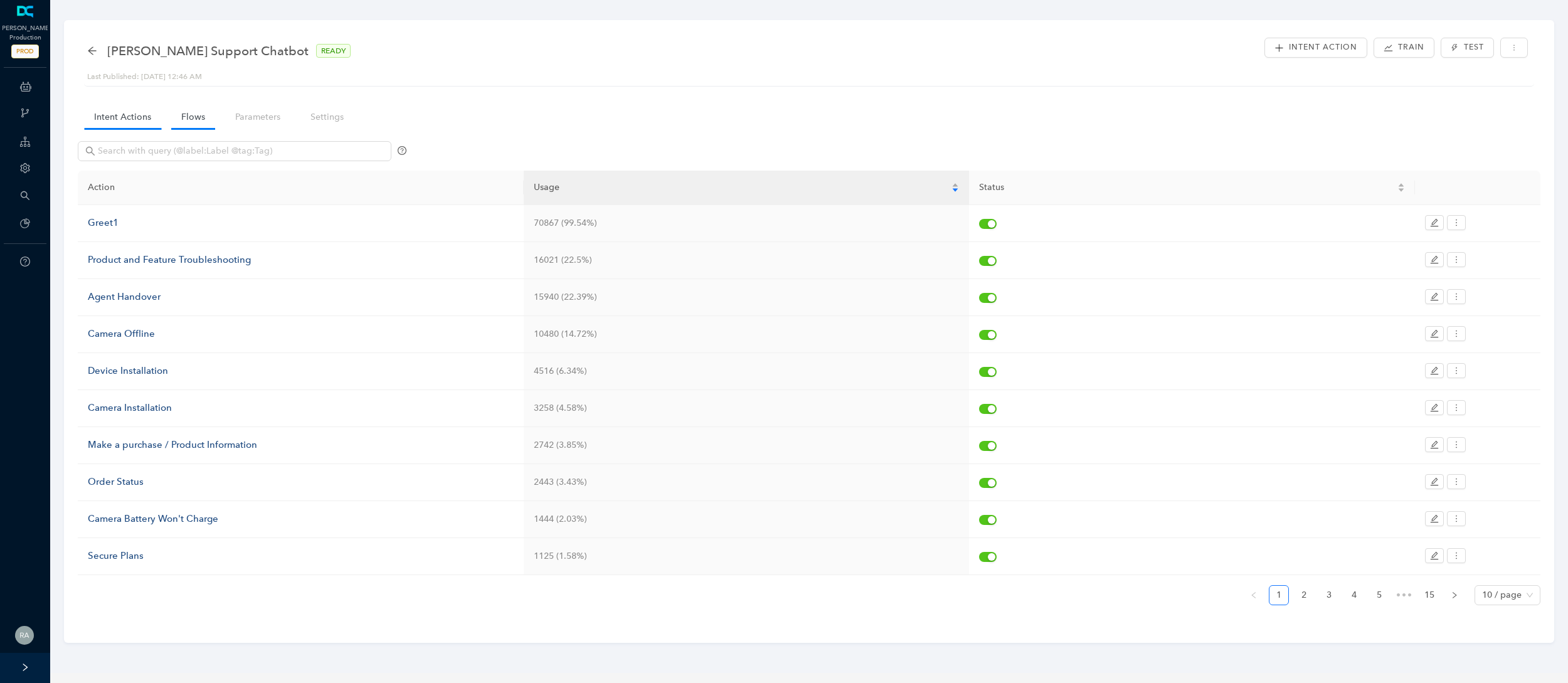
click at [196, 127] on link "Flows" at bounding box center [193, 117] width 44 height 23
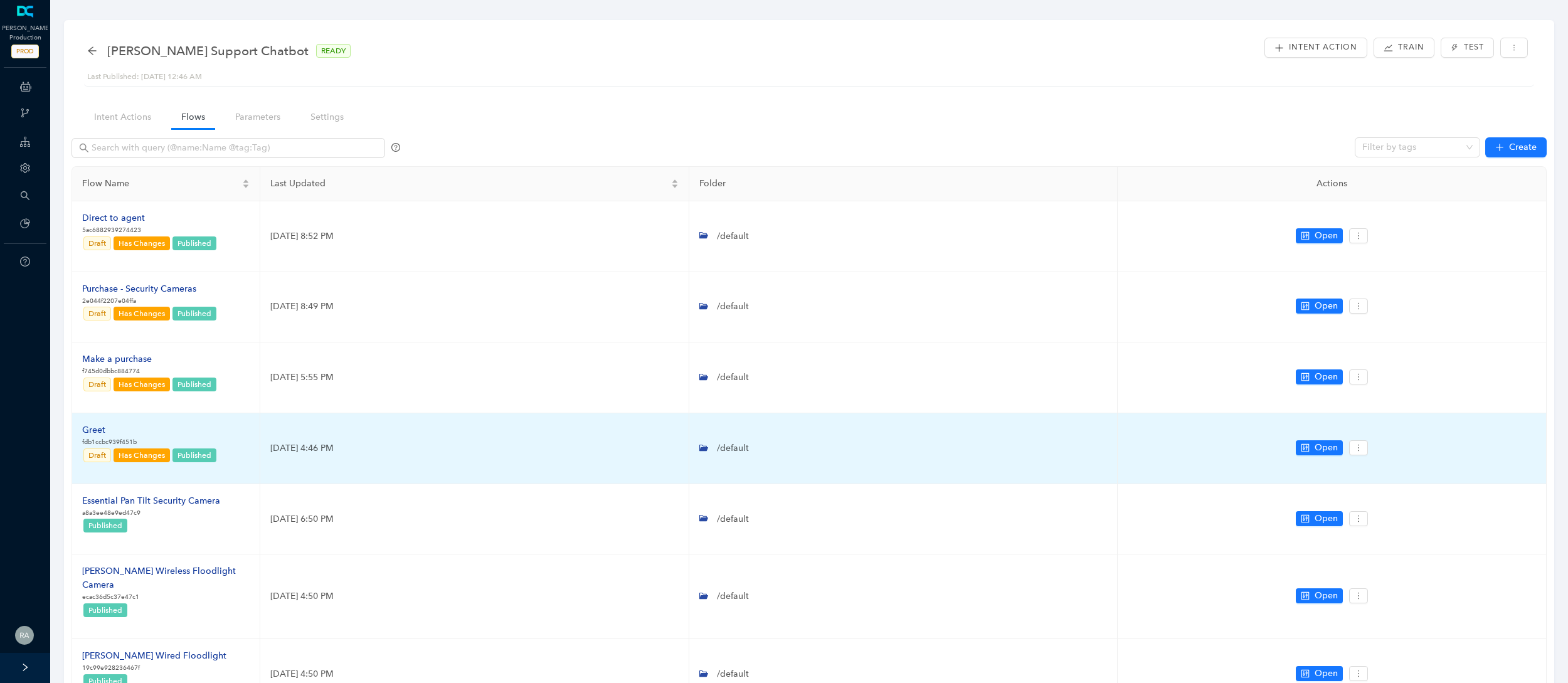
click at [94, 427] on div "Greet" at bounding box center [150, 430] width 136 height 14
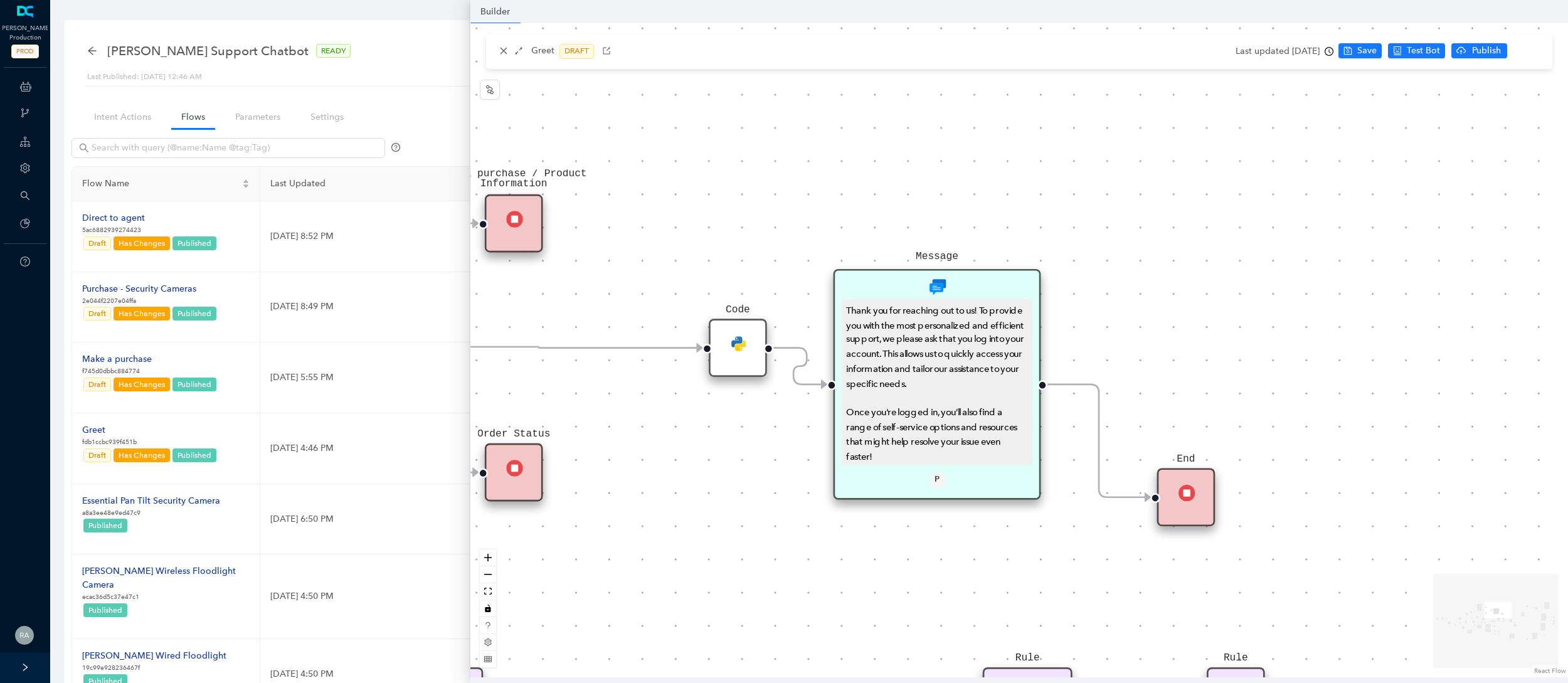
drag, startPoint x: 992, startPoint y: 191, endPoint x: 797, endPoint y: 30, distance: 252.9
click at [797, 30] on div "End End Handoff To Support Product And Feature Troubleshooting Question Would y…" at bounding box center [1019, 350] width 1097 height 654
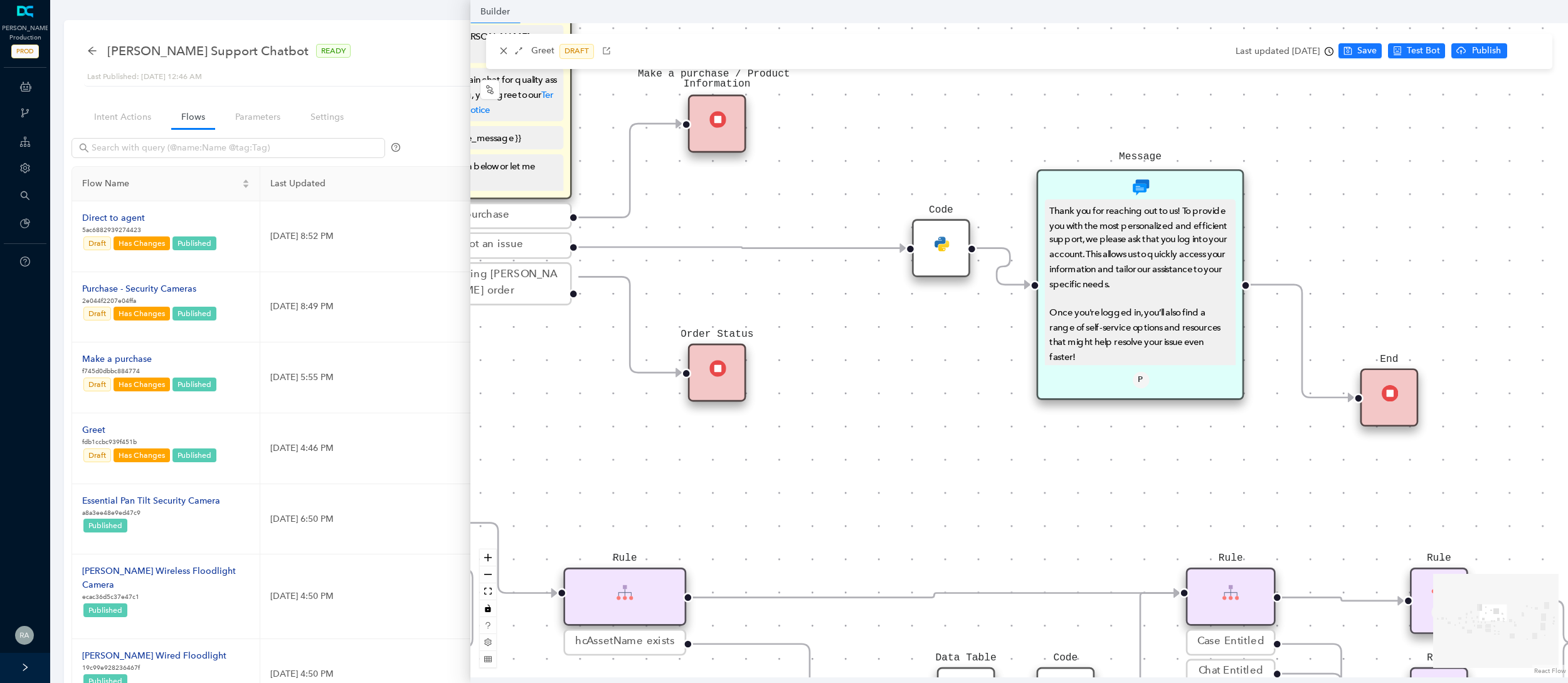
drag, startPoint x: 790, startPoint y: 545, endPoint x: 993, endPoint y: 446, distance: 225.9
click at [993, 446] on div "End End Handoff To Support Product And Feature Troubleshooting Question Would y…" at bounding box center [1019, 350] width 1097 height 654
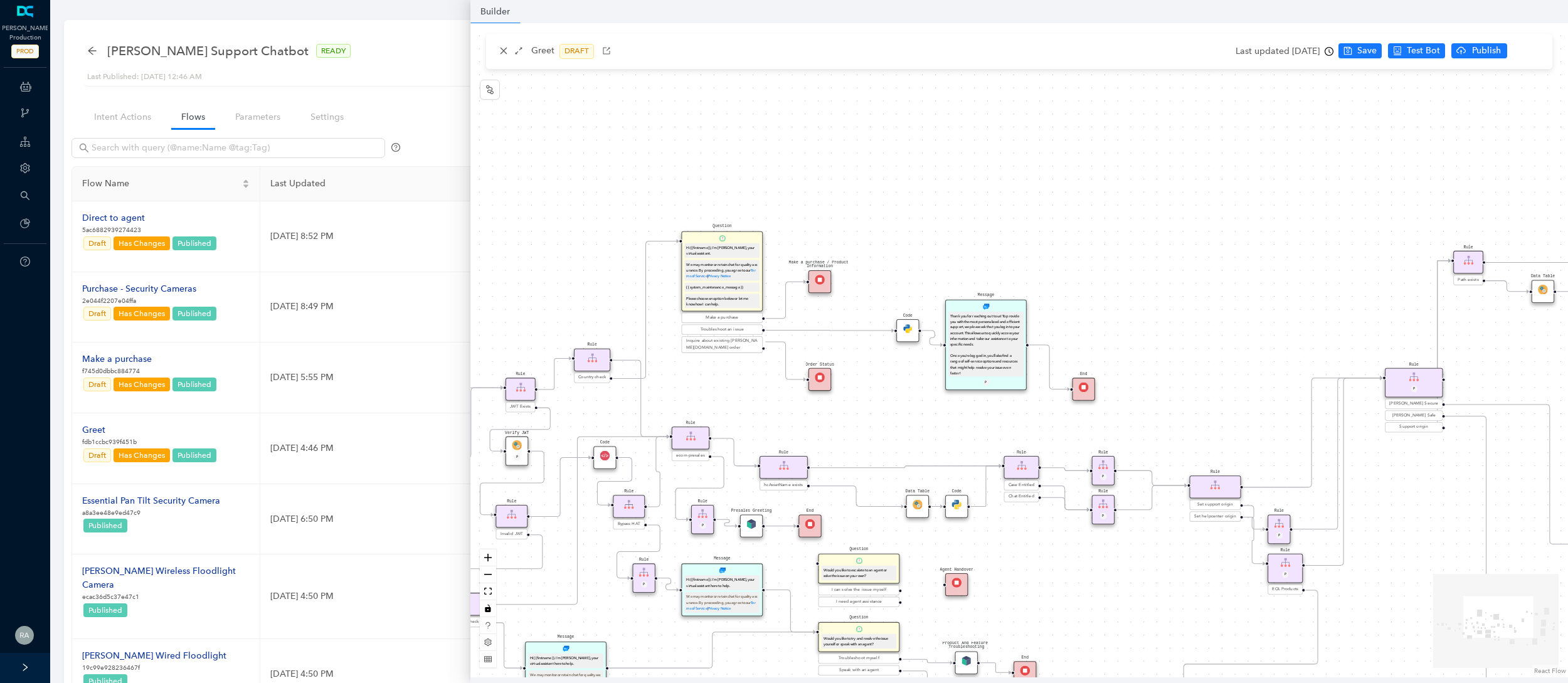
click at [908, 330] on img at bounding box center [908, 328] width 10 height 10
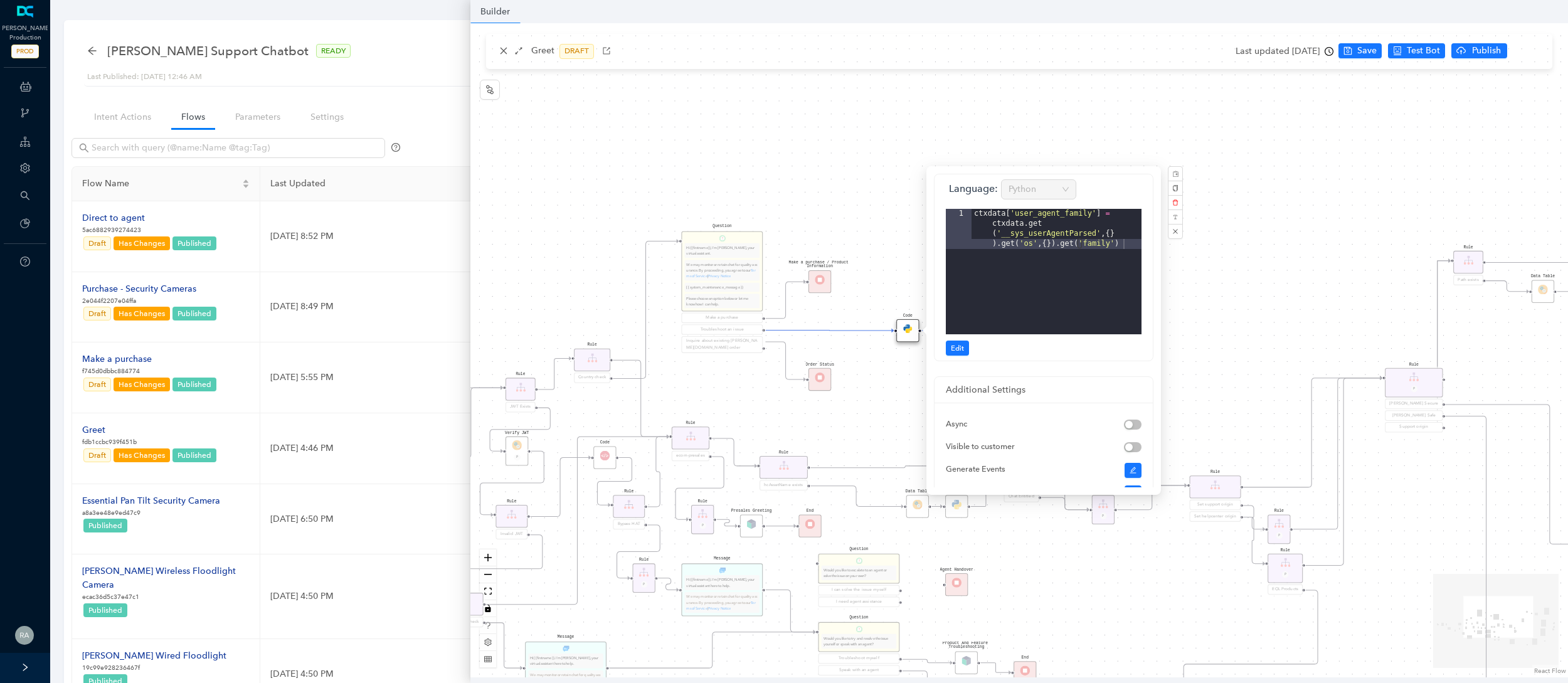
click at [1073, 105] on div "End End Handoff To Support Product And Feature Troubleshooting Question Would y…" at bounding box center [1019, 350] width 1097 height 654
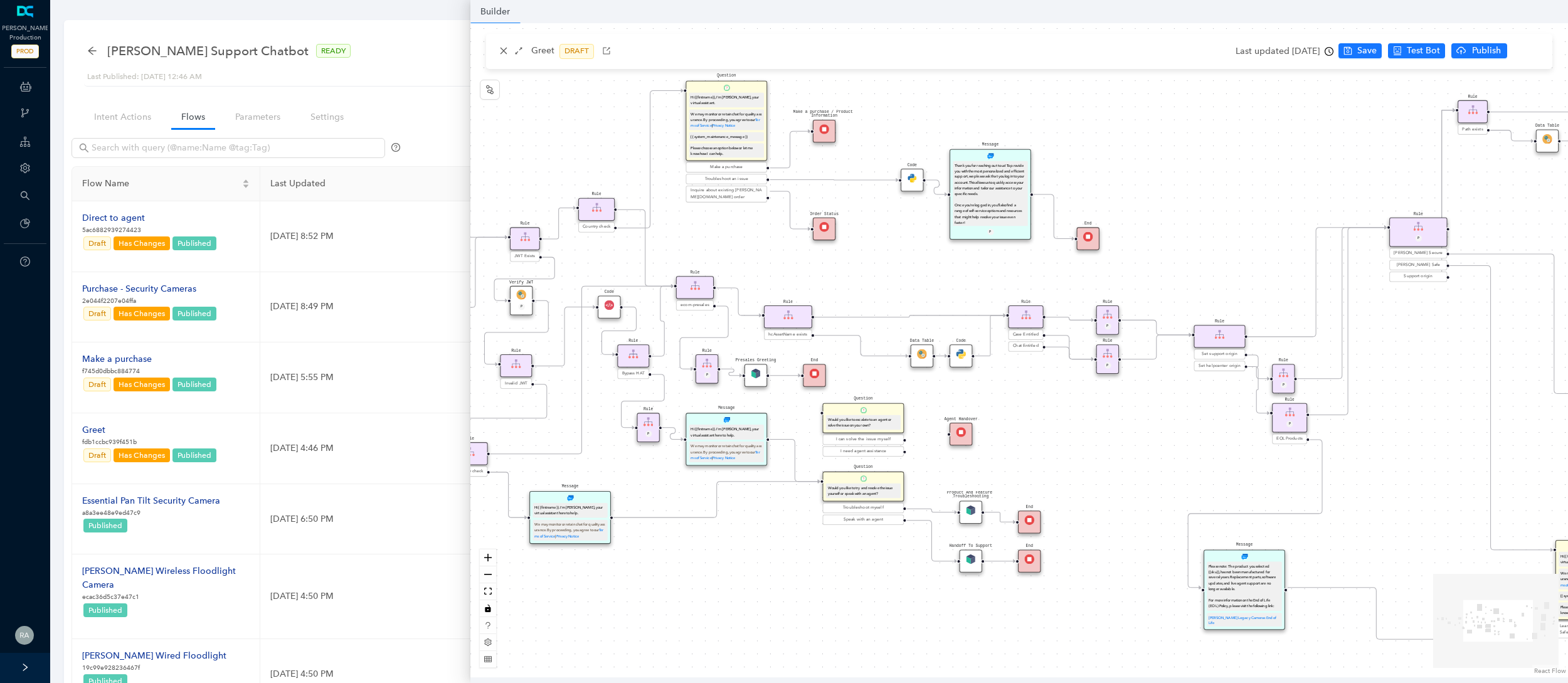
drag, startPoint x: 1073, startPoint y: 171, endPoint x: 1077, endPoint y: 21, distance: 150.1
click at [1077, 21] on div "Builder Greet DRAFT Last updated 6 days ago Save Test Bot Publish Builder End E…" at bounding box center [1019, 342] width 1097 height 683
click at [970, 510] on img at bounding box center [971, 510] width 10 height 10
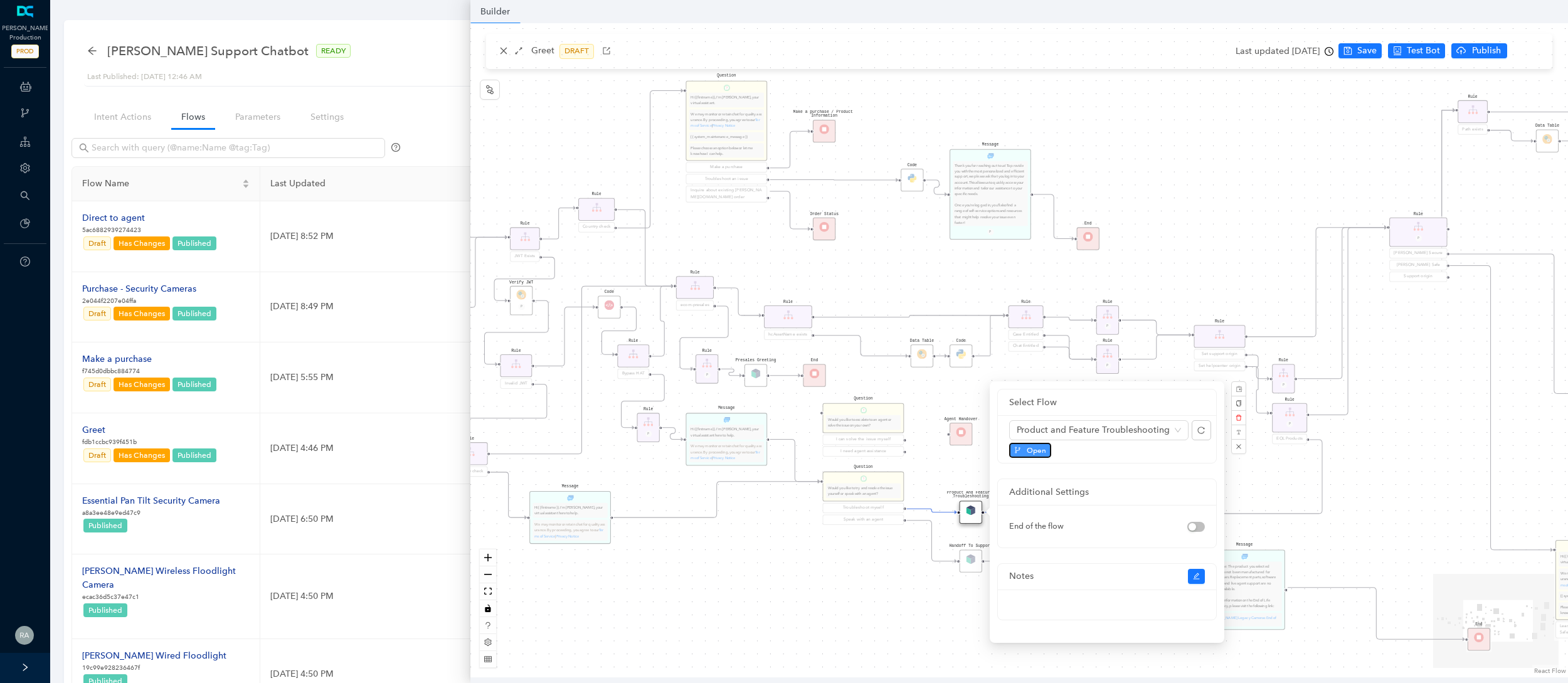
click at [1023, 451] on button "Open" at bounding box center [1029, 450] width 42 height 15
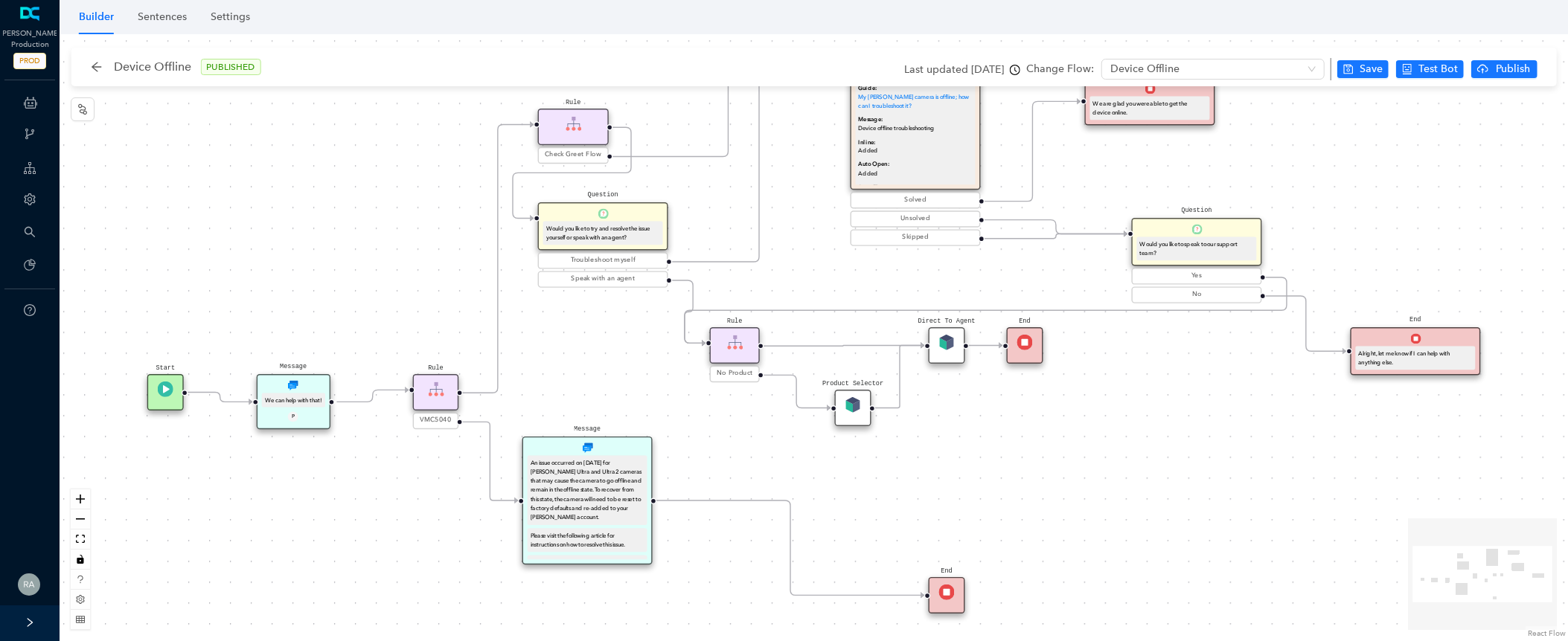
click at [1013, 71] on icon "clock-circle" at bounding box center [1015, 70] width 10 height 10
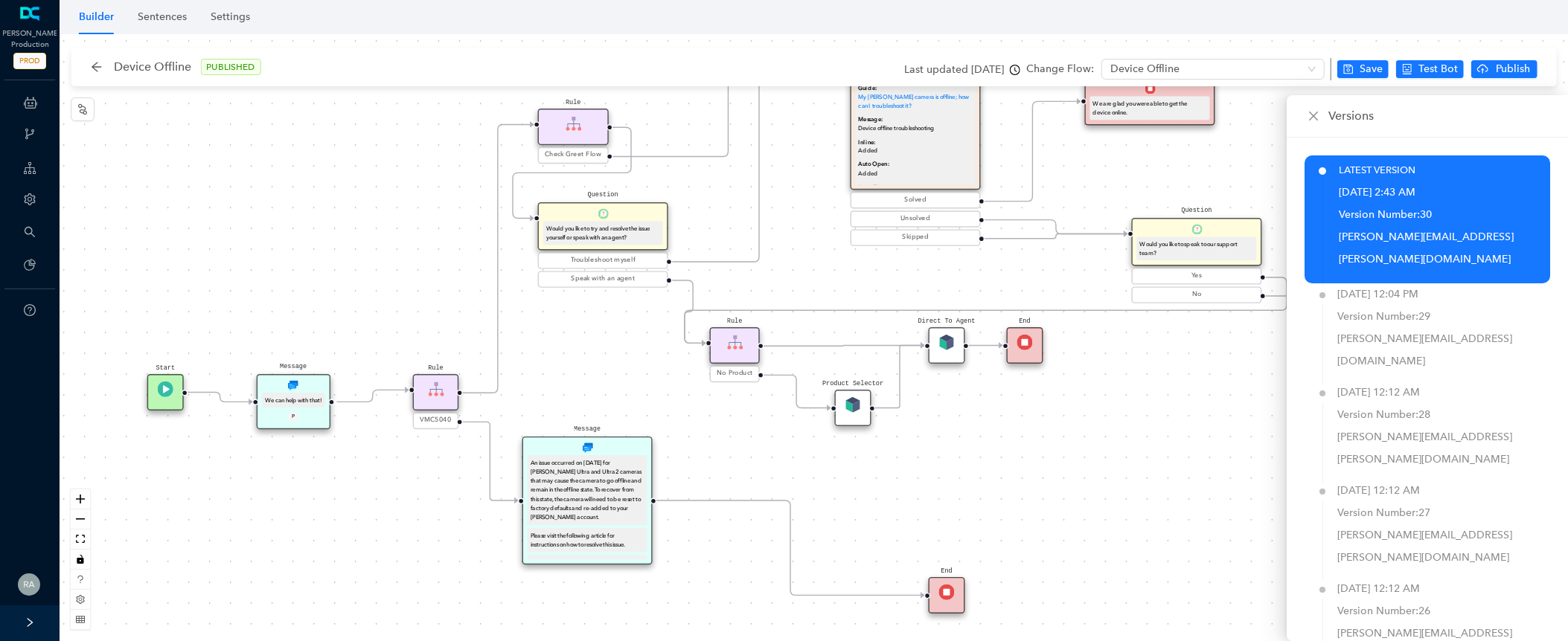
click at [1019, 35] on div "Rule Check Greet Flow Start End Message We can help with that! P Rule VMC5040 M…" at bounding box center [813, 337] width 1508 height 607
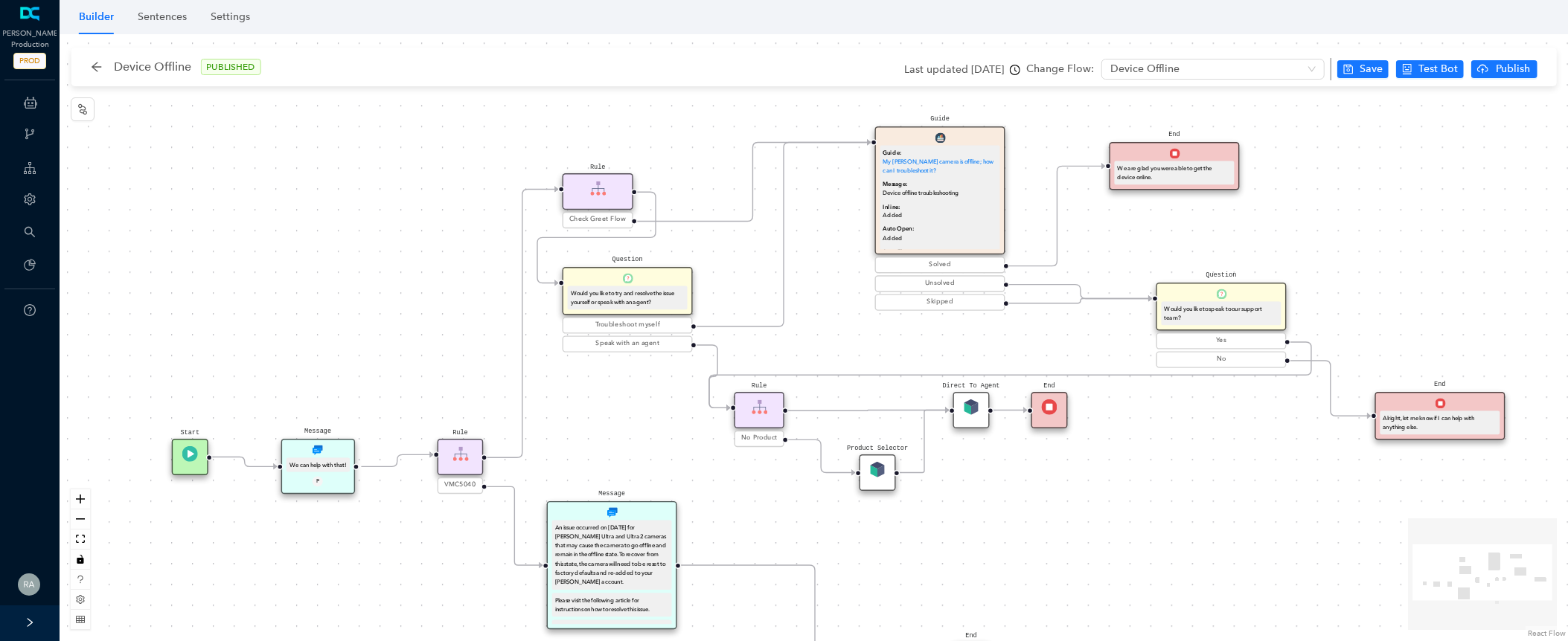
drag, startPoint x: 1189, startPoint y: 398, endPoint x: 1213, endPoint y: 463, distance: 69.3
click at [1213, 463] on div "Rule Check Greet Flow Start End Message We can help with that! P Rule VMC5040 M…" at bounding box center [813, 337] width 1508 height 607
click at [977, 148] on div "Guide: My Arlo camera is offline; how can I troubleshoot it?" at bounding box center [939, 162] width 114 height 28
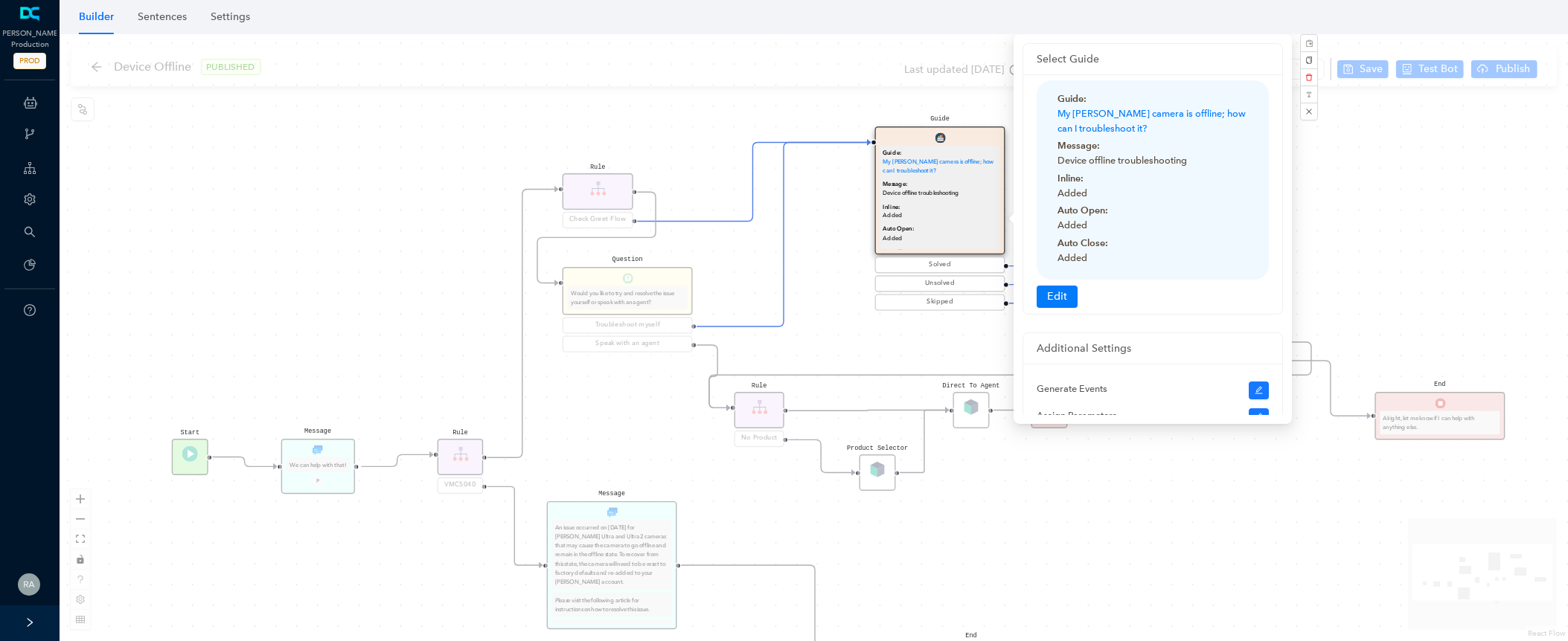
scroll to position [90, 0]
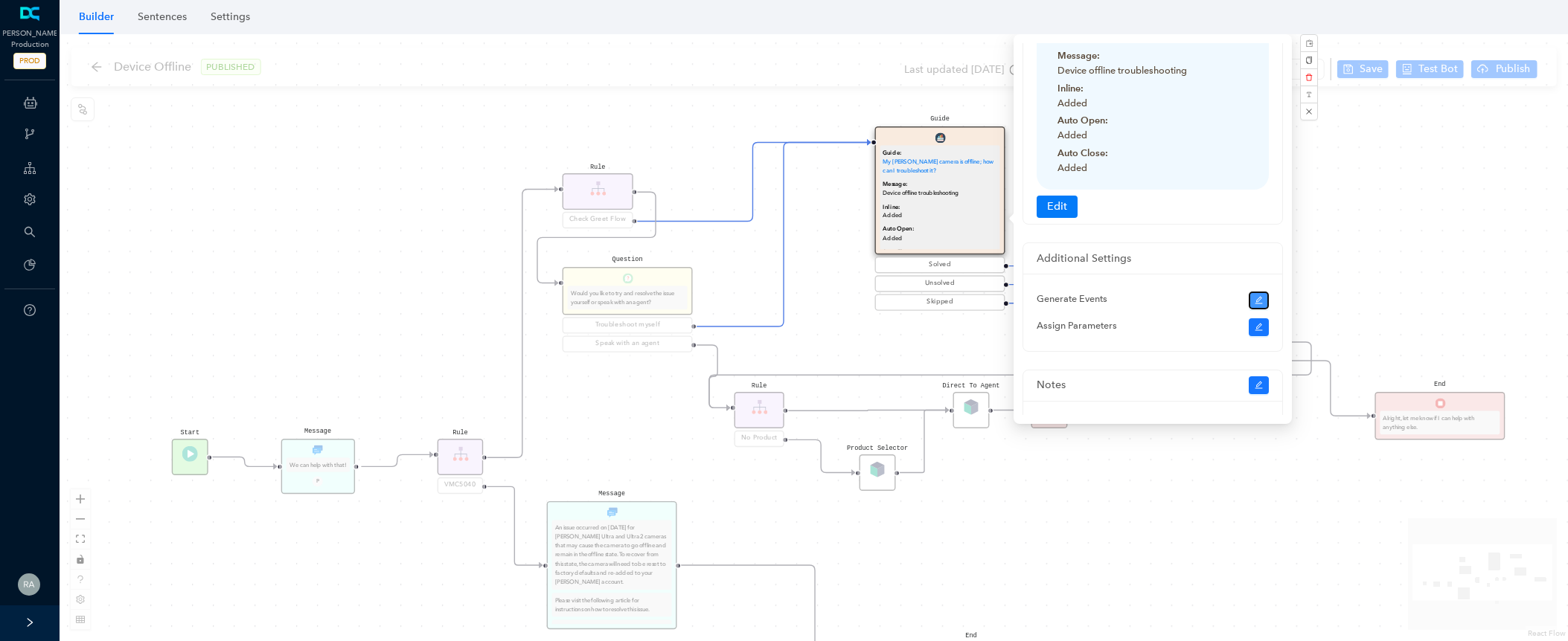
click at [1258, 302] on icon "edit" at bounding box center [1259, 301] width 9 height 9
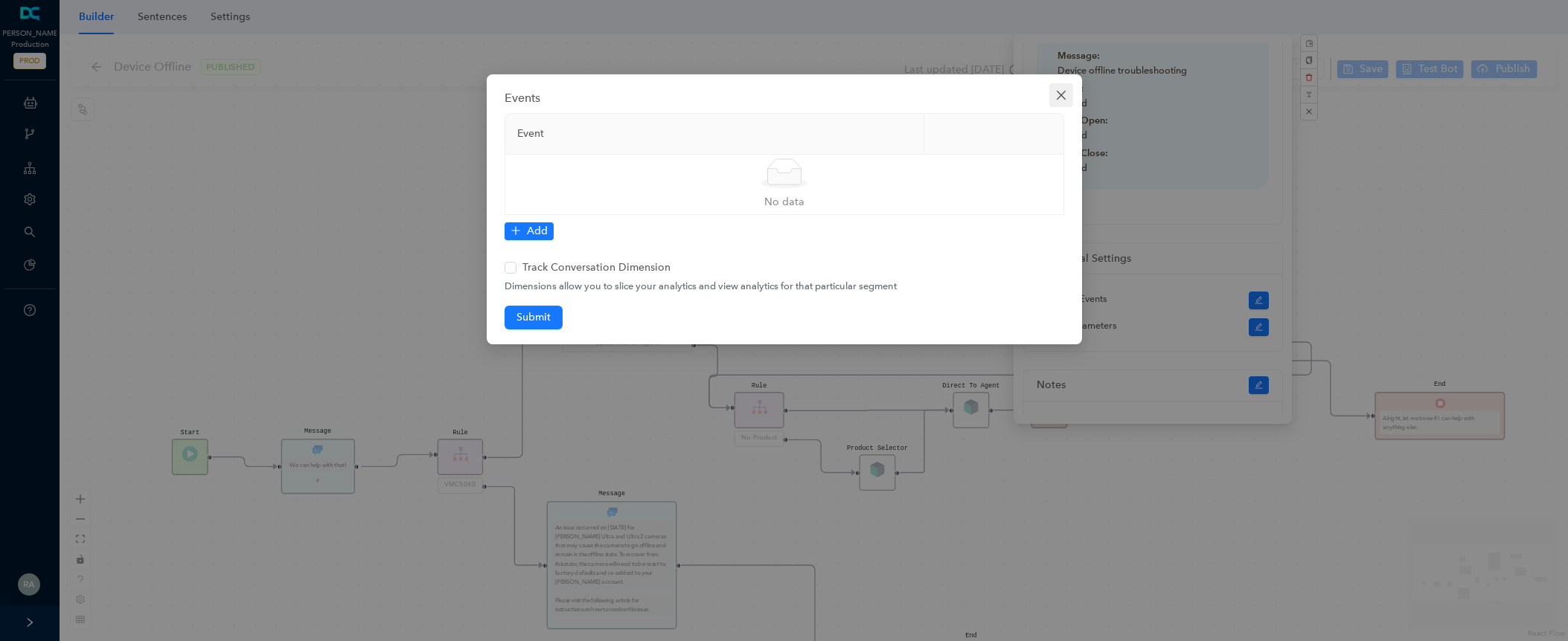
click at [1056, 97] on icon "close" at bounding box center [1061, 95] width 12 height 12
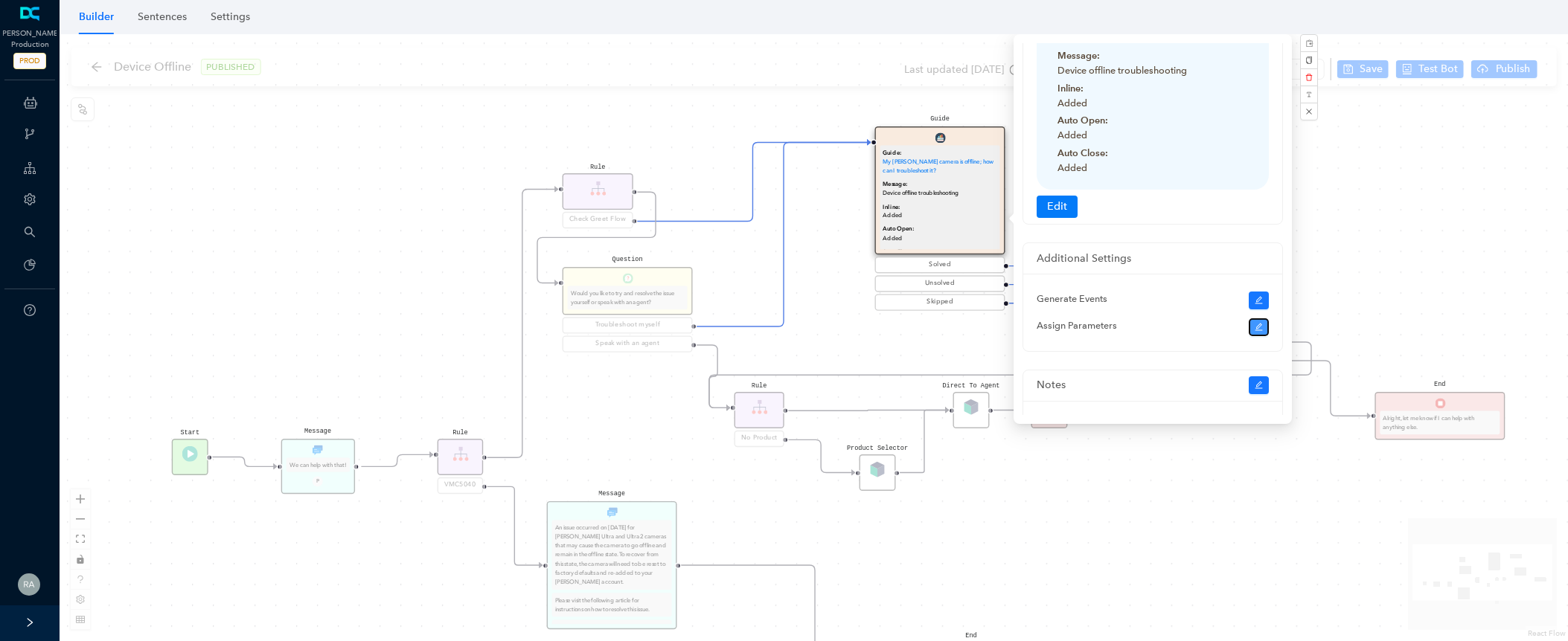
click at [1260, 329] on icon "edit" at bounding box center [1259, 328] width 9 height 9
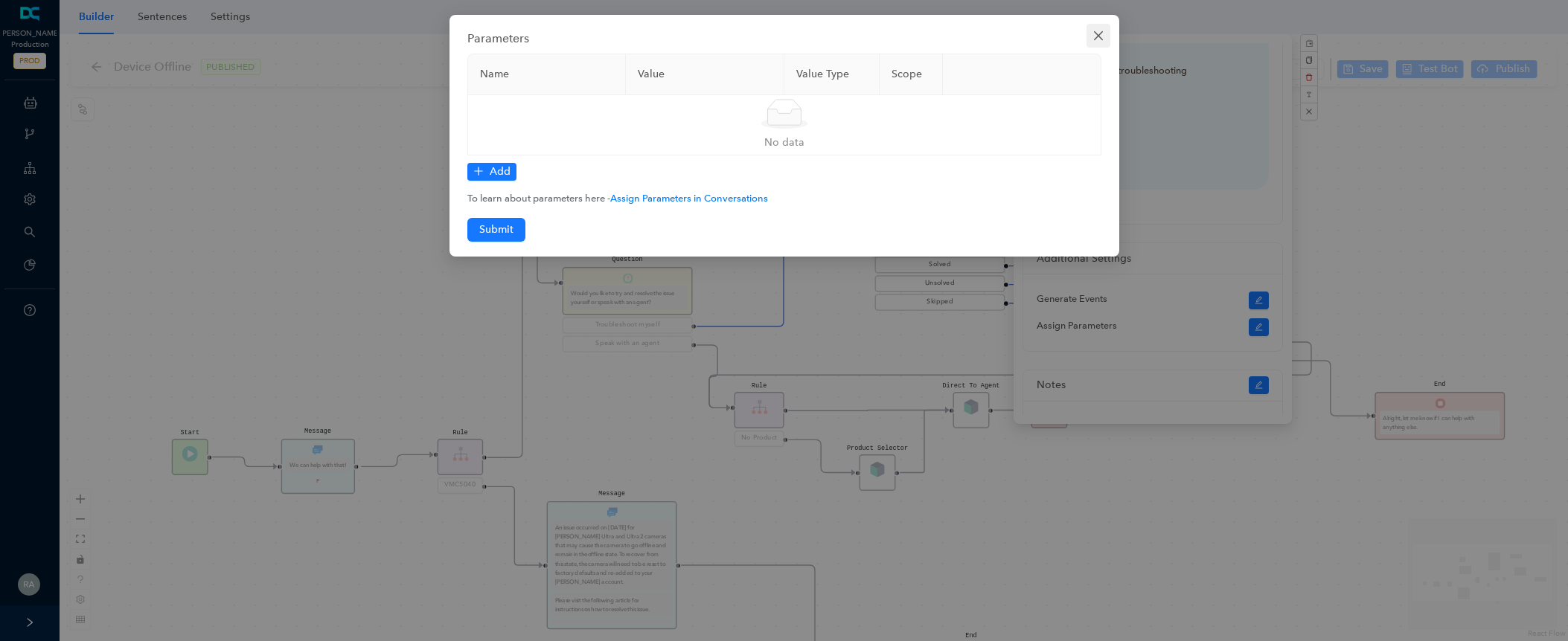
click at [1102, 36] on icon "close" at bounding box center [1099, 36] width 12 height 12
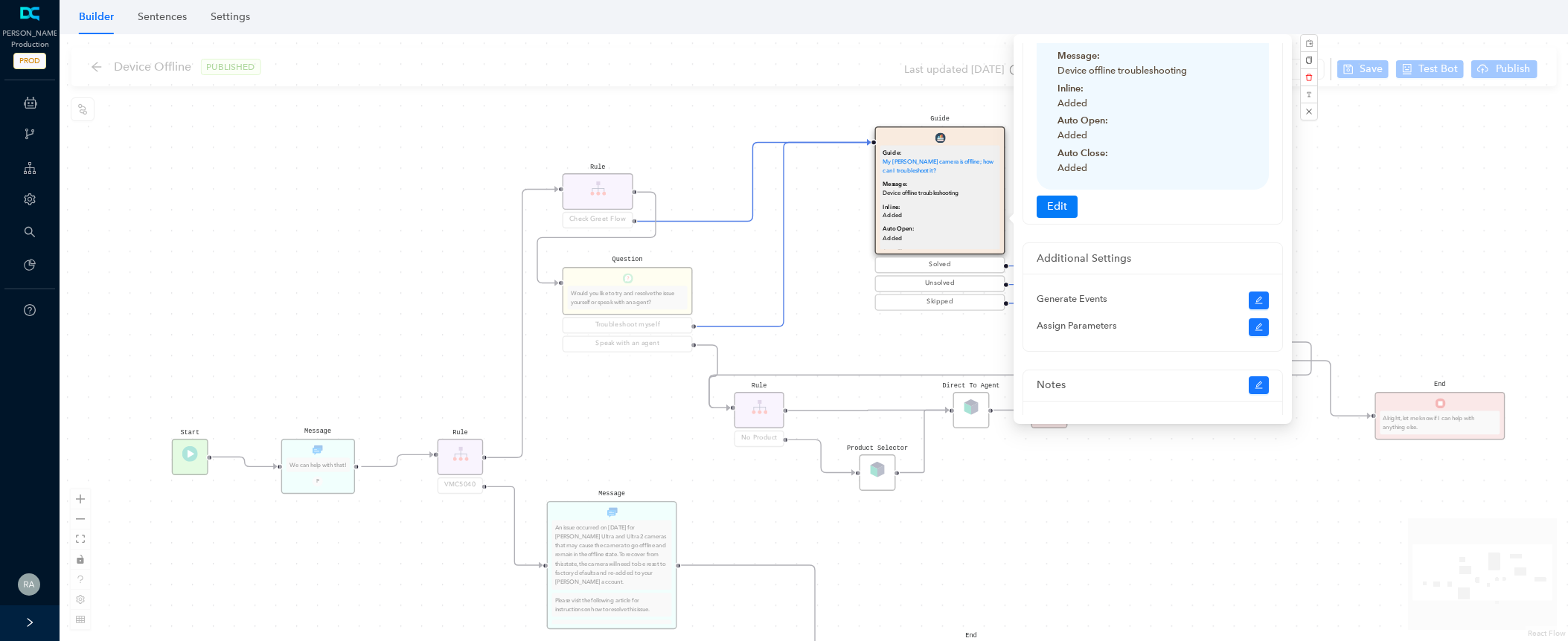
click at [1389, 203] on div "Rule Check Greet Flow Start End Message We can help with that! P Rule VMC5040 M…" at bounding box center [813, 337] width 1508 height 607
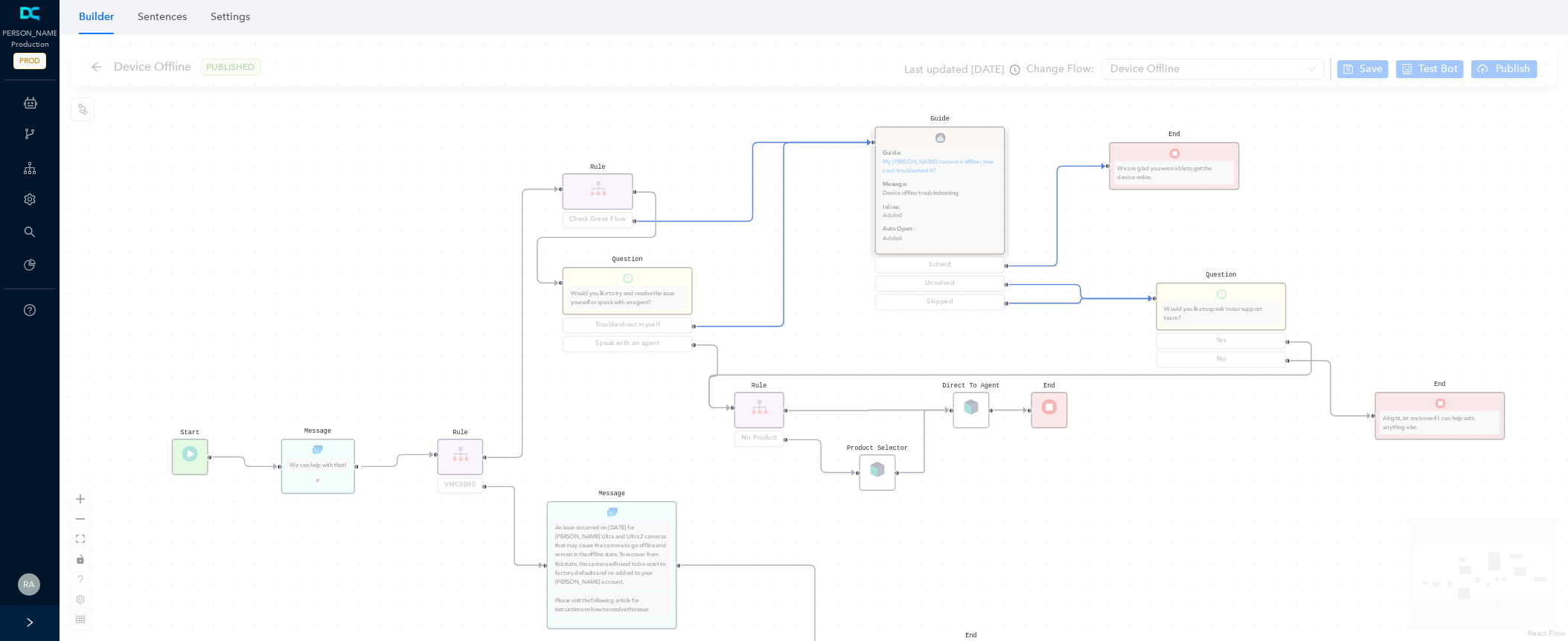
scroll to position [0, 0]
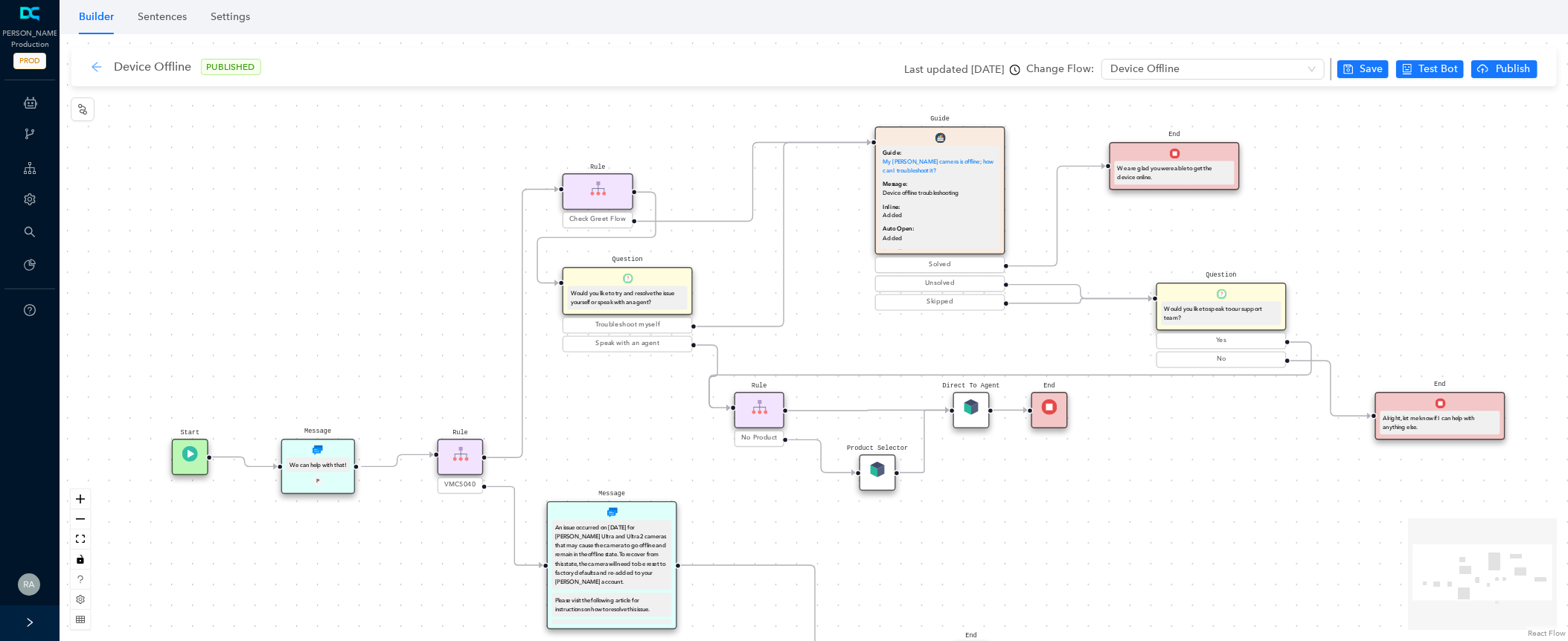
click at [93, 69] on icon "arrow-left" at bounding box center [96, 67] width 12 height 12
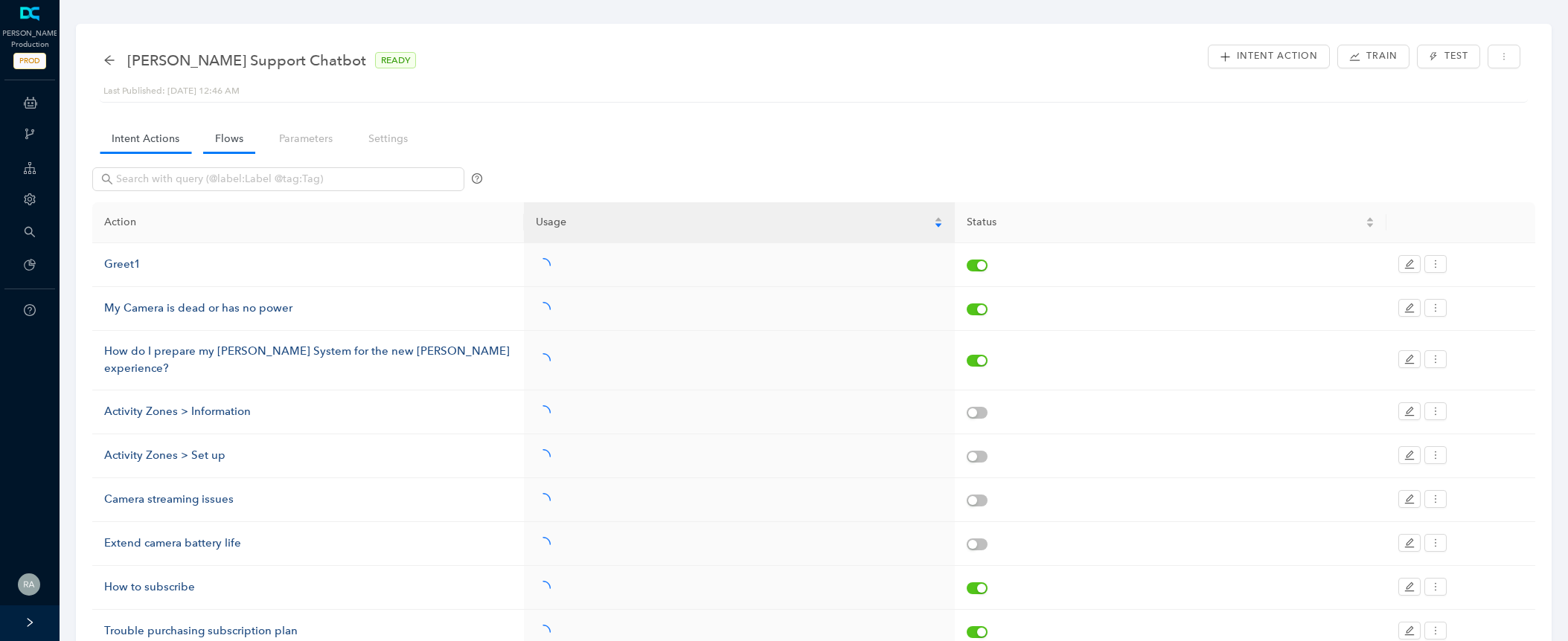
click at [229, 141] on link "Flows" at bounding box center [229, 138] width 52 height 28
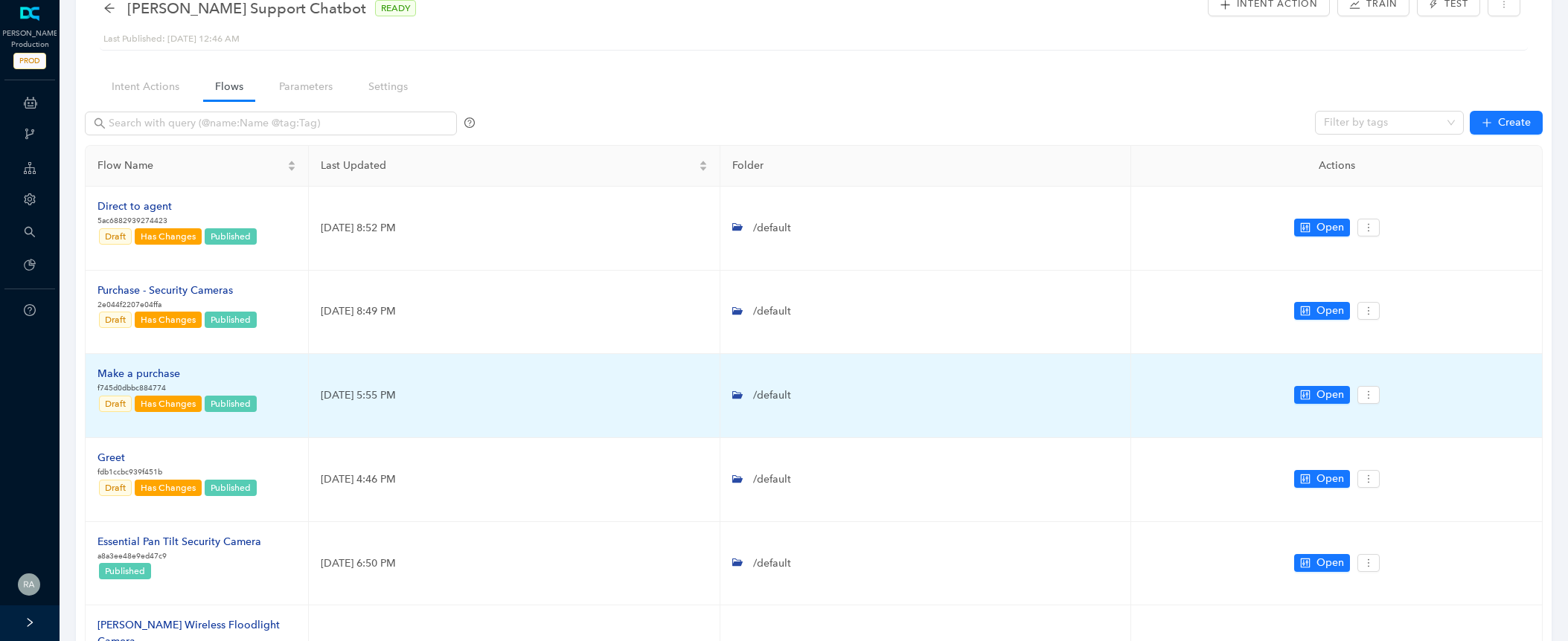
scroll to position [61, 0]
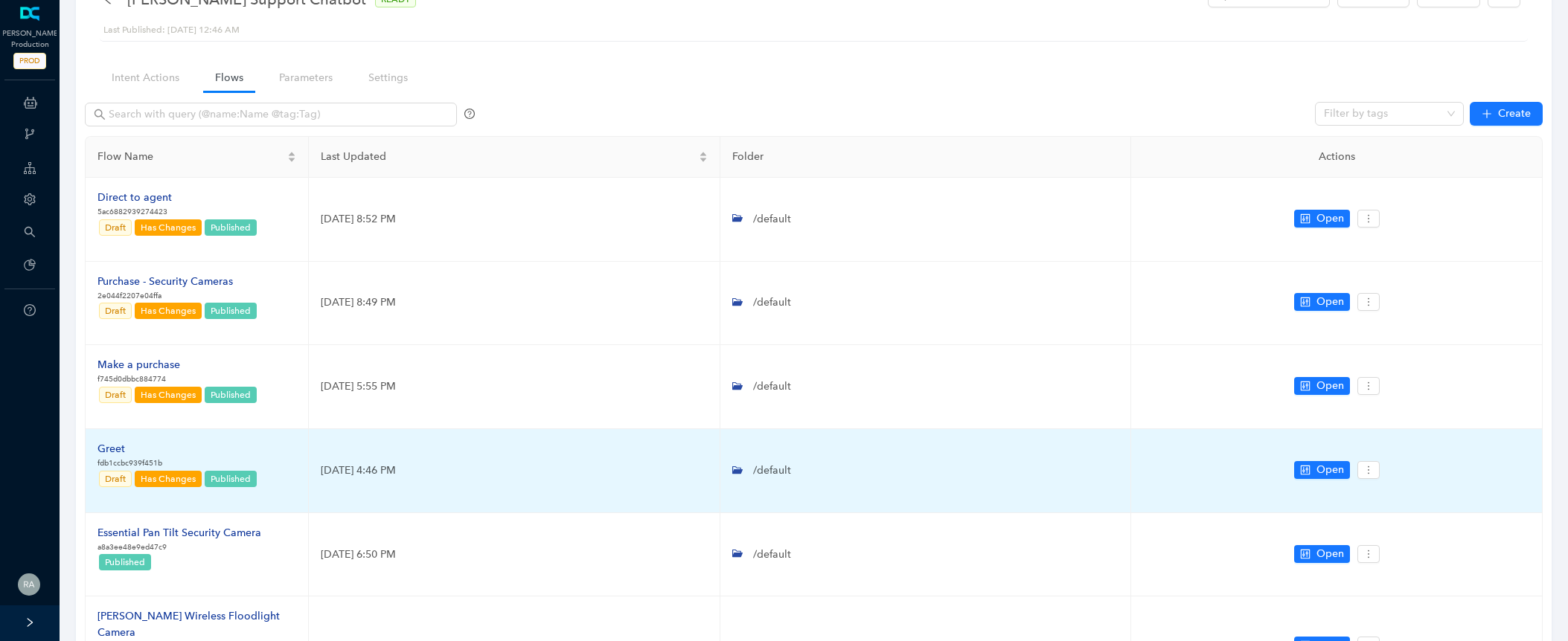
click at [110, 452] on div "Greet" at bounding box center [178, 449] width 161 height 16
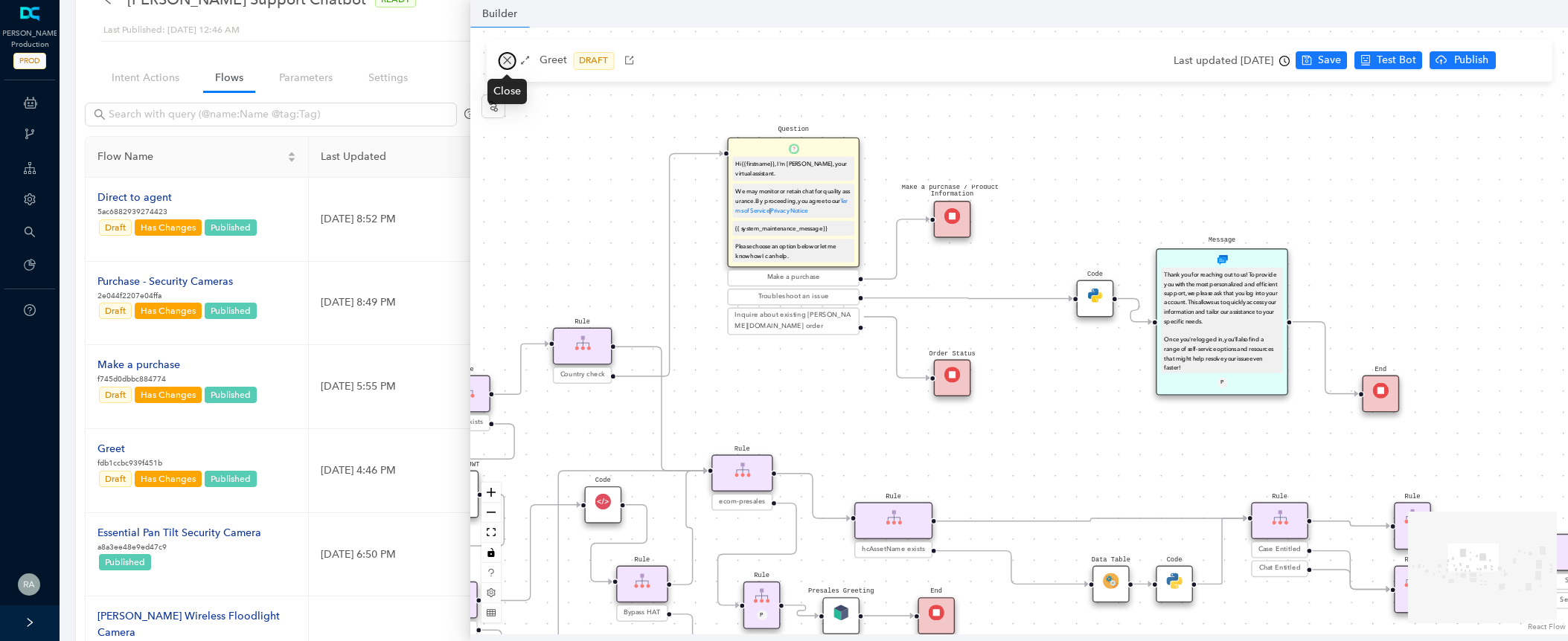
click at [504, 67] on button "button" at bounding box center [507, 61] width 18 height 18
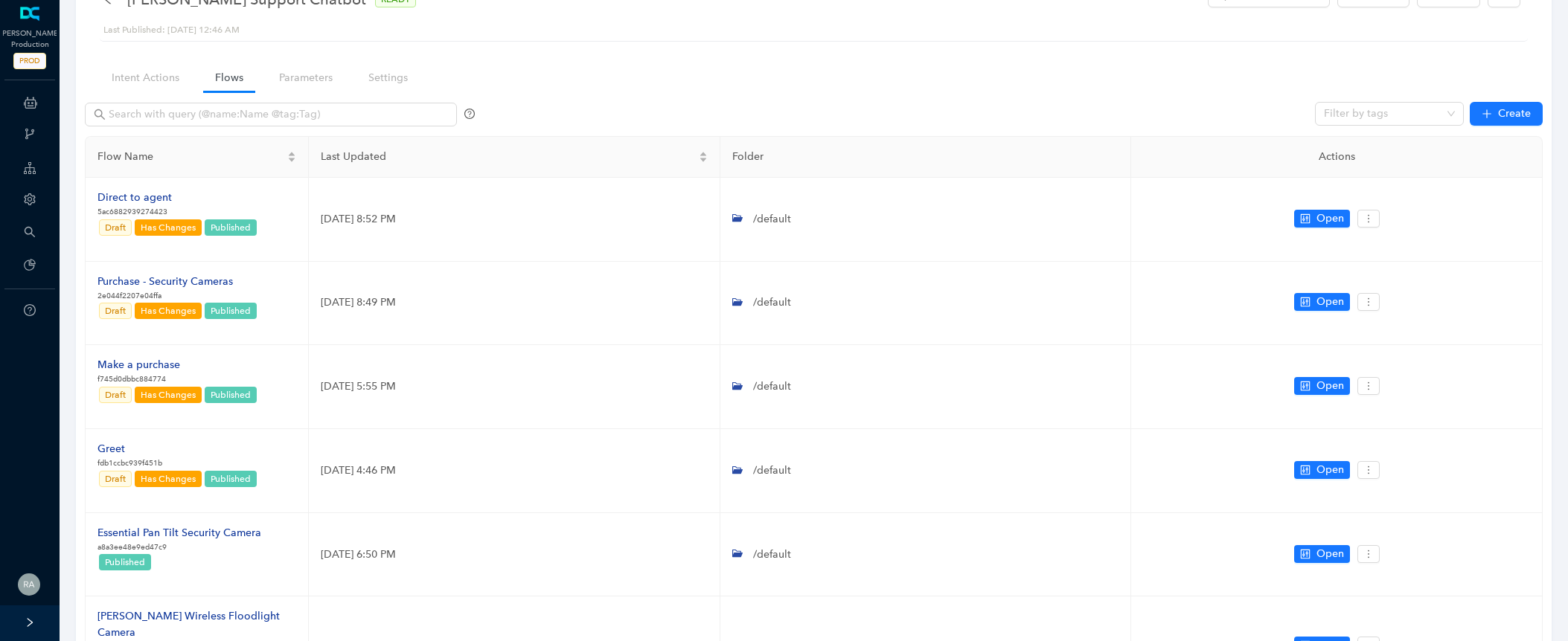
scroll to position [0, 0]
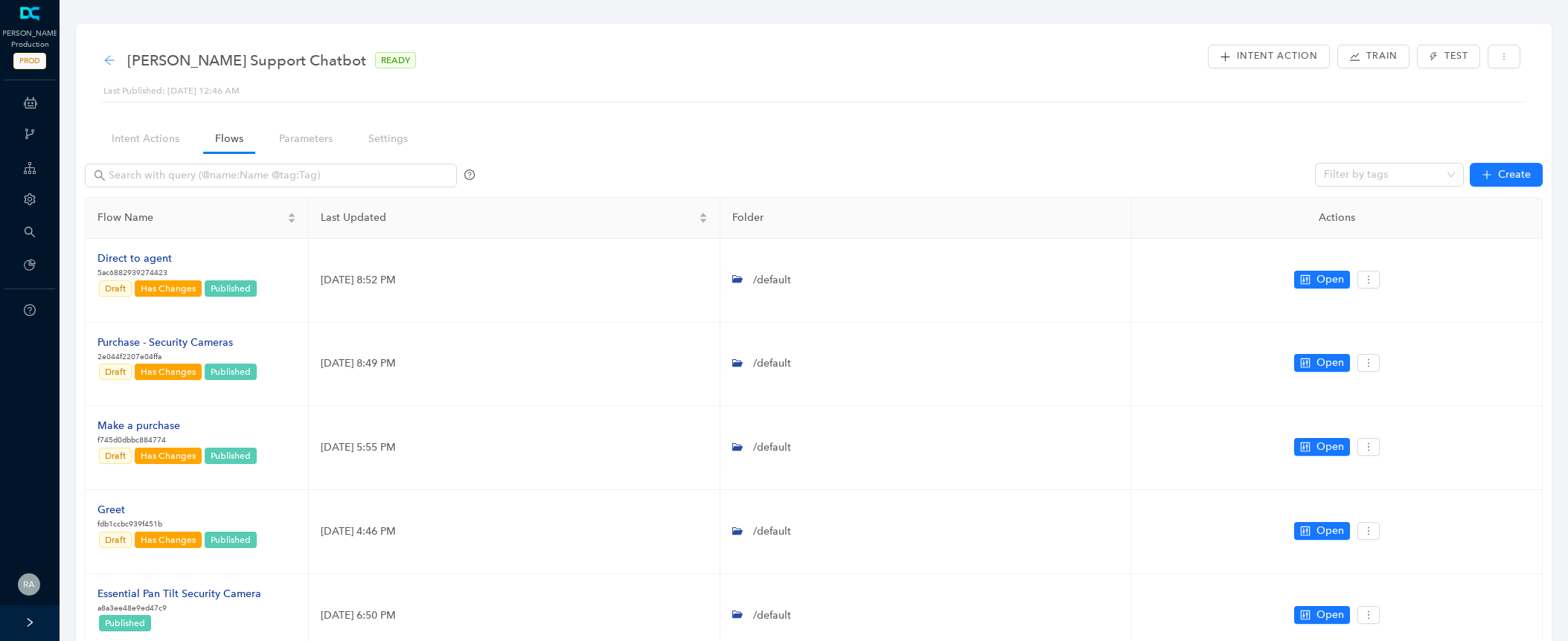
click at [109, 55] on icon "arrow-left" at bounding box center [109, 60] width 10 height 10
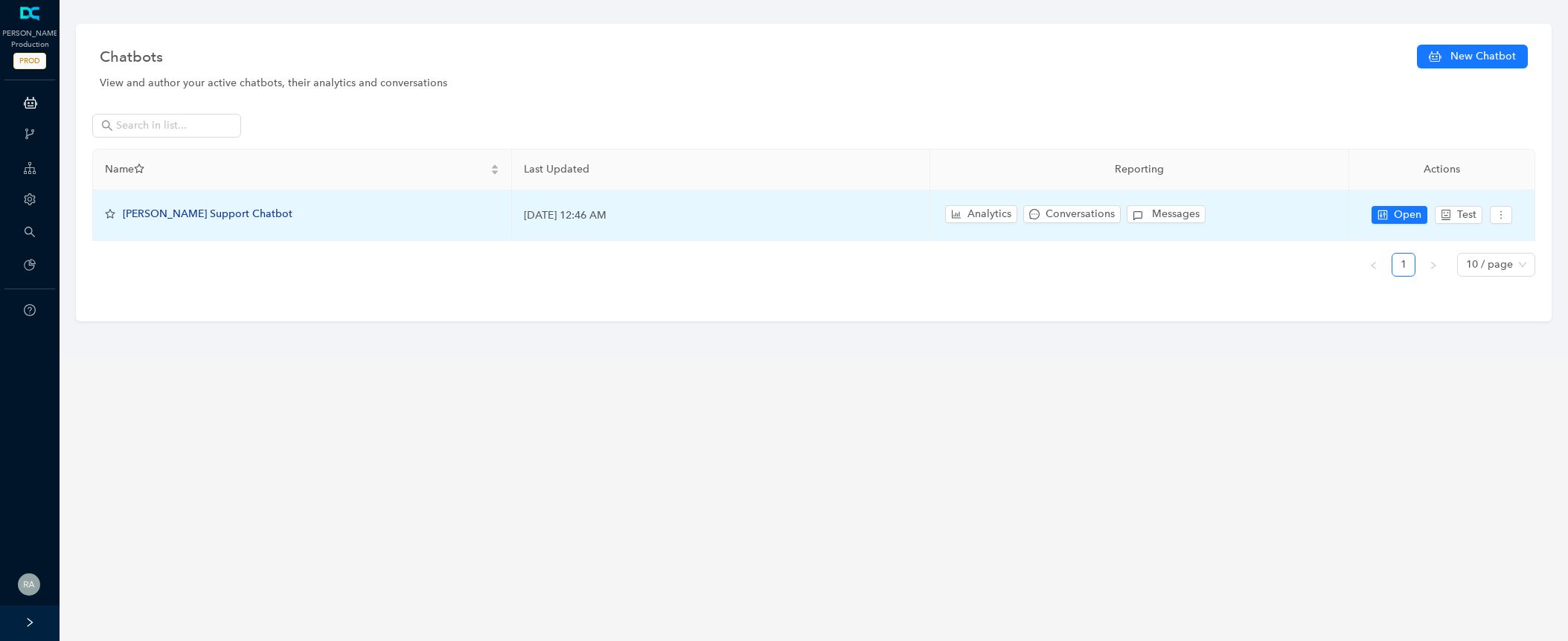
click at [1097, 202] on div "Analytics Conversations Messages" at bounding box center [1139, 215] width 394 height 26
click at [1097, 207] on span "Conversations" at bounding box center [1080, 214] width 69 height 16
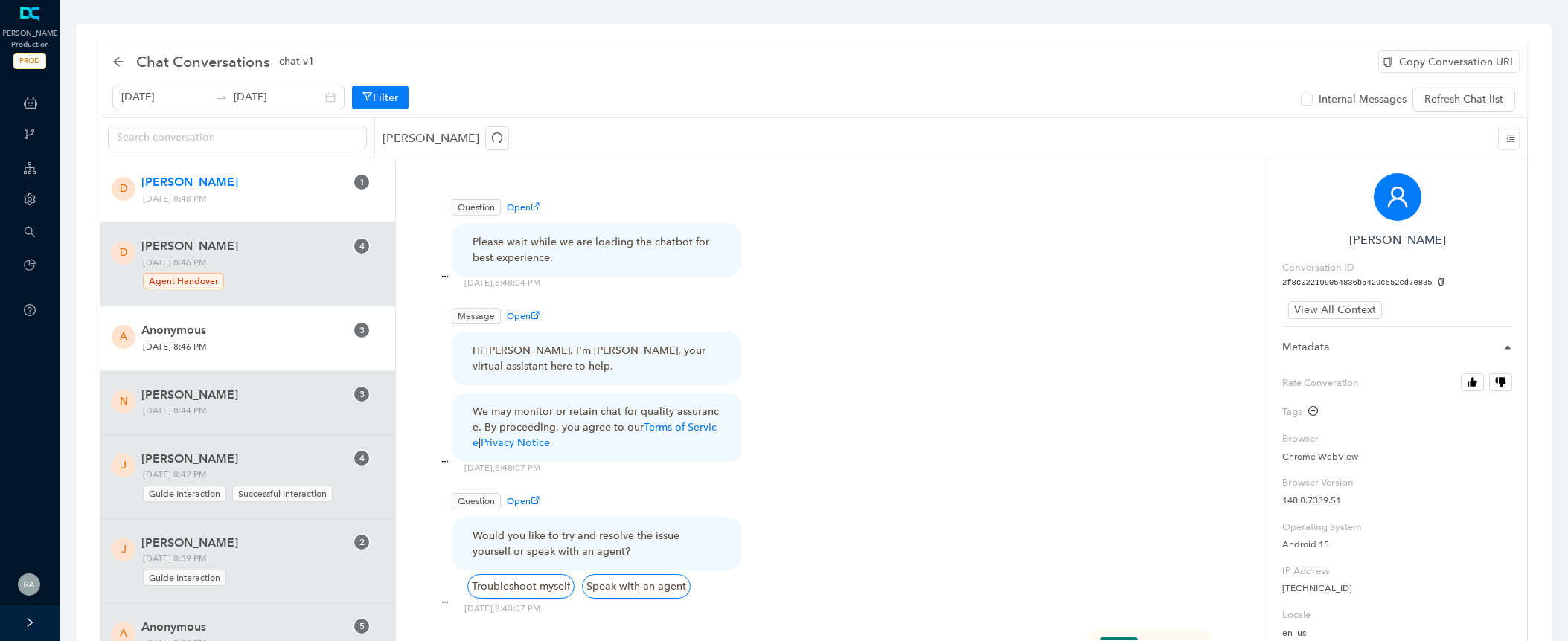
click at [303, 339] on span "Tuesday, September 23, 2025 8:46 PM" at bounding box center [255, 347] width 235 height 16
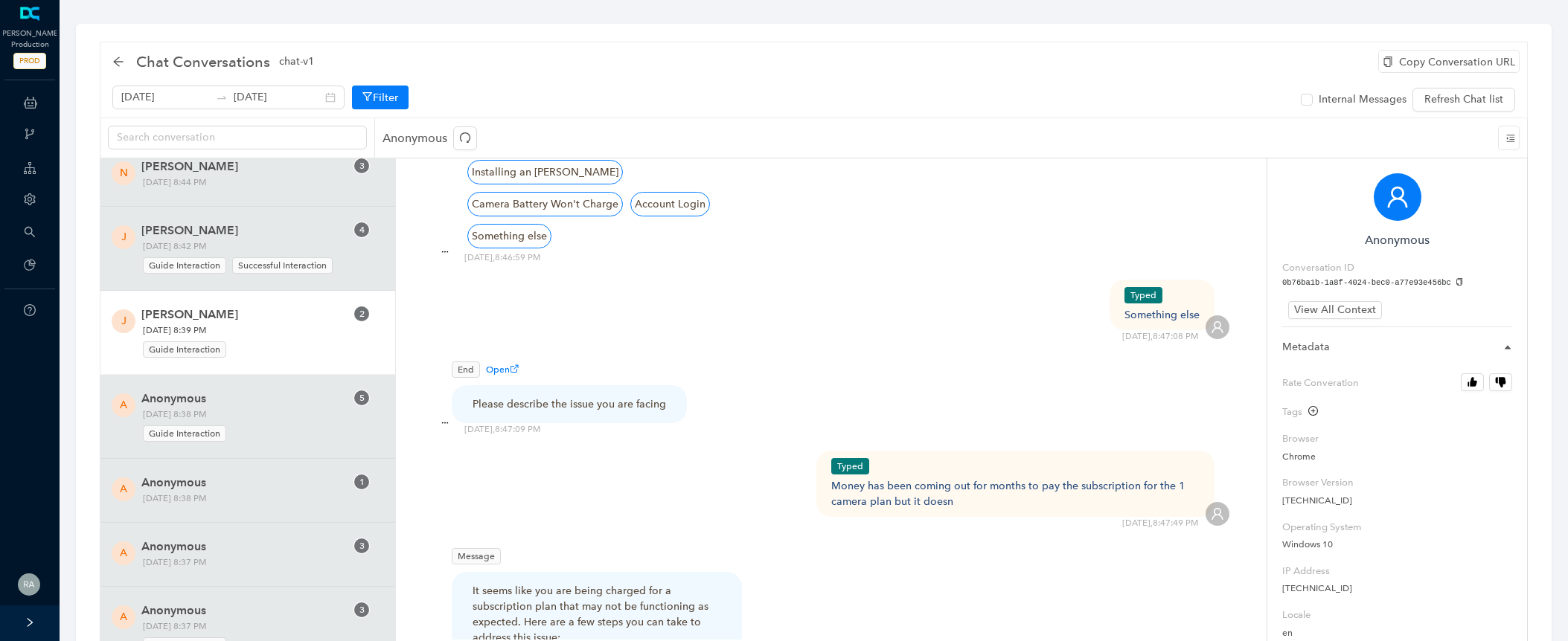
scroll to position [270, 0]
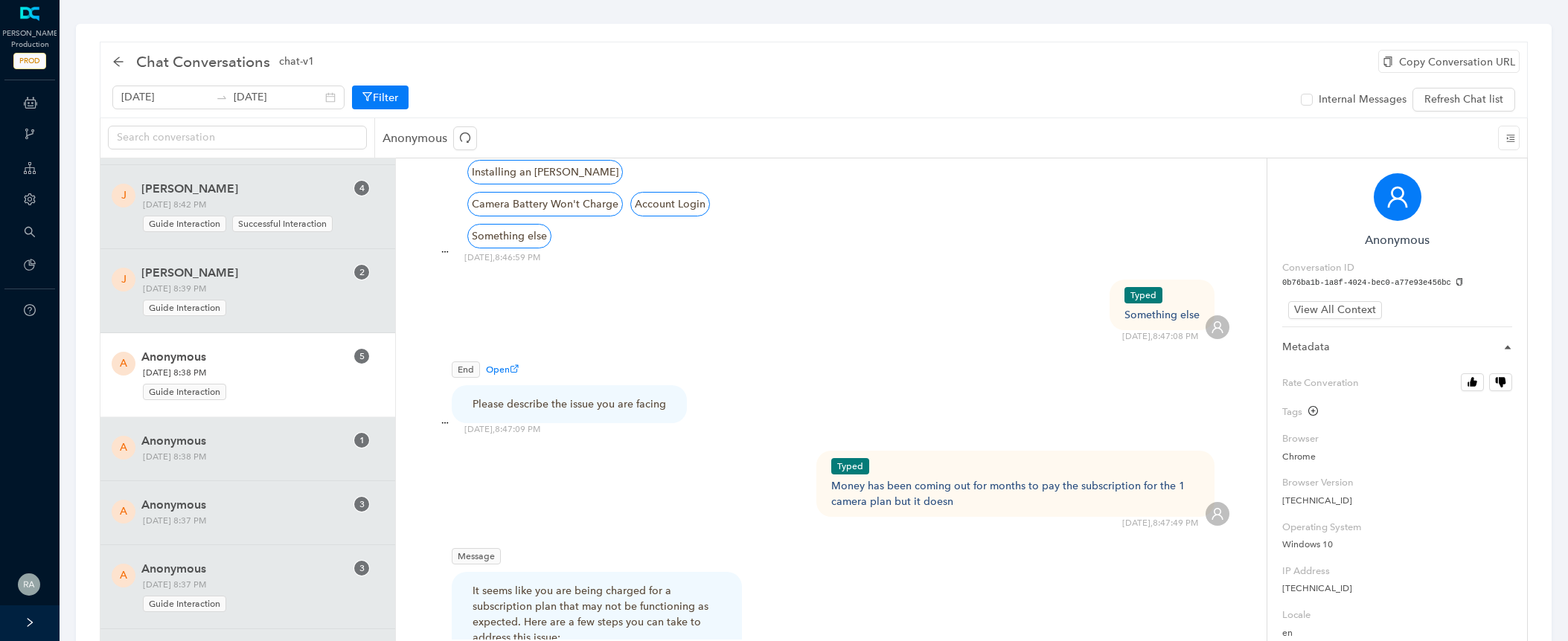
click at [292, 354] on span "Anonymous" at bounding box center [241, 357] width 200 height 18
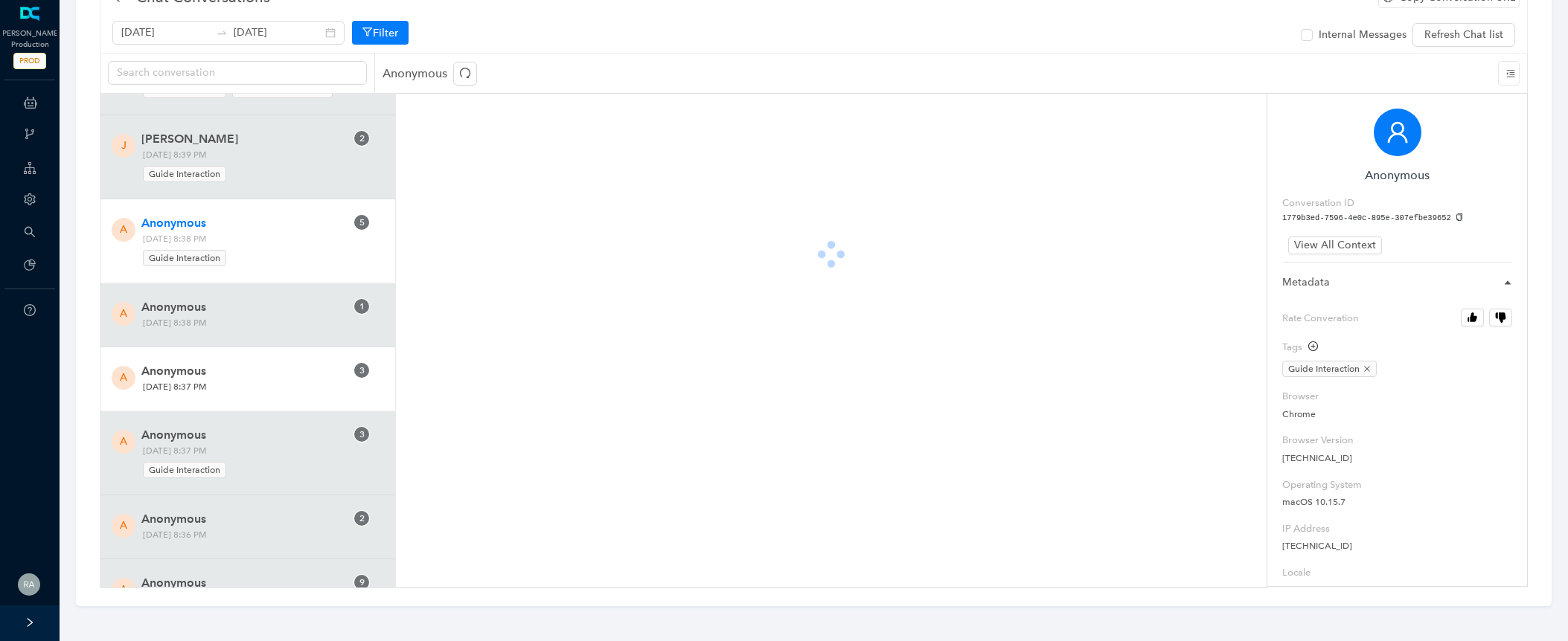
scroll to position [340, 0]
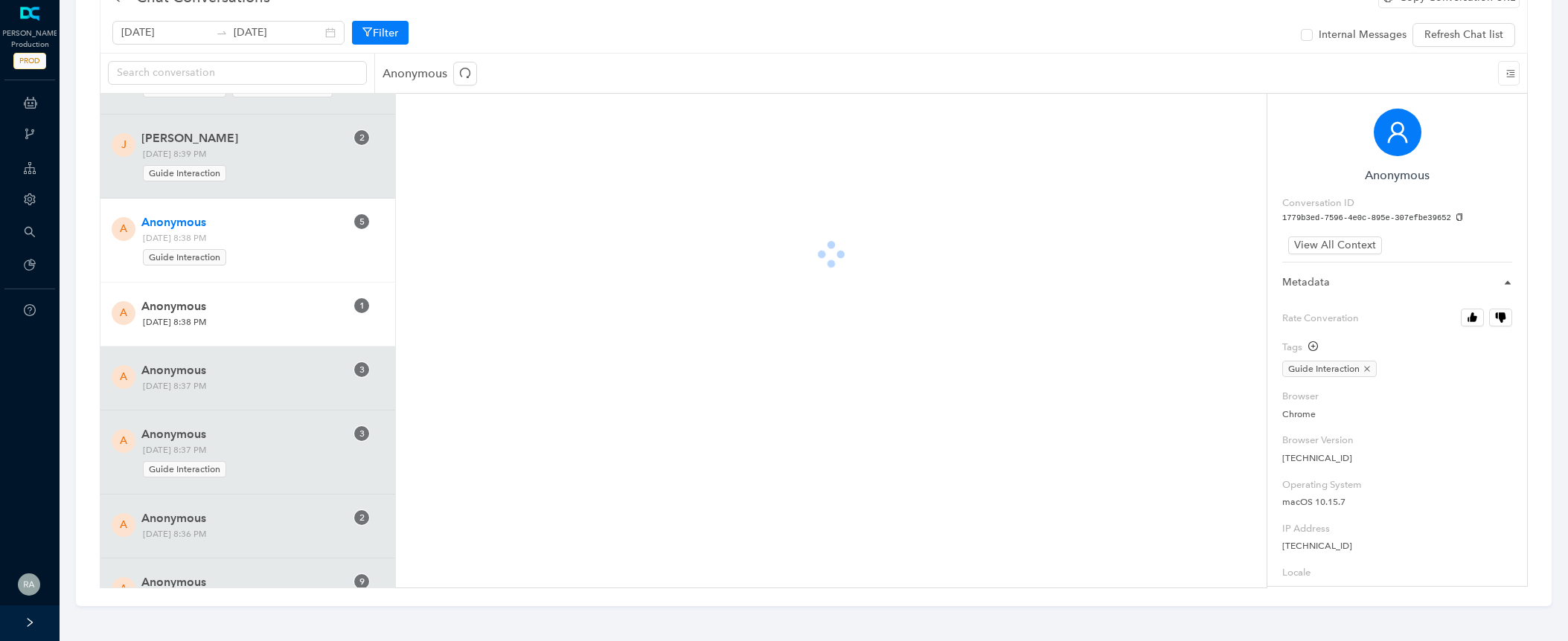
click at [274, 315] on span "Tuesday, September 23, 2025 8:38 PM" at bounding box center [255, 322] width 235 height 16
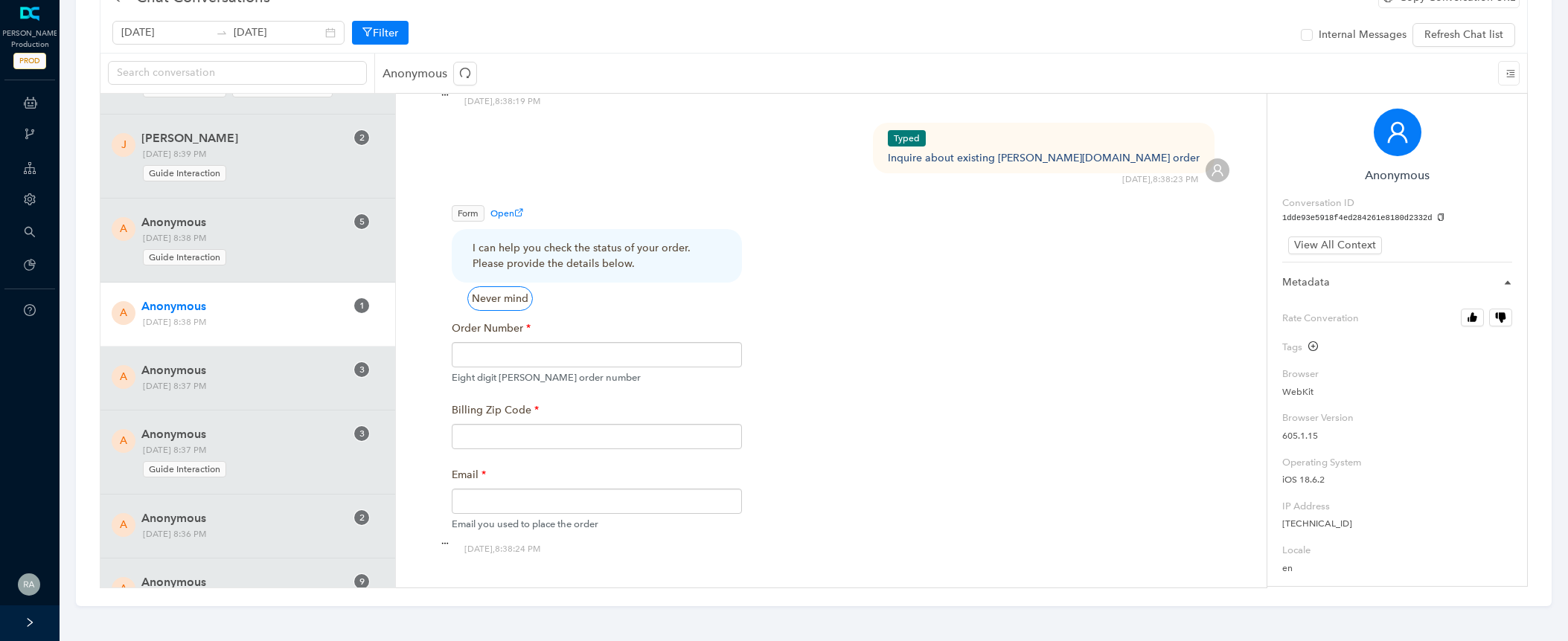
scroll to position [444, 0]
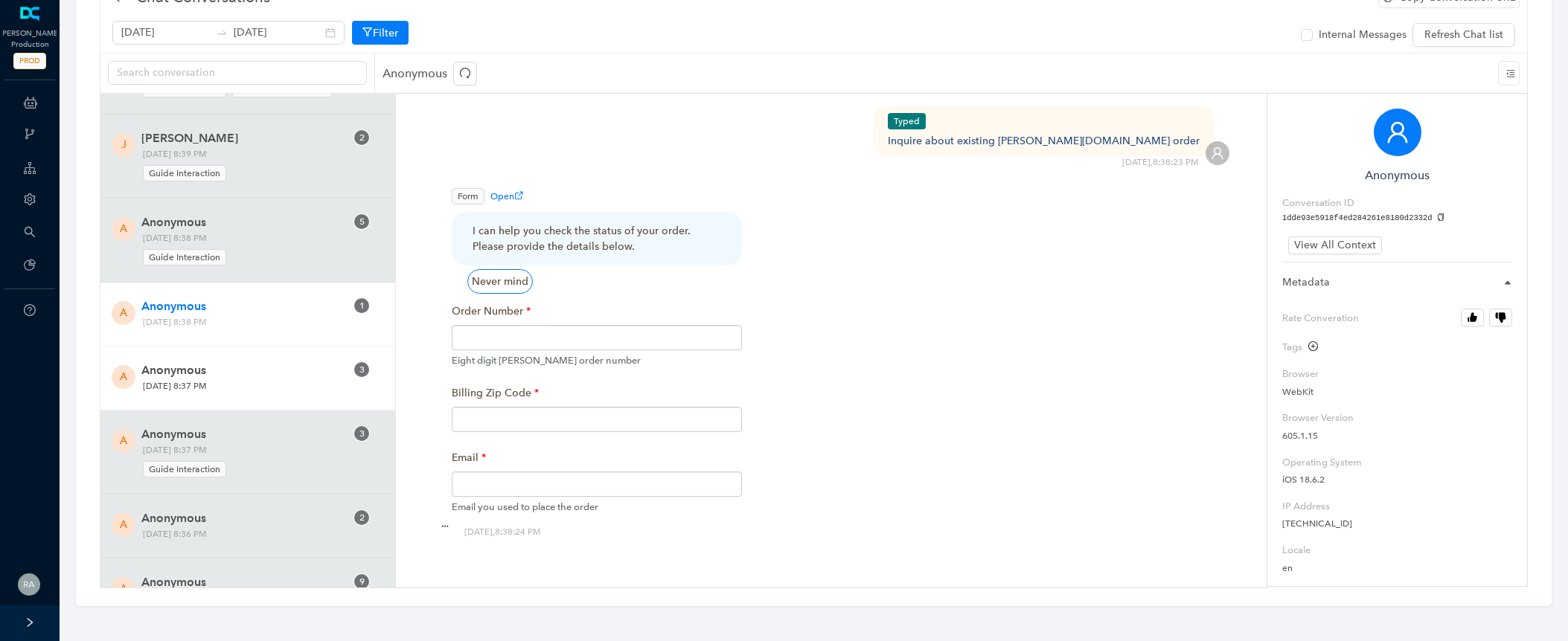
click at [308, 377] on span "Anonymous" at bounding box center [241, 371] width 200 height 18
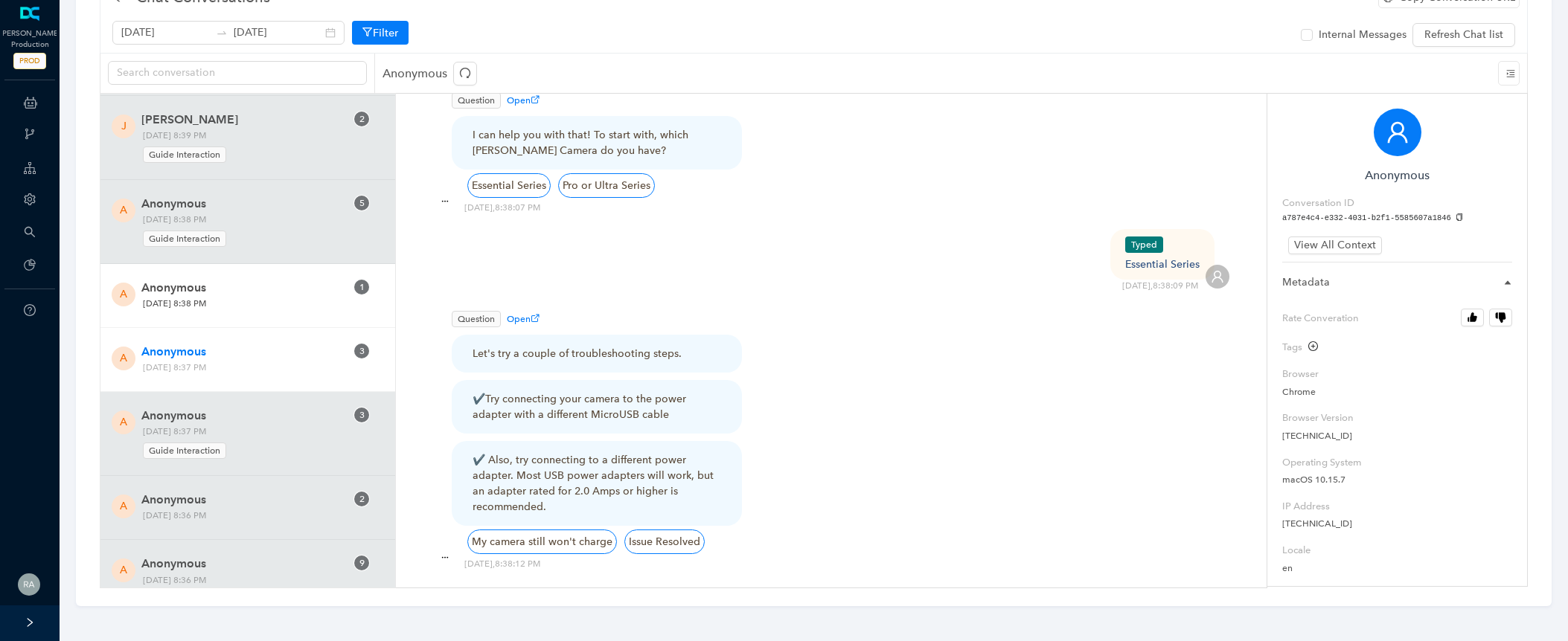
scroll to position [360, 0]
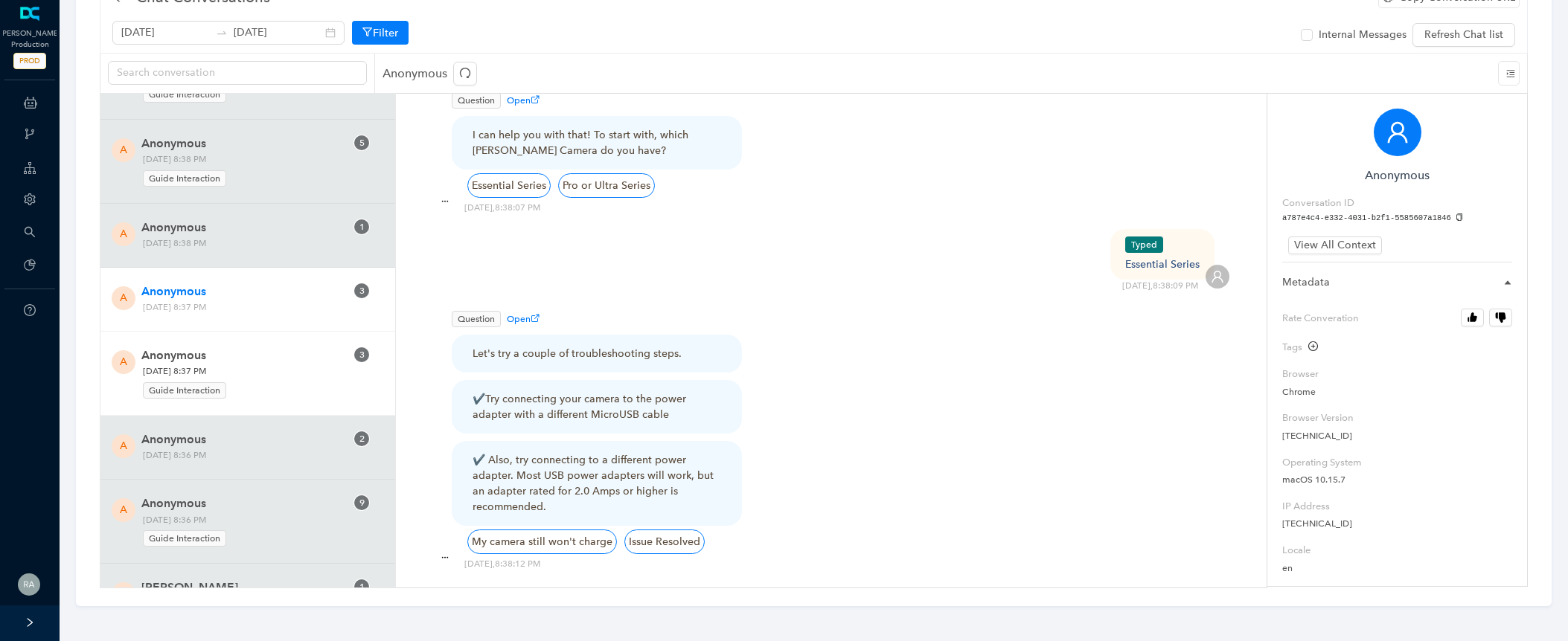
click at [299, 369] on span "Tuesday, September 23, 2025 8:37 PM Guide Interaction" at bounding box center [255, 382] width 235 height 36
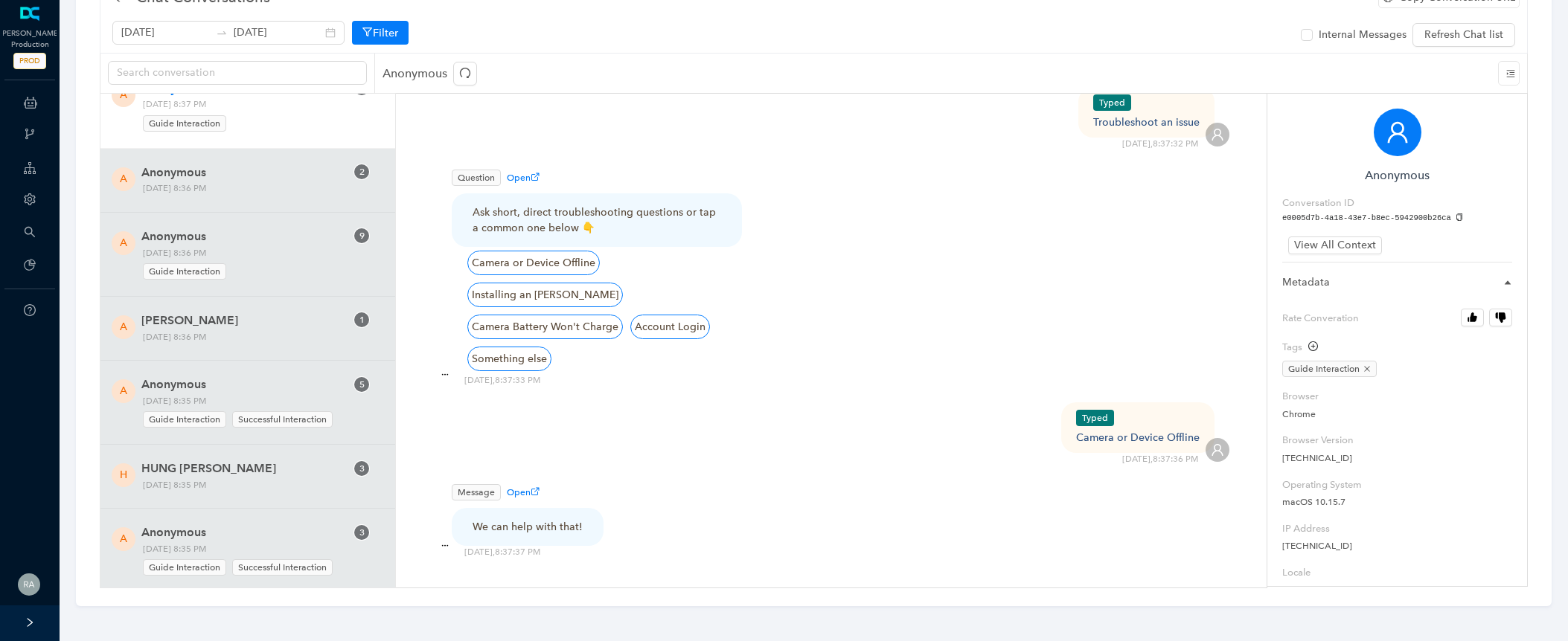
click at [1150, 409] on div "Typed Camera or Device Offline" at bounding box center [1138, 427] width 124 height 36
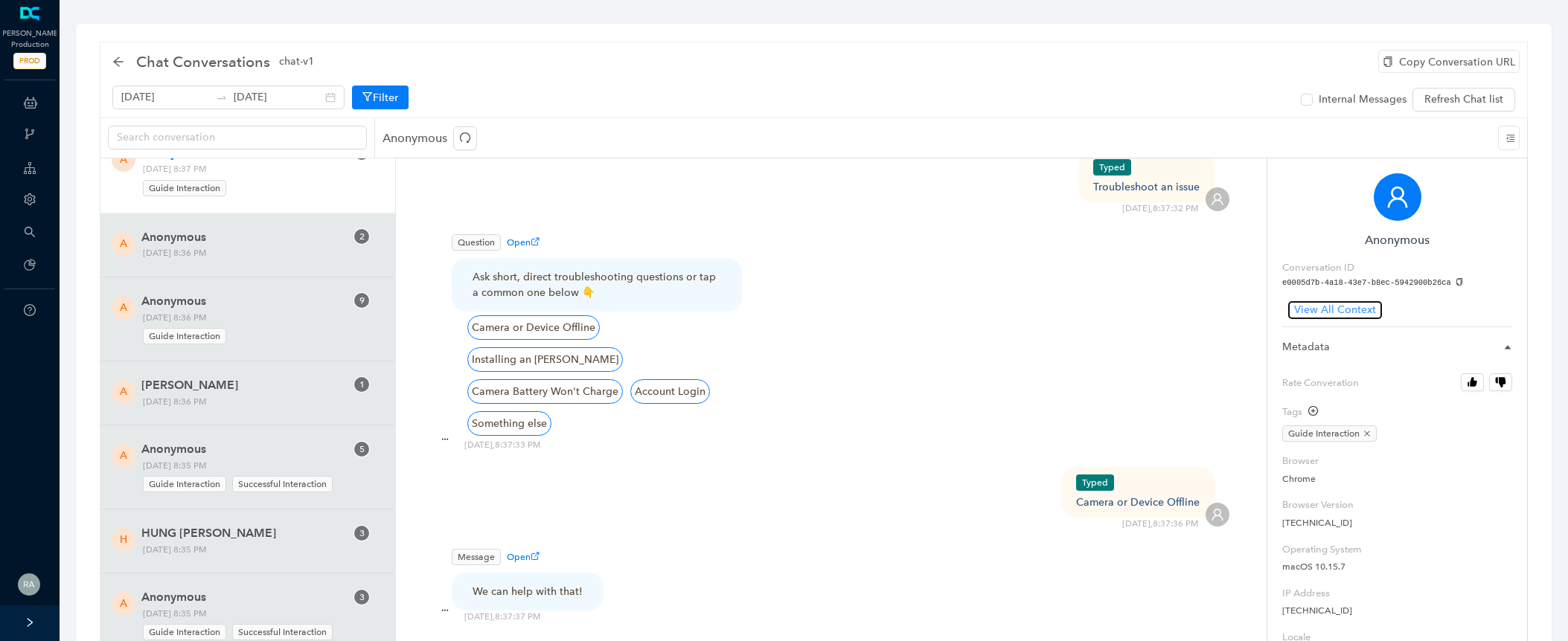
click at [1342, 306] on span "View All Context" at bounding box center [1335, 310] width 82 height 16
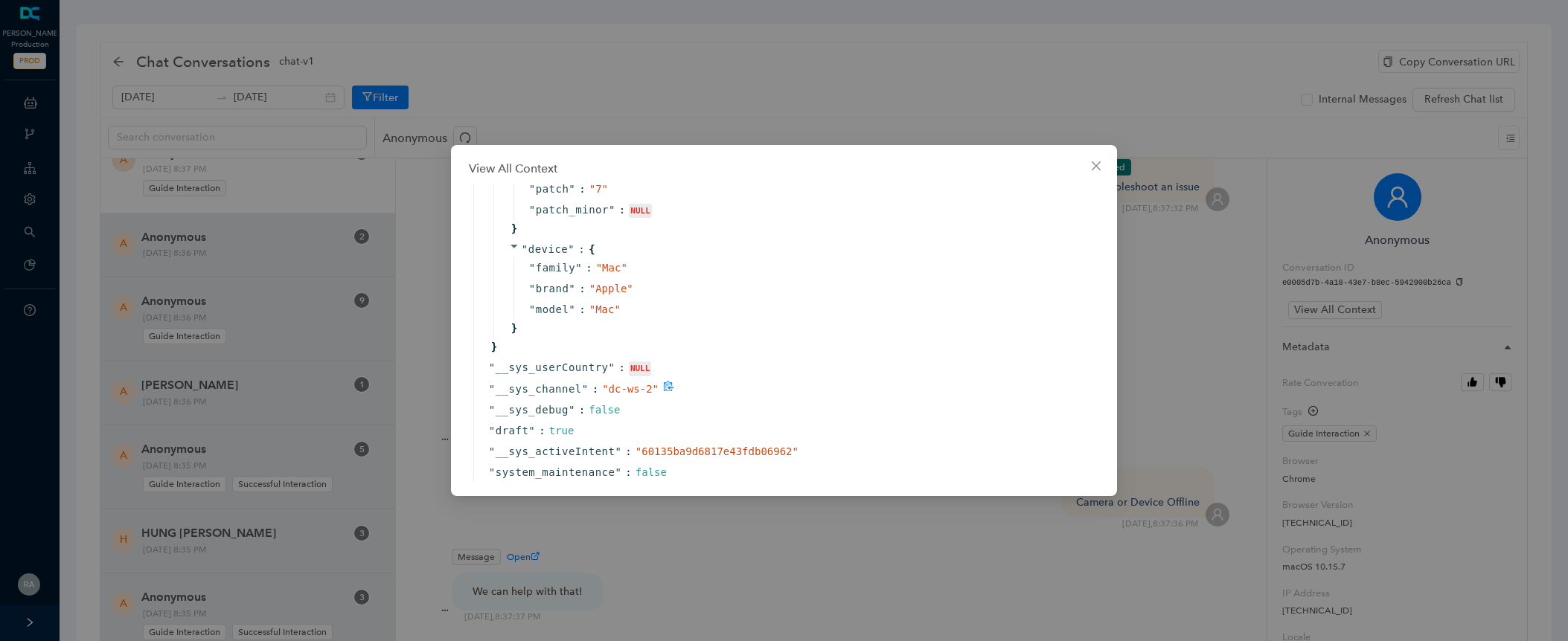
scroll to position [987, 0]
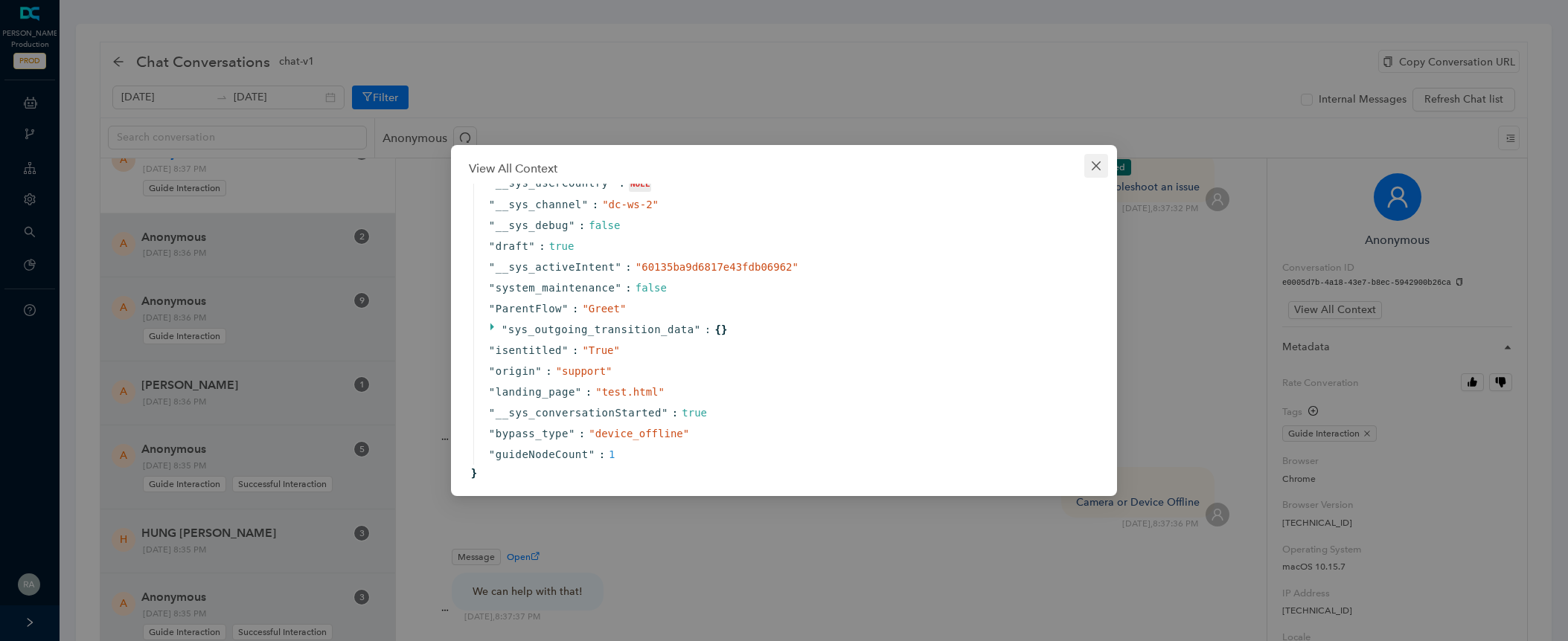
click at [1100, 164] on icon "close" at bounding box center [1096, 166] width 12 height 12
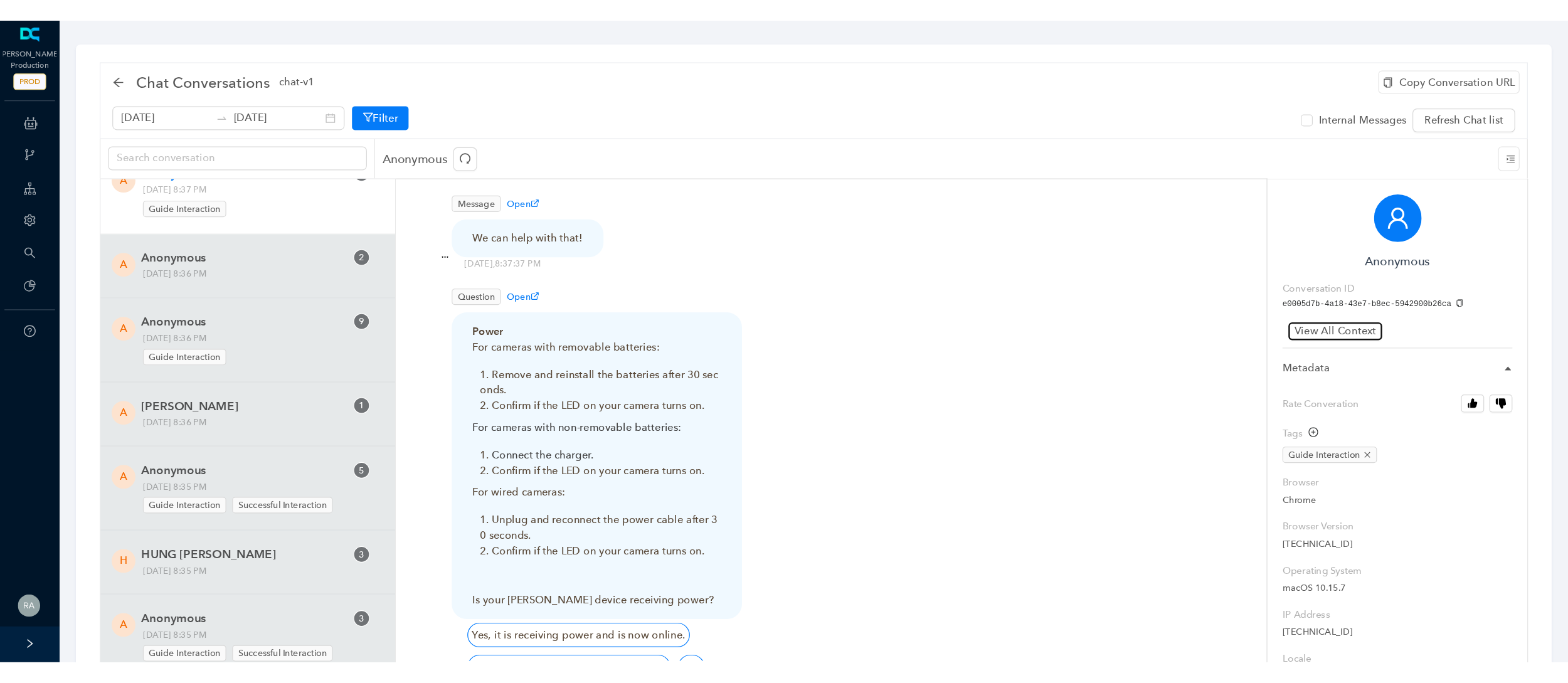
scroll to position [723, 0]
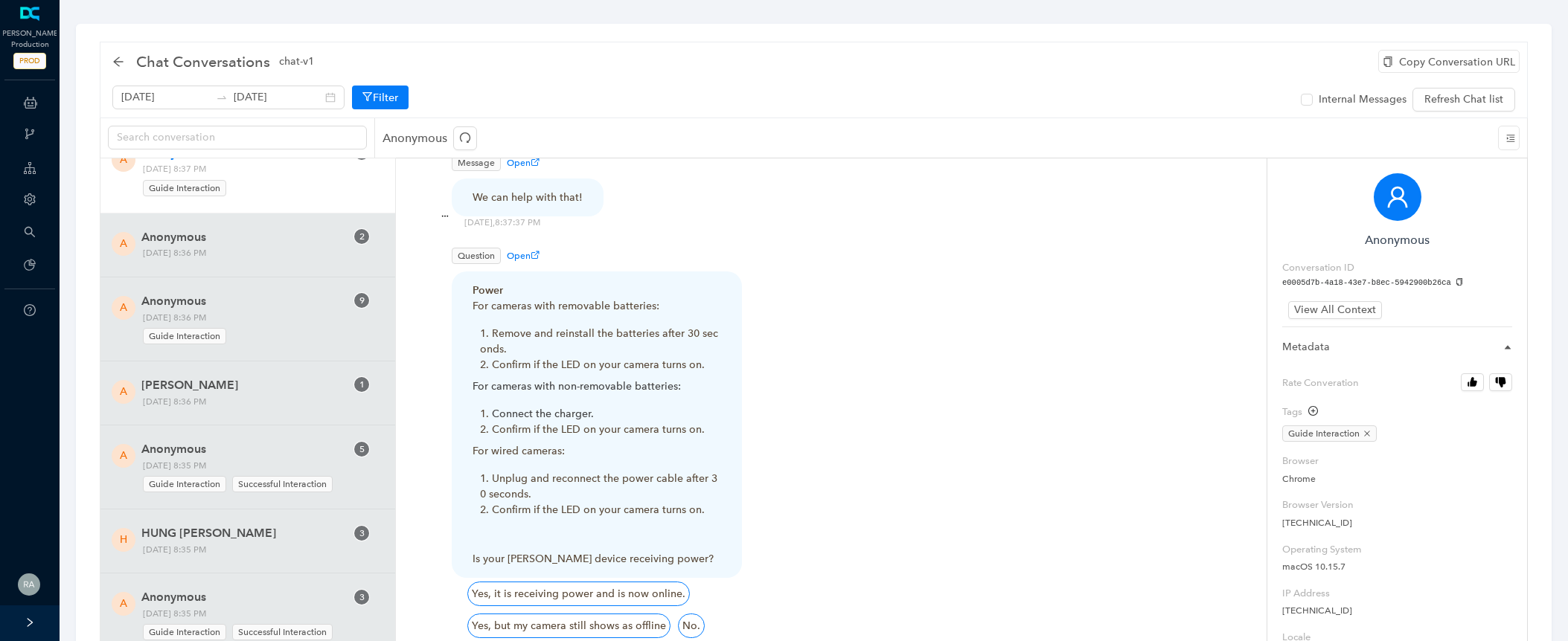
click at [520, 251] on span "Open" at bounding box center [523, 256] width 33 height 10
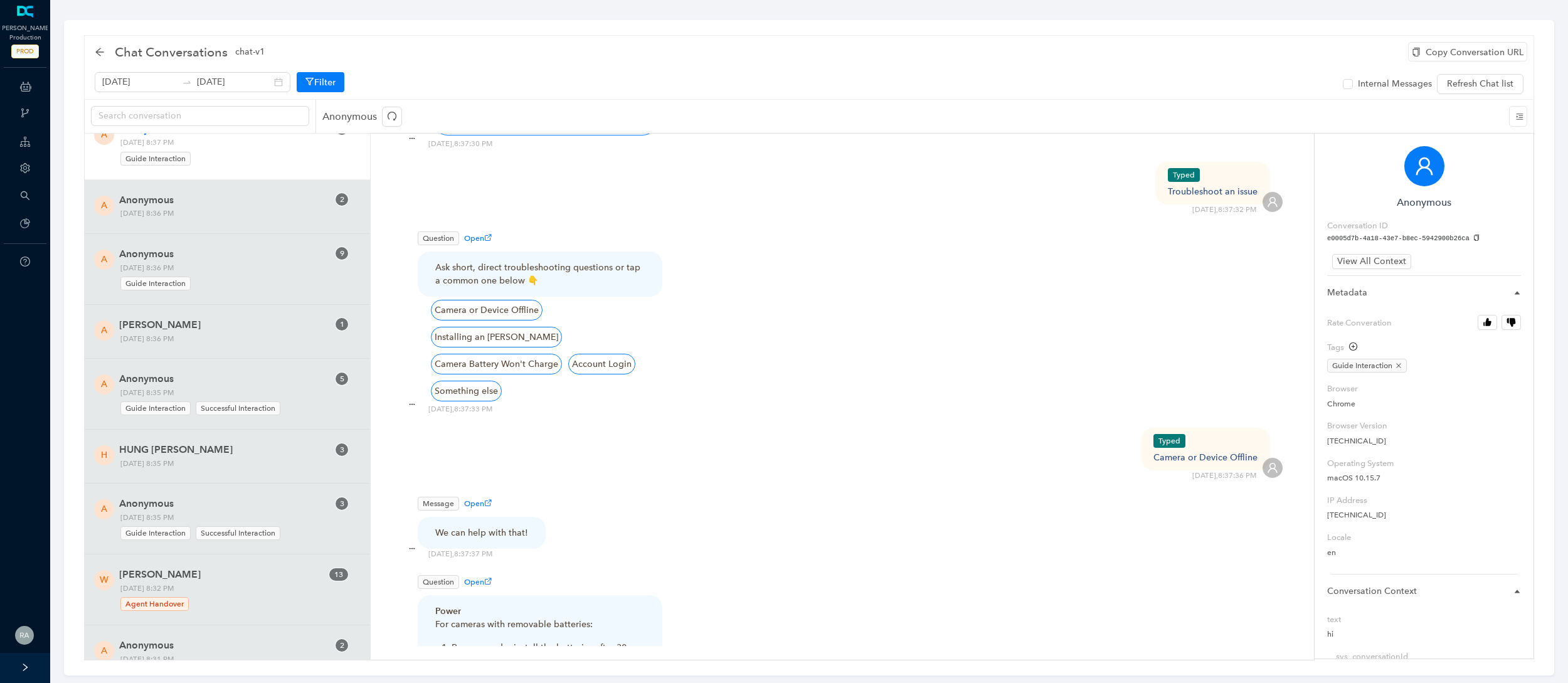
scroll to position [291, 0]
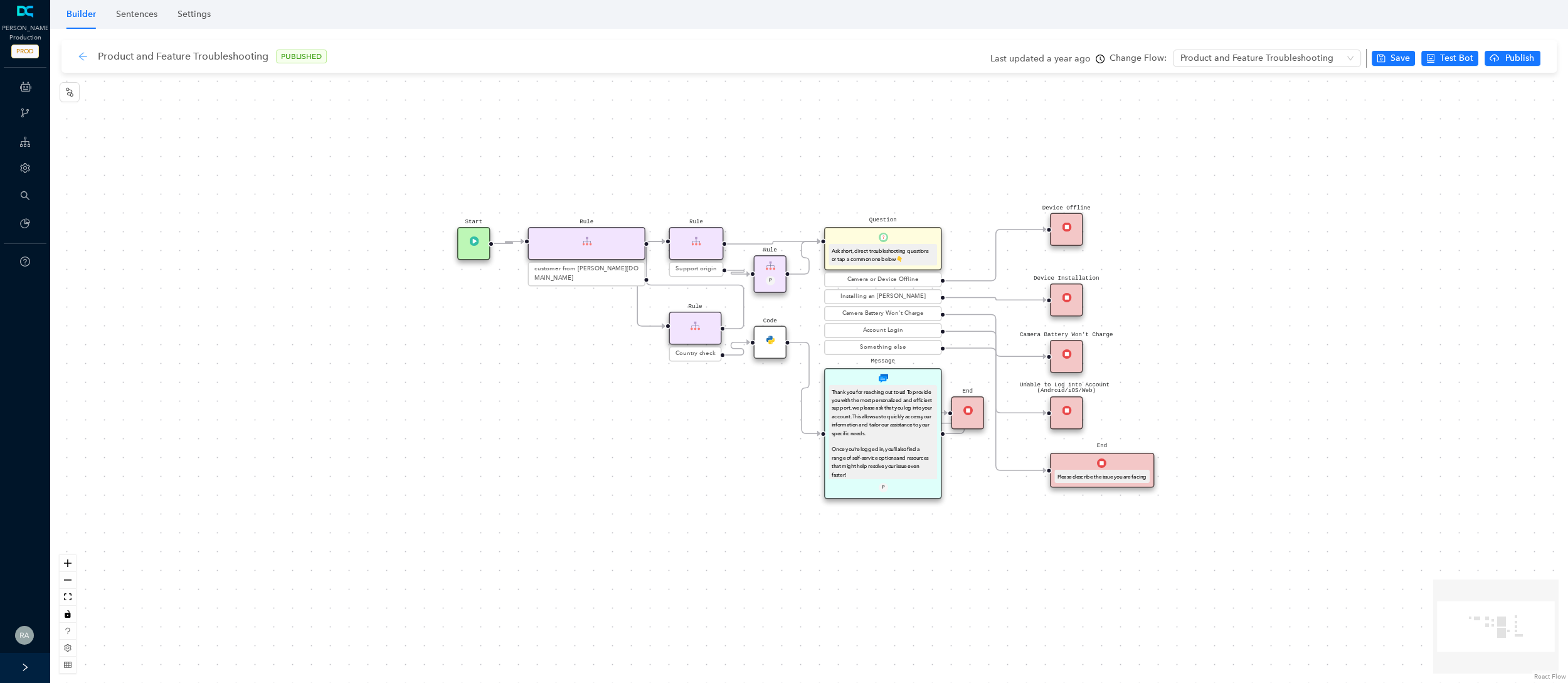
click at [78, 54] on icon "arrow-left" at bounding box center [83, 56] width 10 height 10
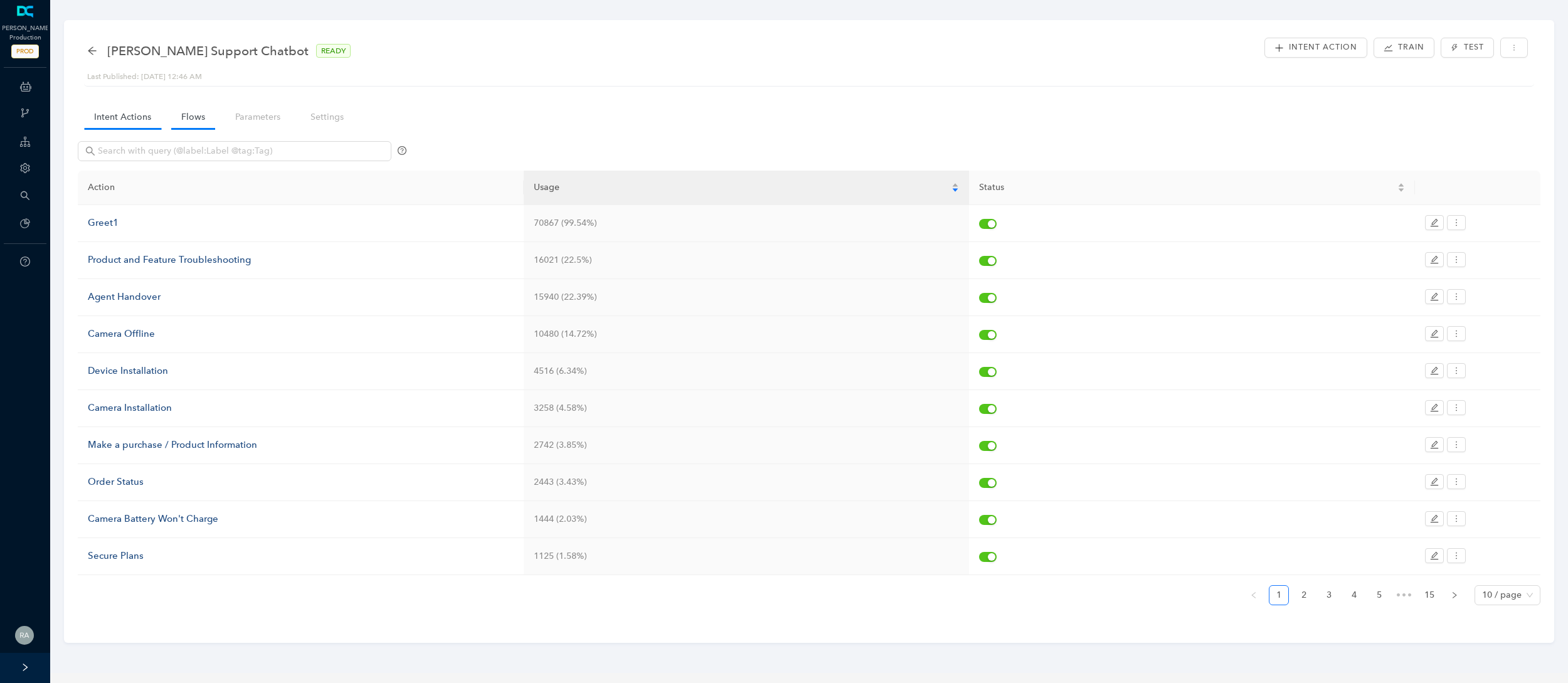
click at [189, 118] on link "Flows" at bounding box center [193, 117] width 44 height 23
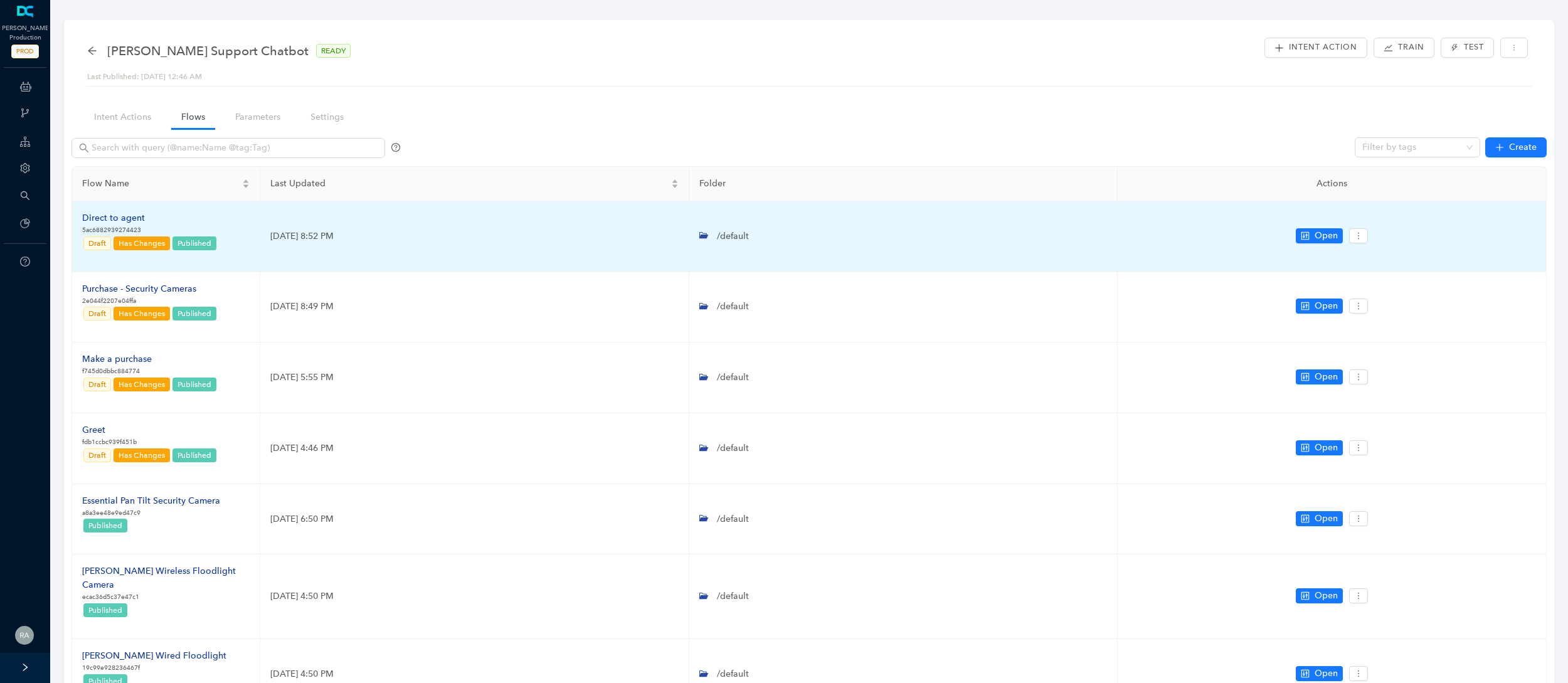
click at [105, 212] on div "Direct to agent" at bounding box center [150, 218] width 136 height 14
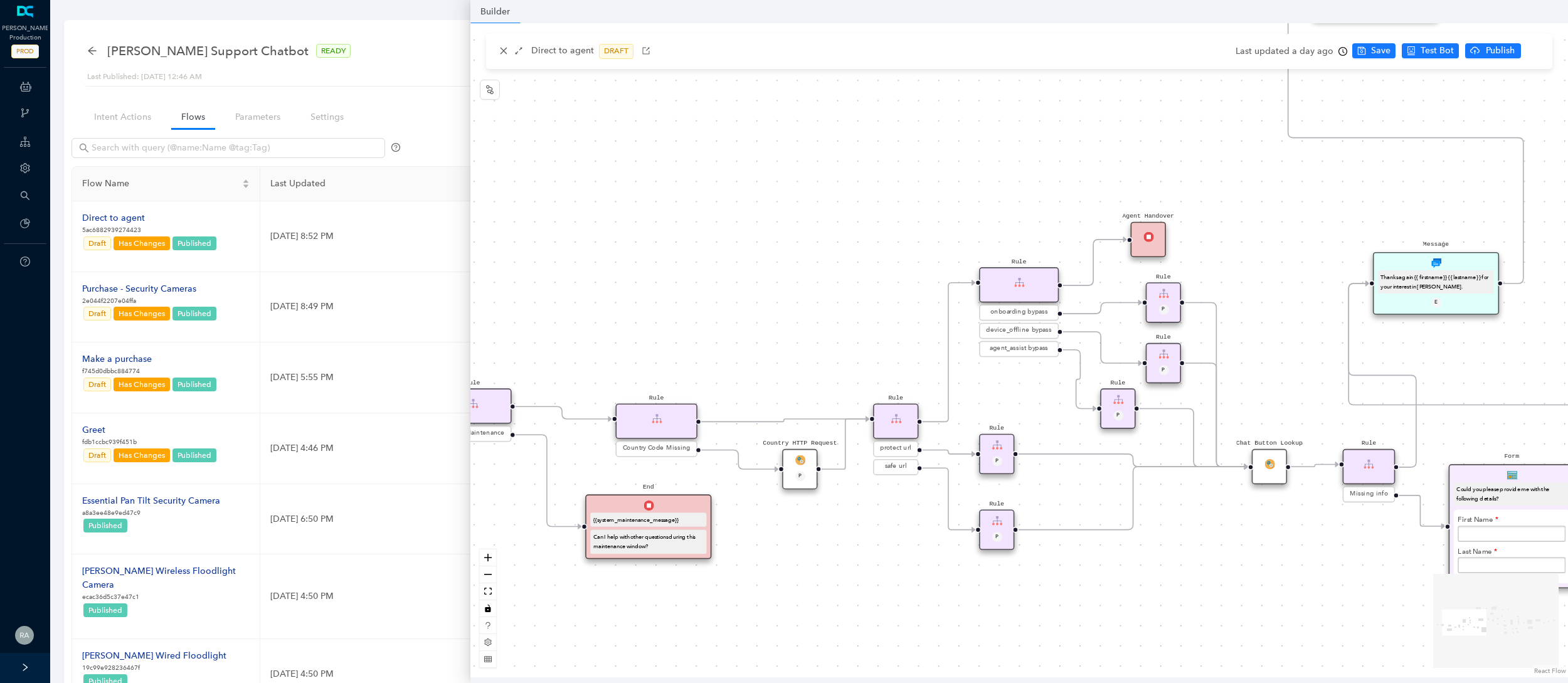
drag, startPoint x: 692, startPoint y: 278, endPoint x: 761, endPoint y: 127, distance: 166.0
click at [761, 127] on div "operating Hours P Sentiment Module P Question Were you able to successfully com…" at bounding box center [1019, 350] width 1097 height 654
click at [503, 47] on icon "close" at bounding box center [503, 51] width 9 height 9
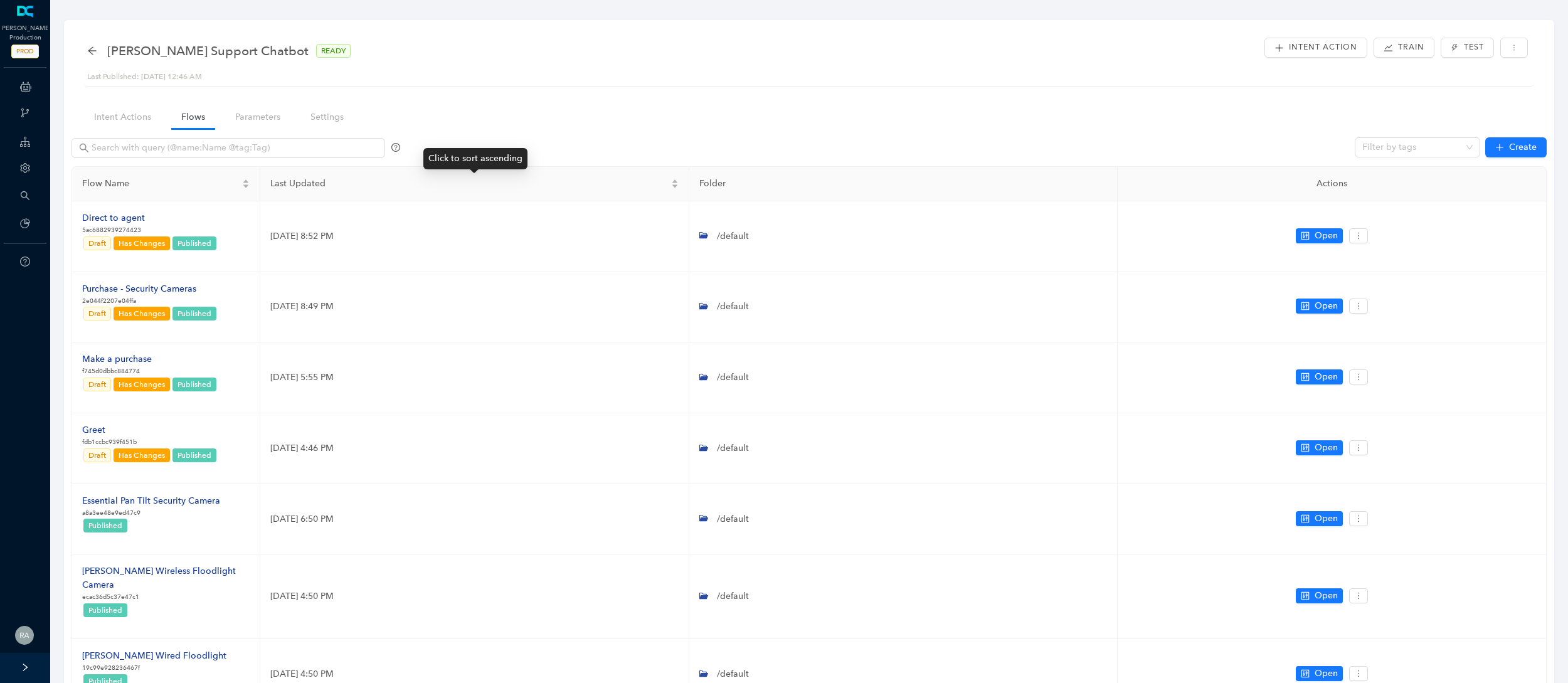
click at [437, 168] on div "Click to sort ascending" at bounding box center [475, 159] width 104 height 21
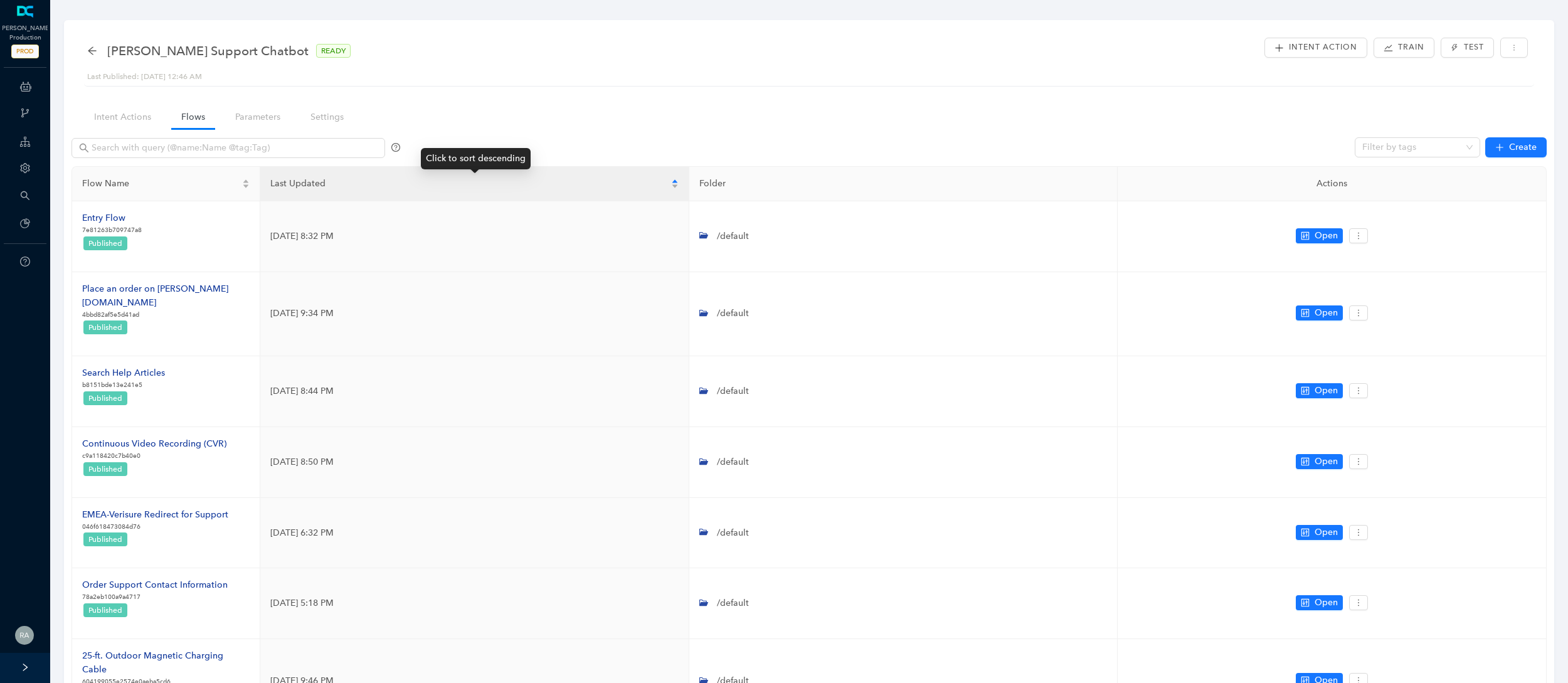
click at [437, 168] on div "Click to sort descending" at bounding box center [475, 159] width 110 height 21
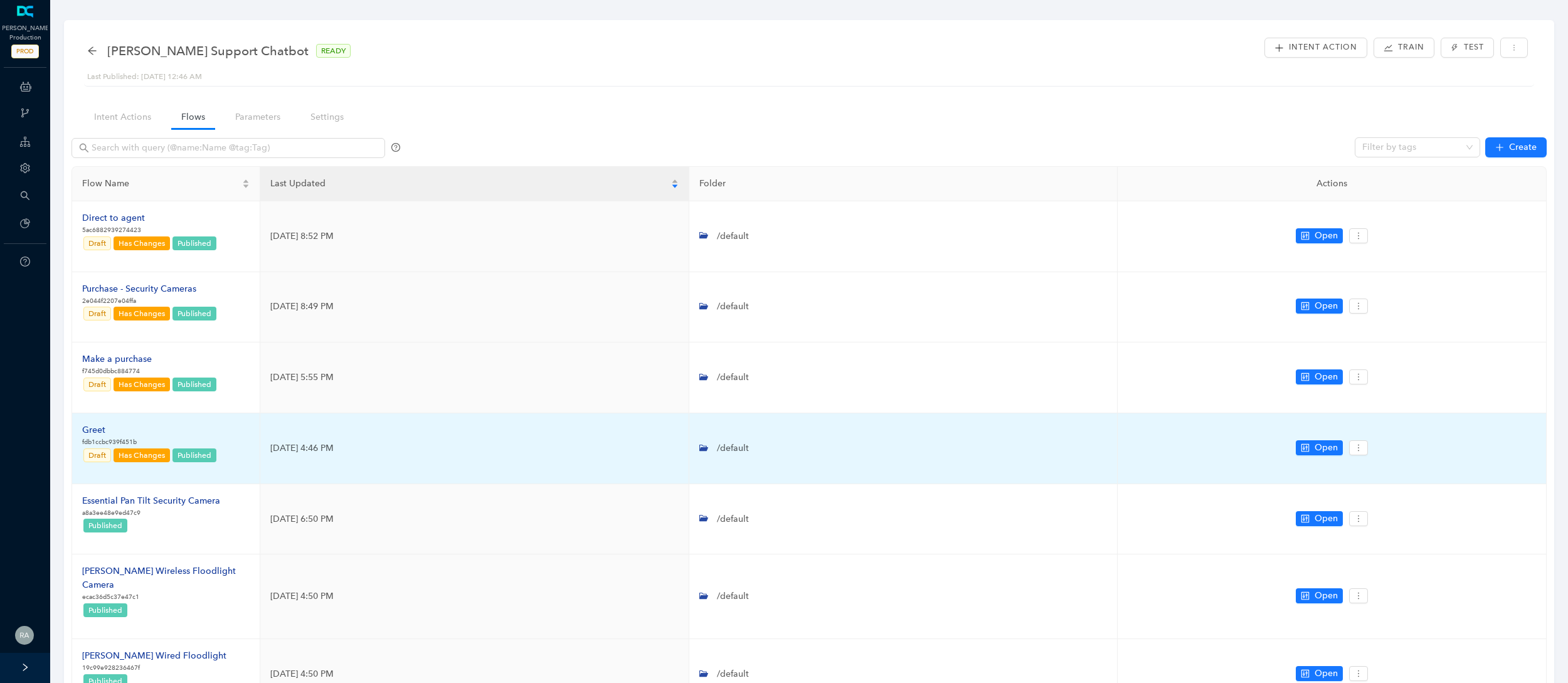
click at [97, 431] on div "Greet" at bounding box center [150, 430] width 136 height 14
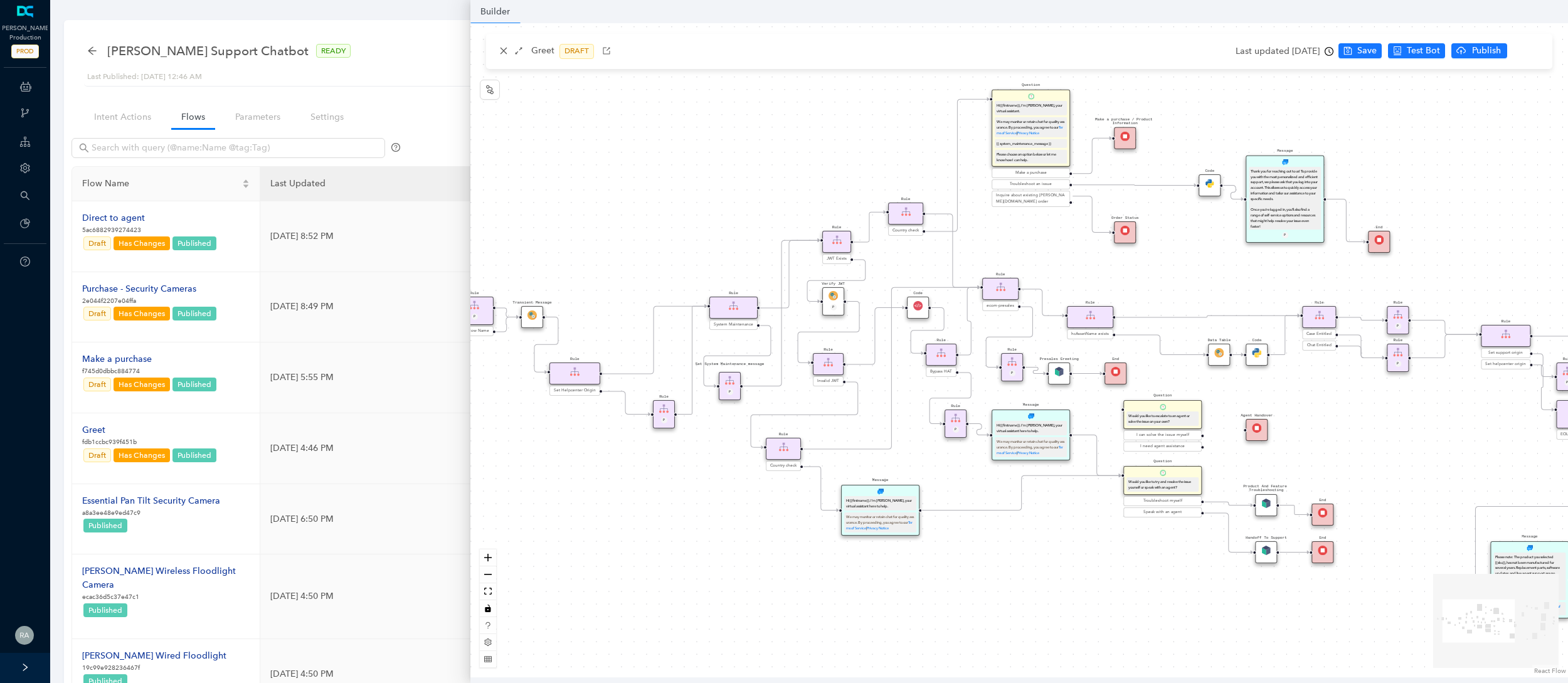
drag, startPoint x: 1003, startPoint y: 316, endPoint x: 1132, endPoint y: 593, distance: 305.6
click at [1132, 593] on div "End End Handoff To Support Product And Feature Troubleshooting Question Would y…" at bounding box center [1019, 350] width 1097 height 654
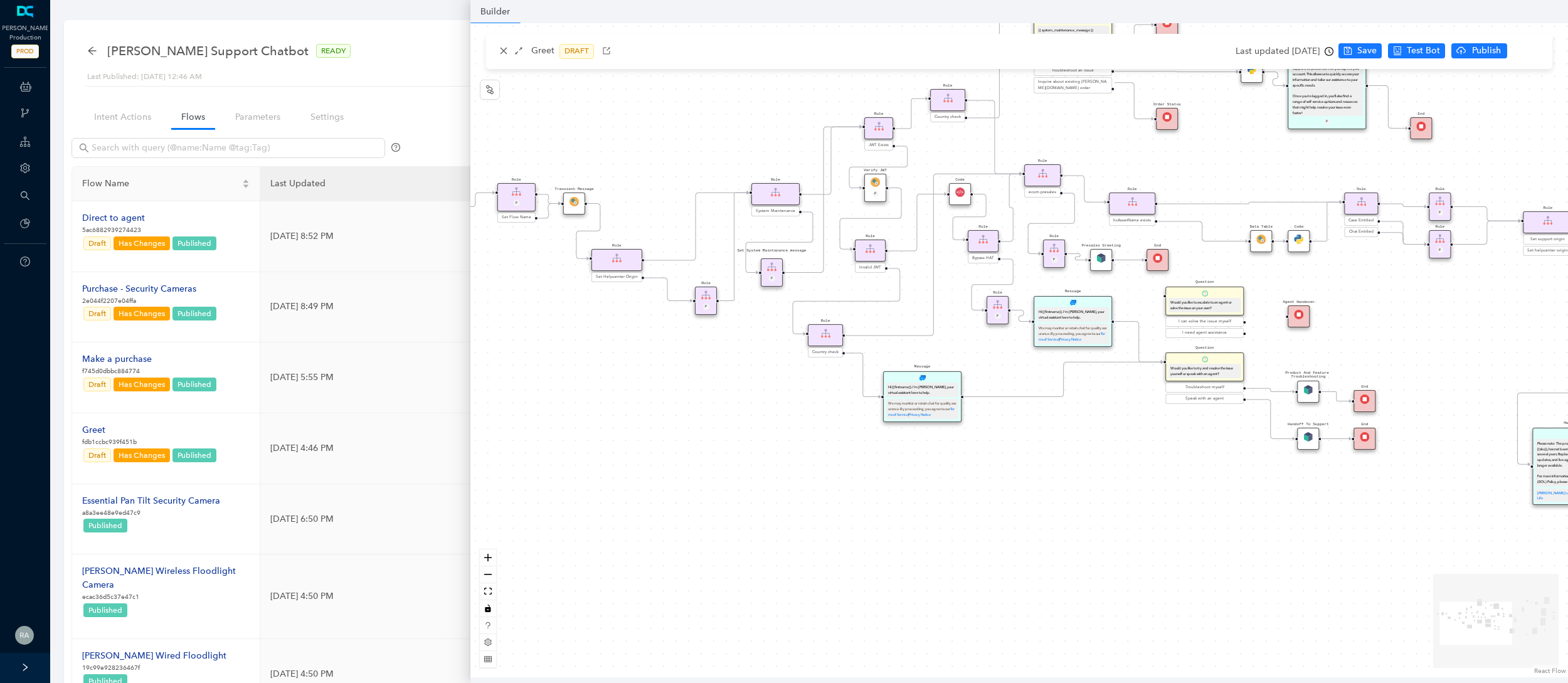
drag, startPoint x: 1129, startPoint y: 613, endPoint x: 1171, endPoint y: 499, distance: 121.5
click at [1171, 499] on div "End End Handoff To Support Product And Feature Troubleshooting Question Would y…" at bounding box center [1019, 350] width 1097 height 654
click at [1503, 314] on div "End End Handoff To Support Product And Feature Troubleshooting Question Would y…" at bounding box center [1019, 350] width 1097 height 654
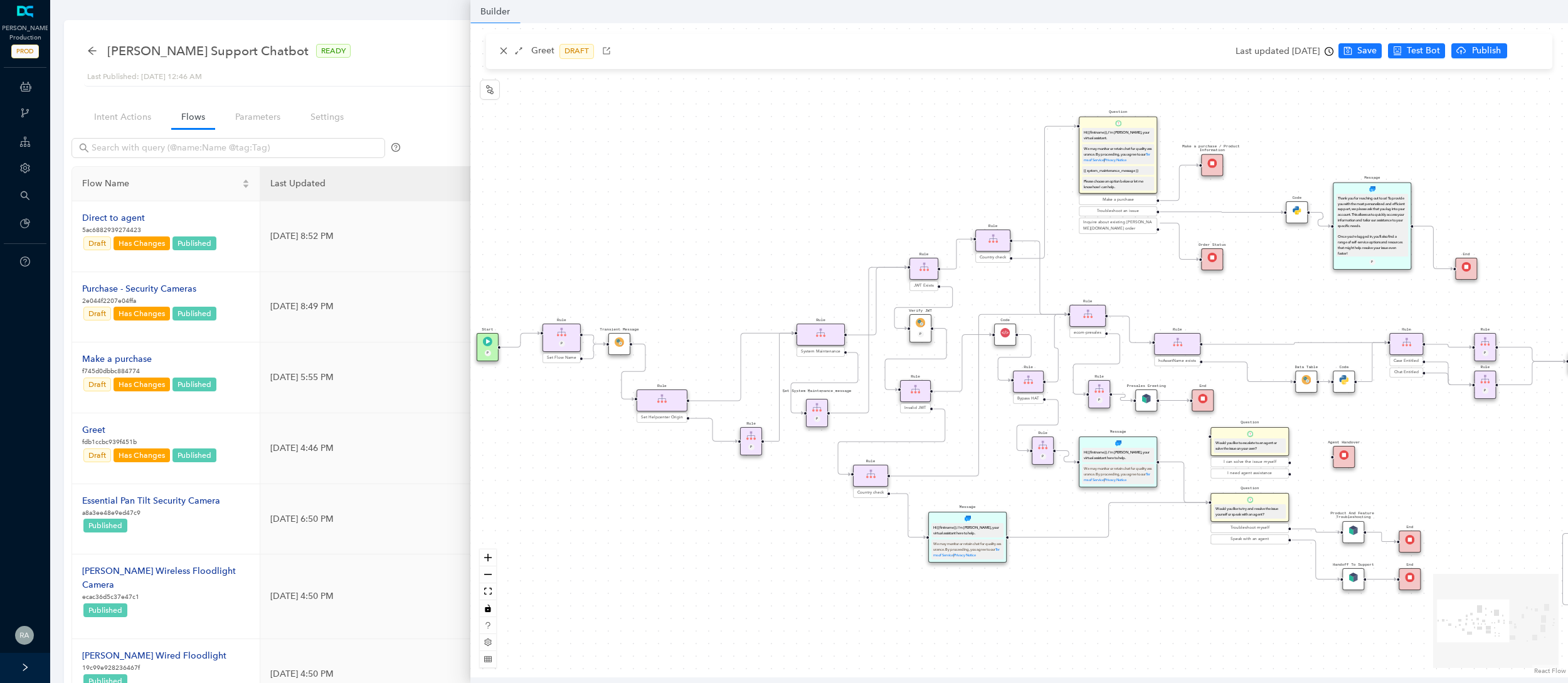
drag, startPoint x: 664, startPoint y: 448, endPoint x: 709, endPoint y: 589, distance: 148.0
click at [709, 589] on div "End End Handoff To Support Product And Feature Troubleshooting Question Would y…" at bounding box center [1019, 350] width 1097 height 654
